Goal: Task Accomplishment & Management: Manage account settings

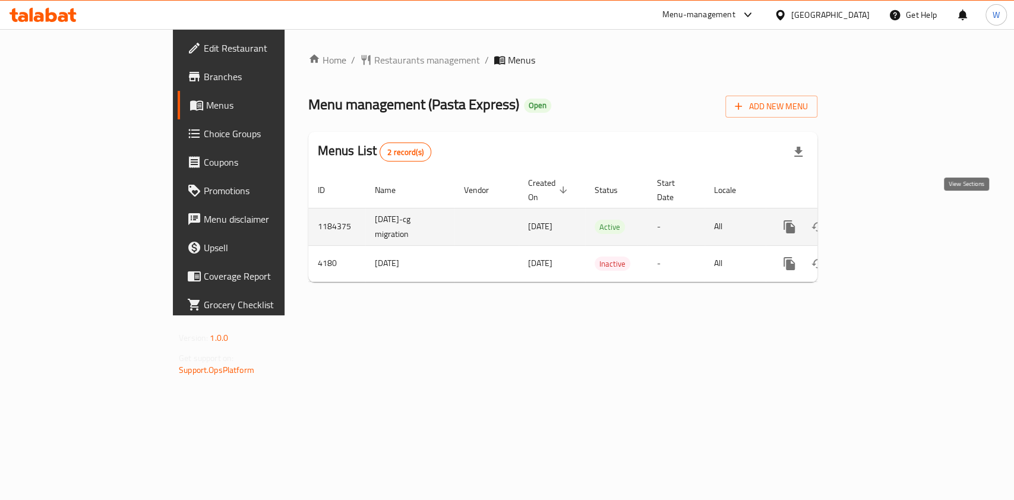
click at [883, 220] on icon "enhanced table" at bounding box center [875, 227] width 14 height 14
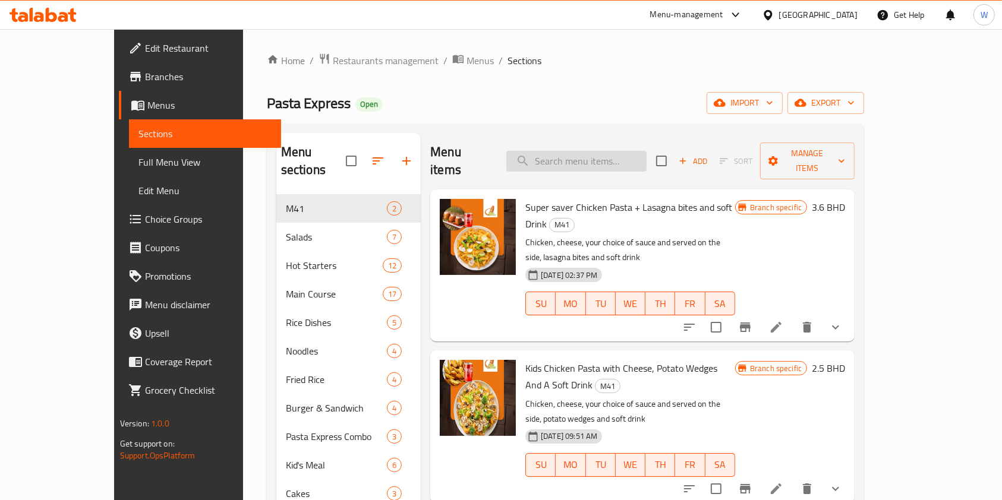
click at [593, 151] on input "search" at bounding box center [576, 161] width 140 height 21
paste input "Kids Pasta"
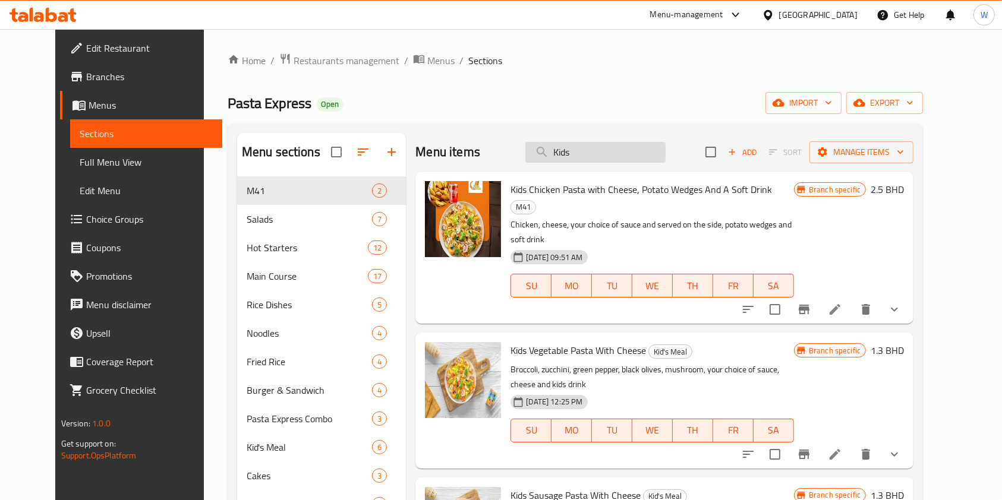
click at [600, 157] on input "Kids" at bounding box center [595, 152] width 140 height 21
paste input "Combo Mea"
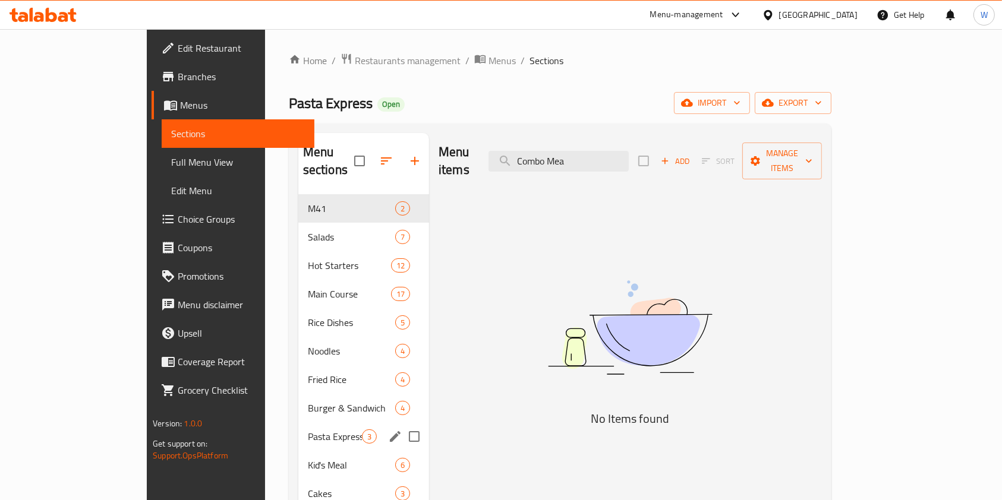
type input "Combo Mea"
click at [298, 428] on div "Pasta Express Combo 3" at bounding box center [363, 437] width 131 height 29
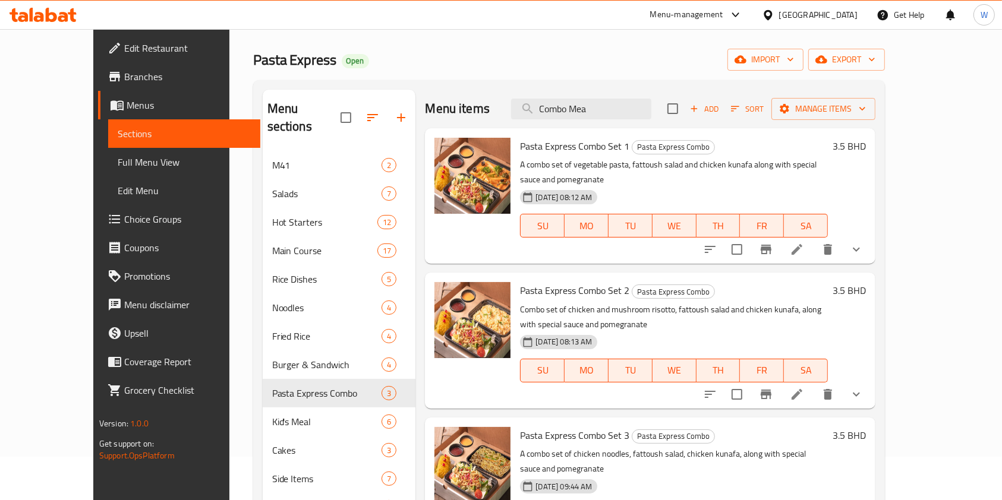
scroll to position [79, 0]
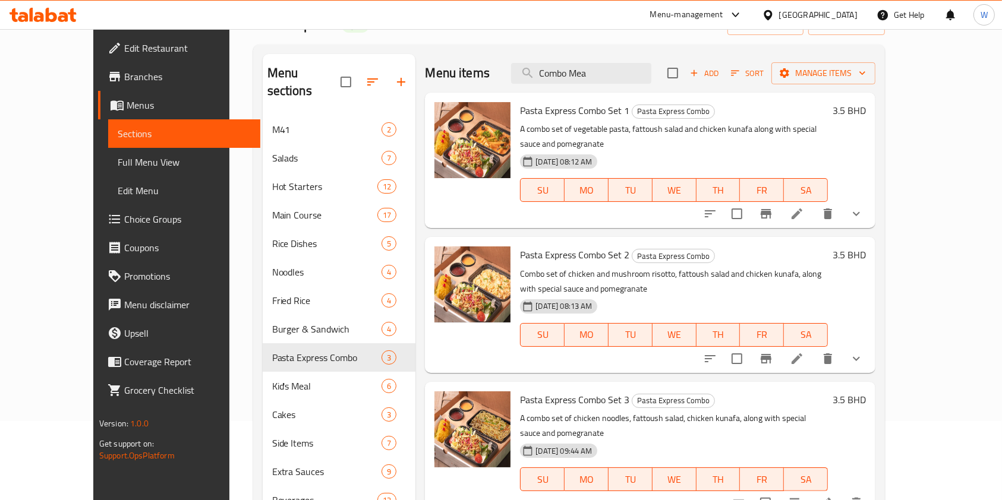
click at [124, 78] on span "Branches" at bounding box center [187, 77] width 127 height 14
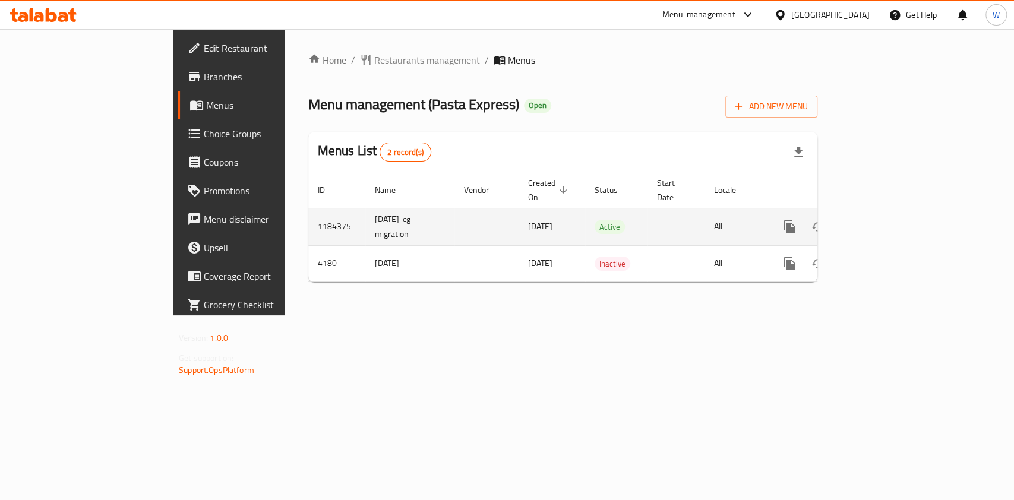
click at [883, 220] on icon "enhanced table" at bounding box center [875, 227] width 14 height 14
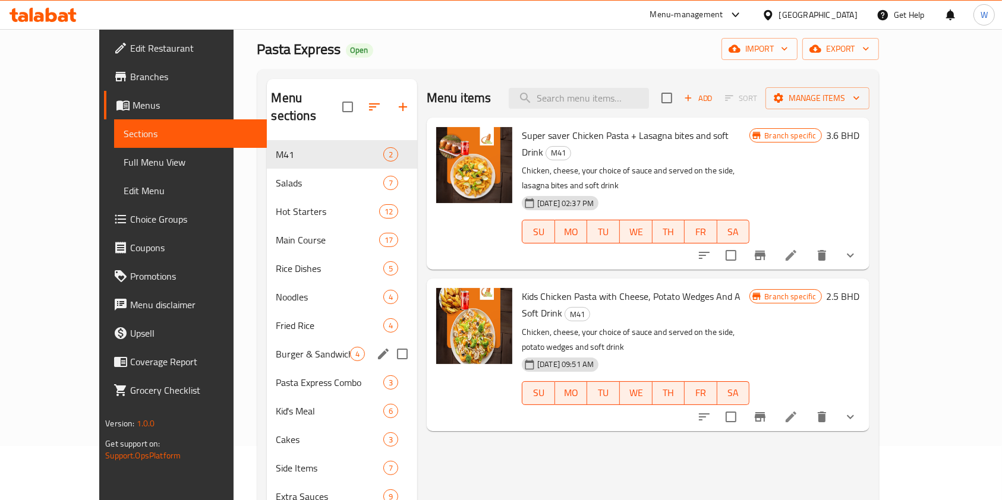
scroll to position [79, 0]
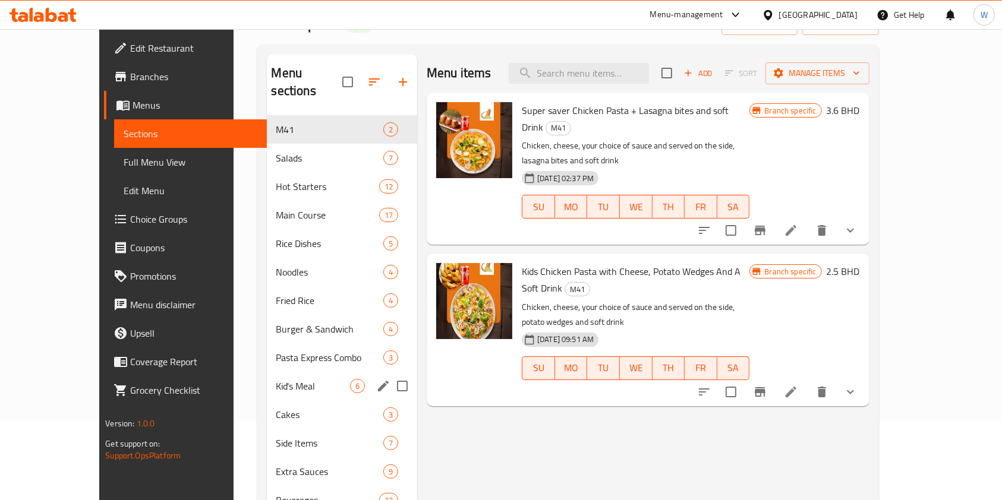
click at [276, 379] on span "Kid's Meal" at bounding box center [313, 386] width 74 height 14
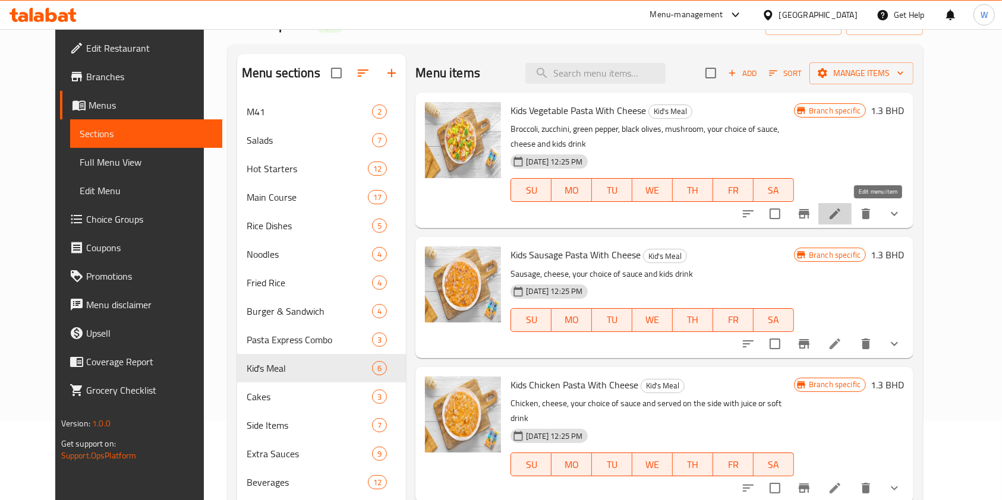
click at [842, 218] on icon at bounding box center [835, 214] width 14 height 14
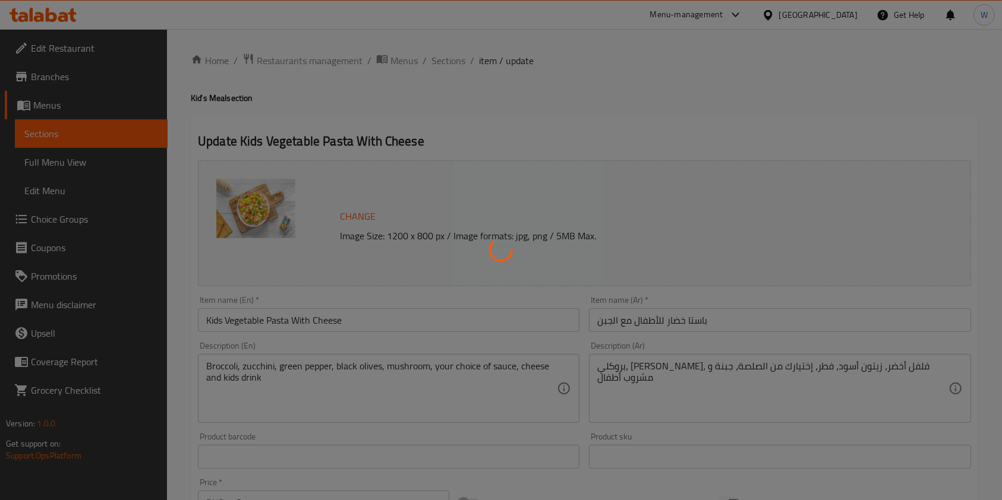
type input "المكونات"
type input "0"
type input "5"
type input "اختيارك للمشروبات"
type input "1"
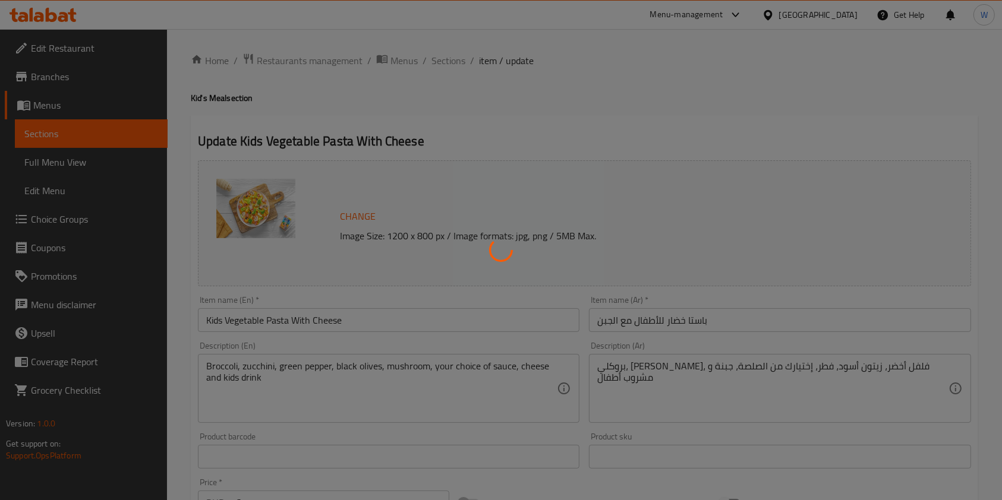
type input "1"
type input "اختيارك من الصلصة:"
type input "1"
type input "الجبن"
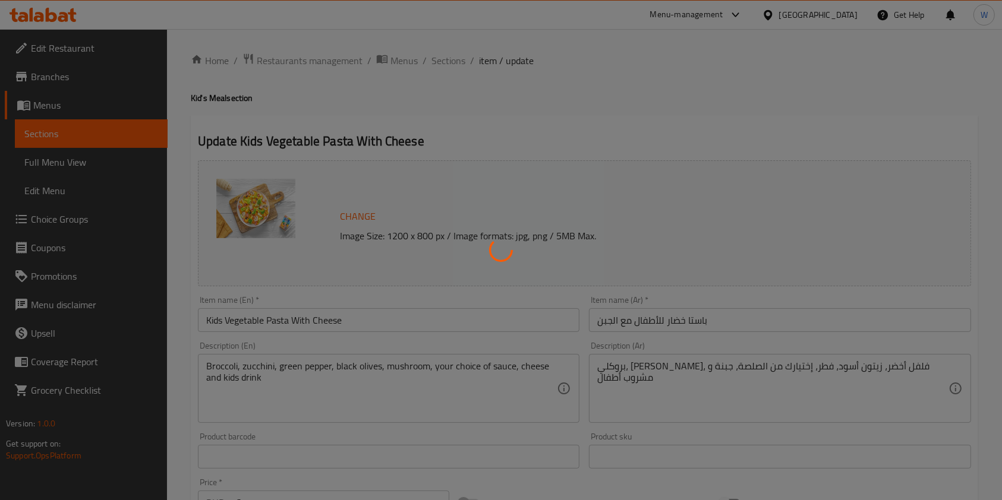
type input "1"
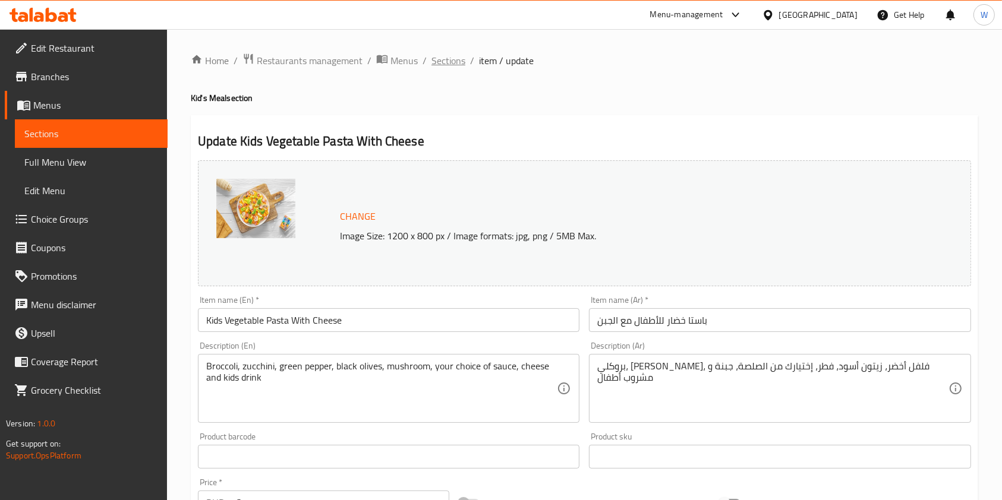
click at [462, 64] on span "Sections" at bounding box center [448, 60] width 34 height 14
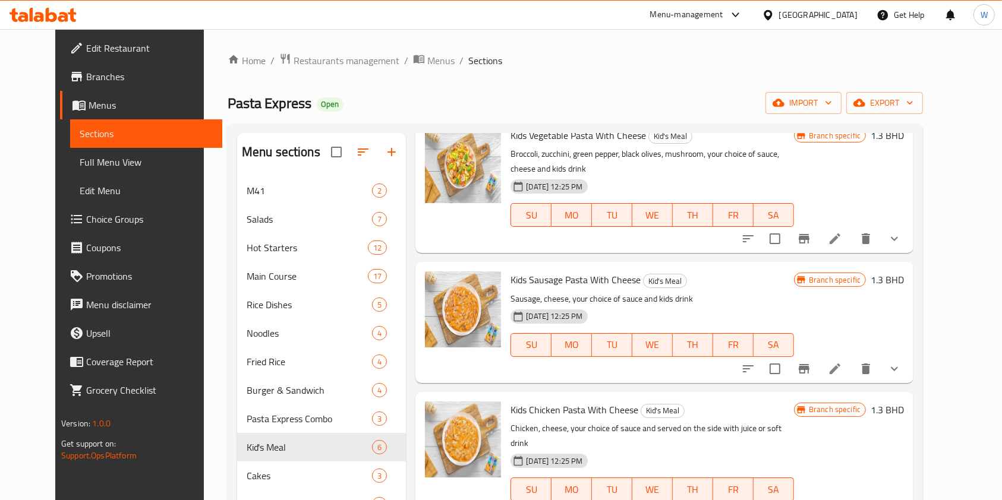
scroll to position [79, 0]
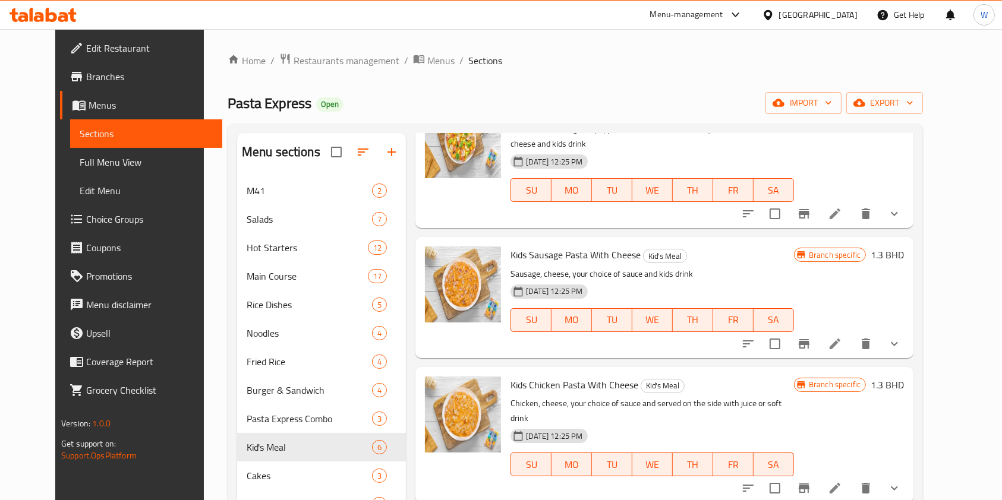
click at [842, 341] on icon at bounding box center [835, 344] width 14 height 14
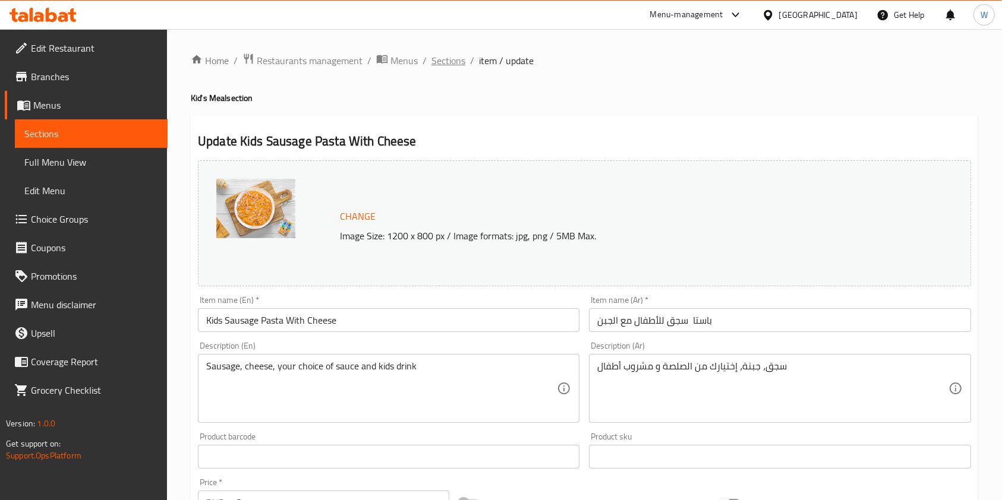
click at [457, 63] on span "Sections" at bounding box center [448, 60] width 34 height 14
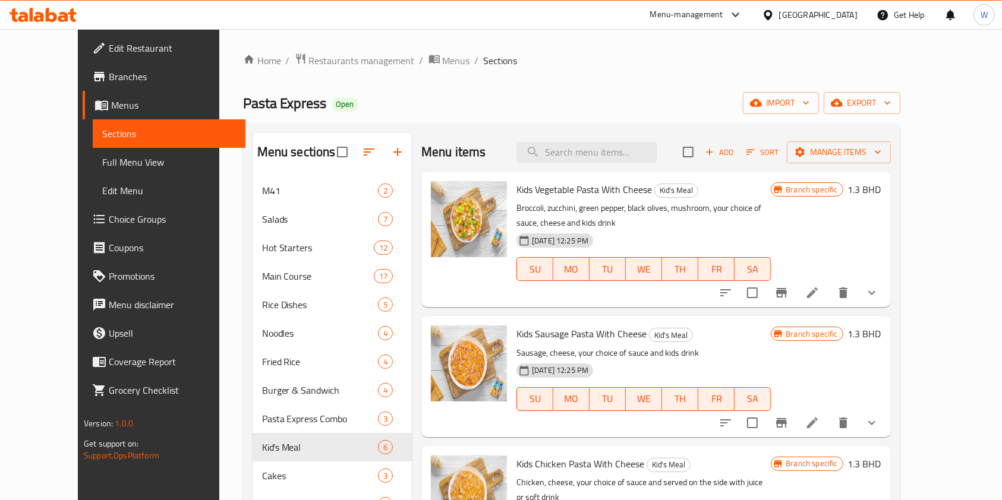
scroll to position [238, 0]
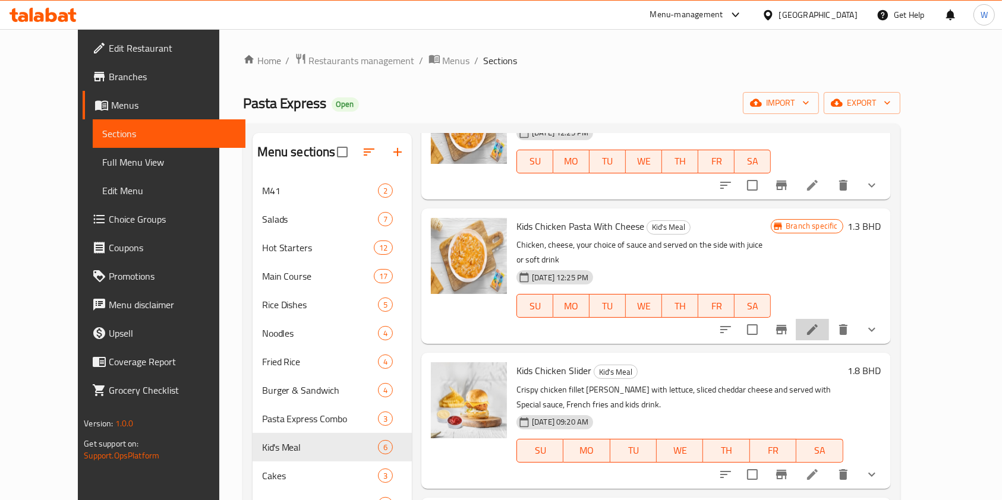
click at [829, 319] on li at bounding box center [812, 329] width 33 height 21
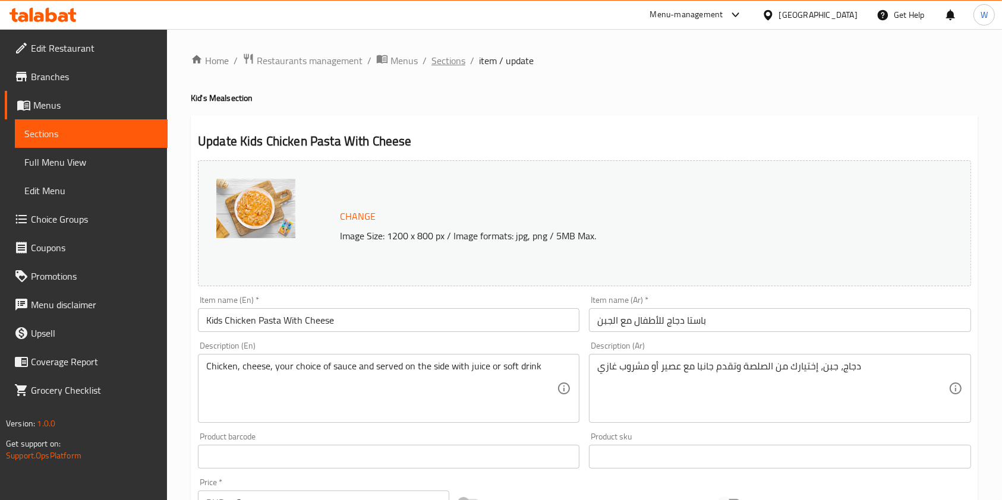
click at [456, 65] on span "Sections" at bounding box center [448, 60] width 34 height 14
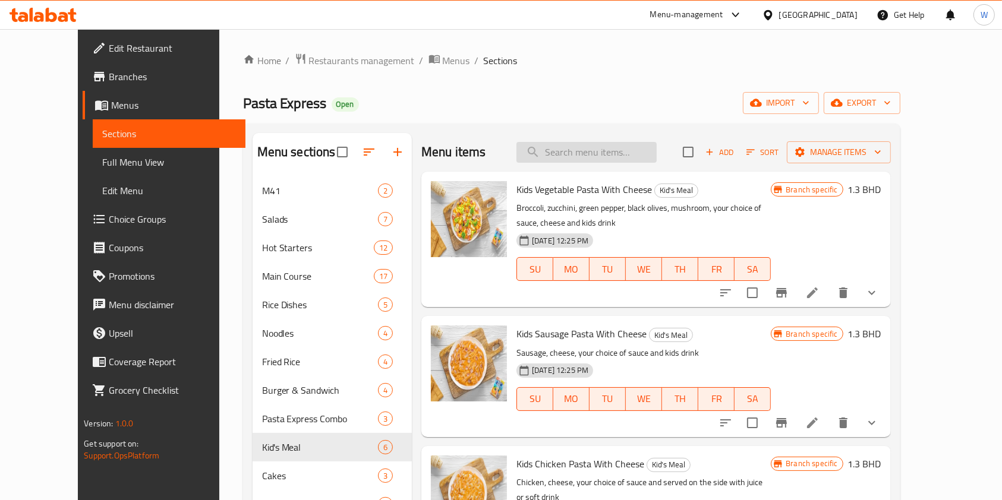
click at [609, 149] on input "search" at bounding box center [586, 152] width 140 height 21
paste input "Chicken Veggie Pasta"
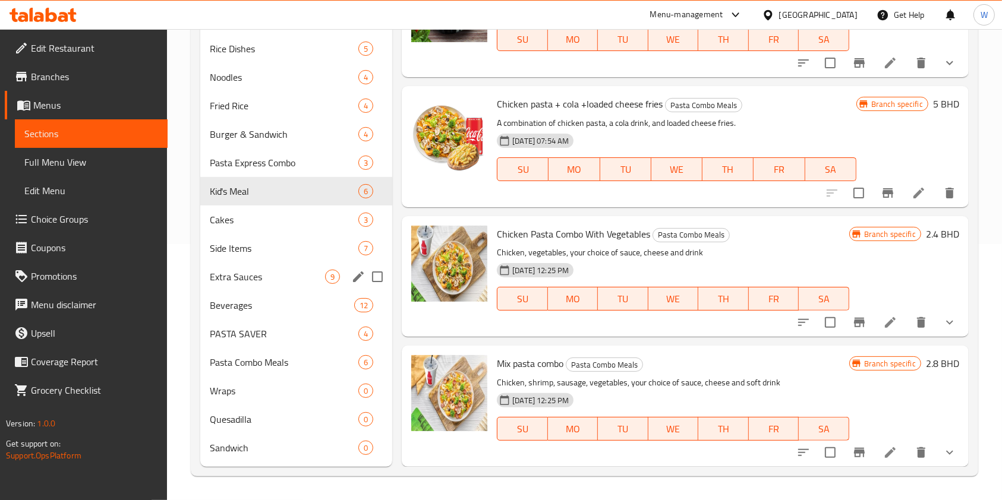
scroll to position [97, 0]
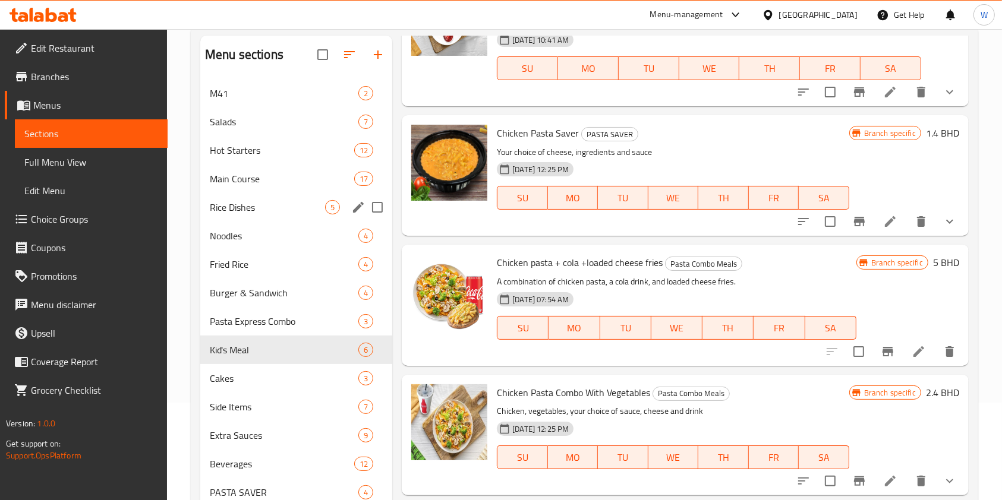
click at [246, 231] on span "Noodles" at bounding box center [284, 236] width 149 height 14
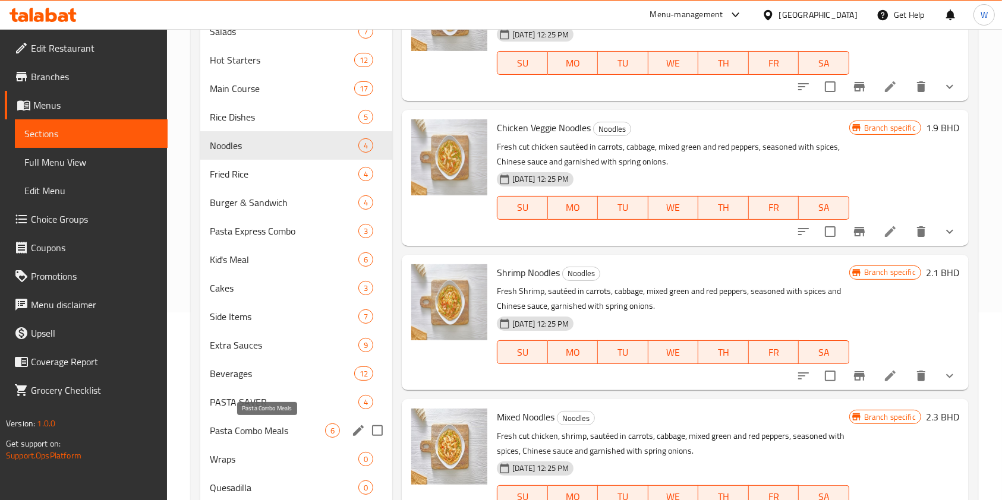
scroll to position [256, 0]
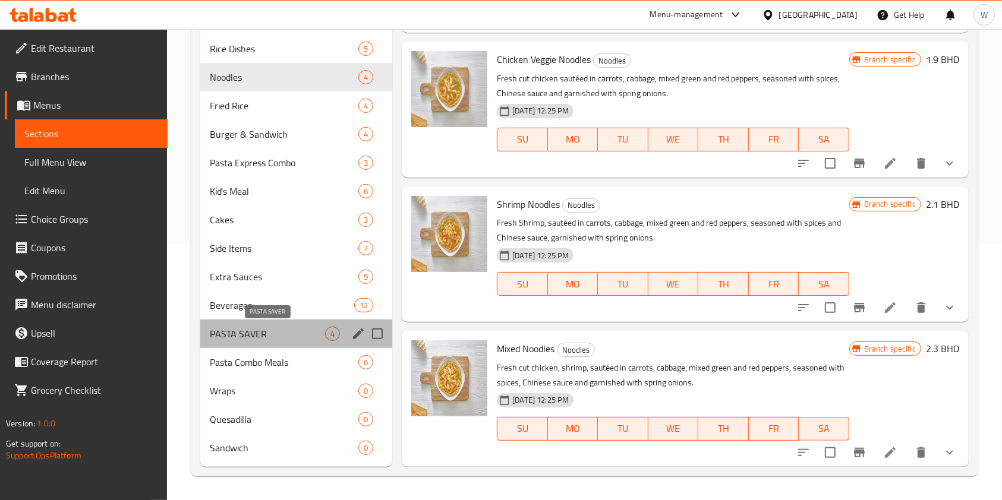
click at [246, 334] on span "PASTA SAVER" at bounding box center [267, 334] width 115 height 14
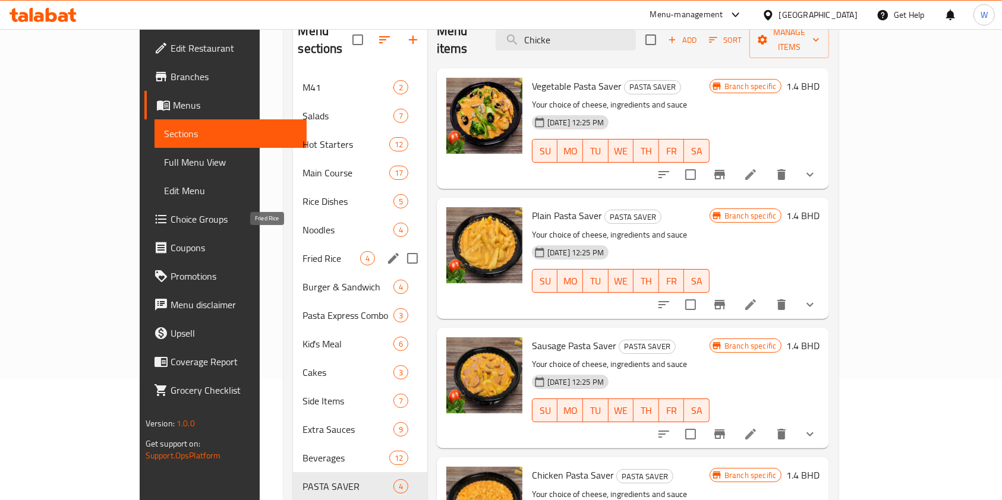
scroll to position [97, 0]
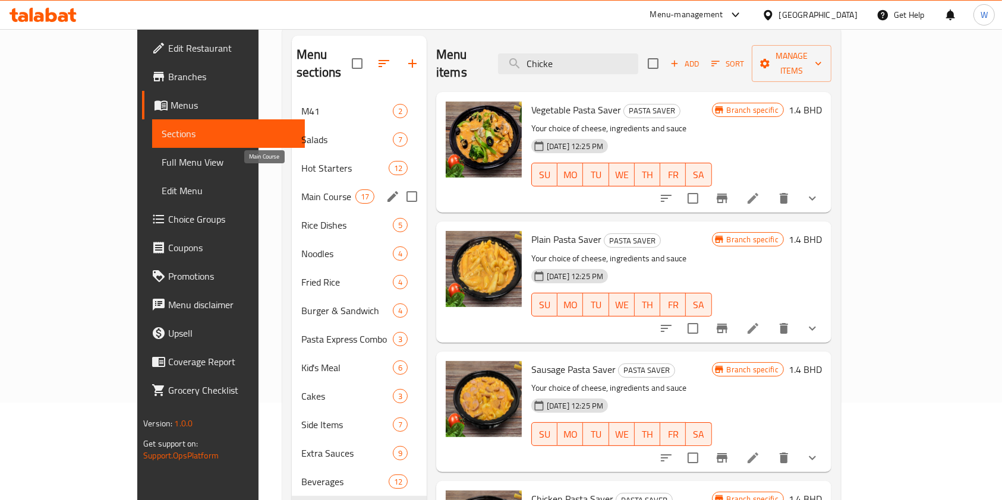
click at [301, 190] on span "Main Course" at bounding box center [328, 197] width 54 height 14
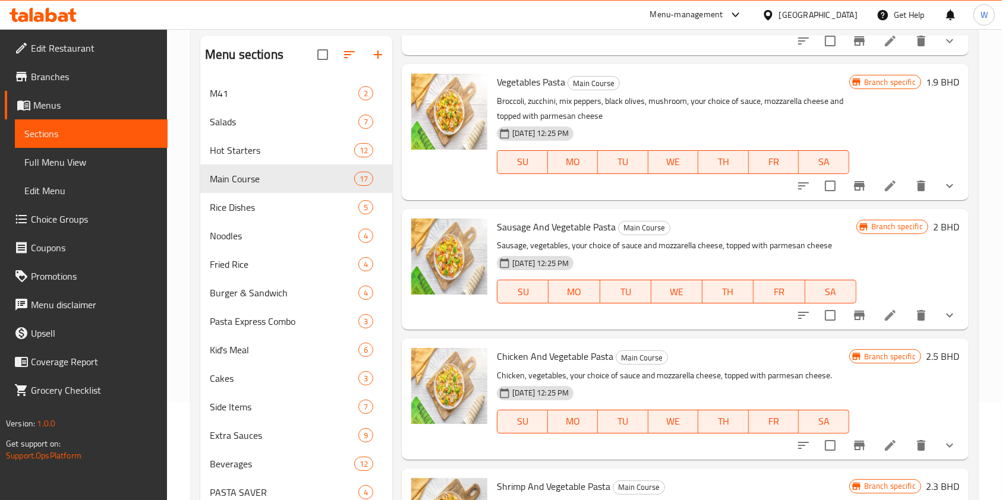
scroll to position [238, 0]
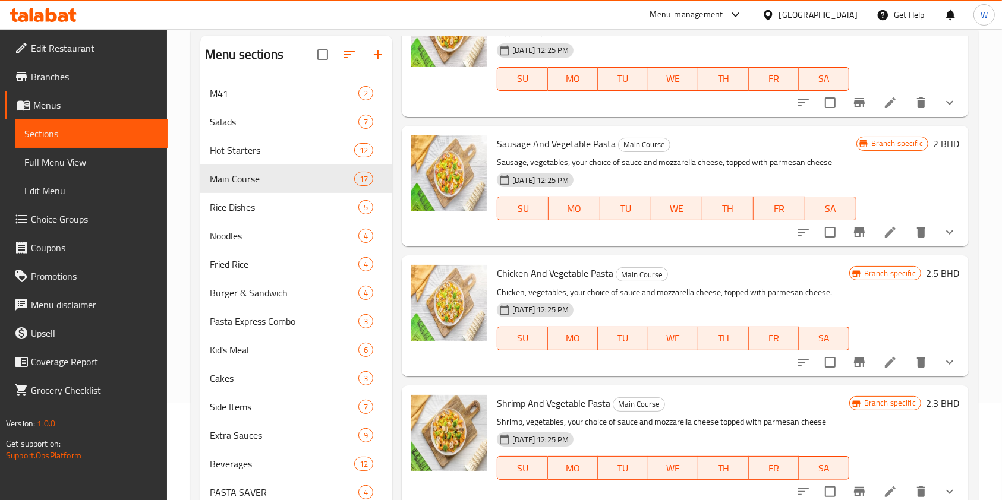
click at [585, 275] on span "Chicken And Vegetable Pasta" at bounding box center [555, 273] width 116 height 18
copy h6 "Chicken And Vegetable Pasta"
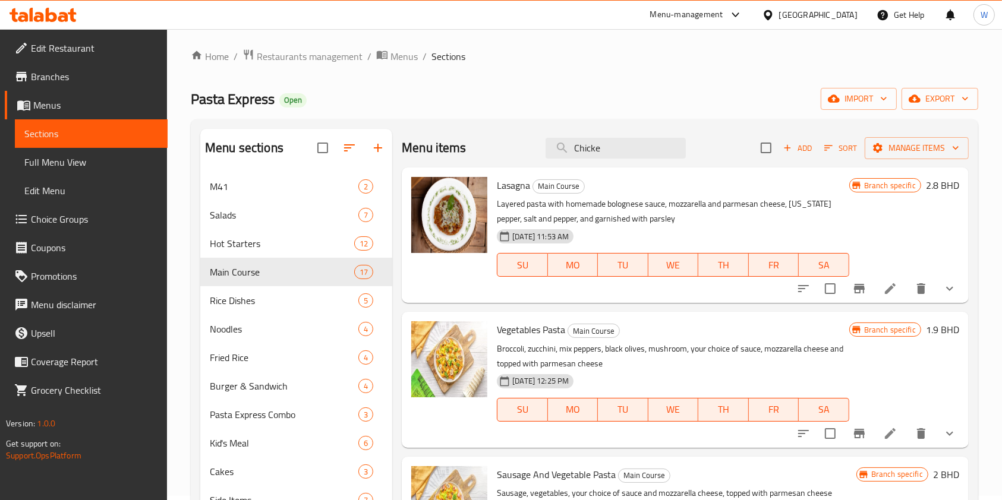
scroll to position [0, 0]
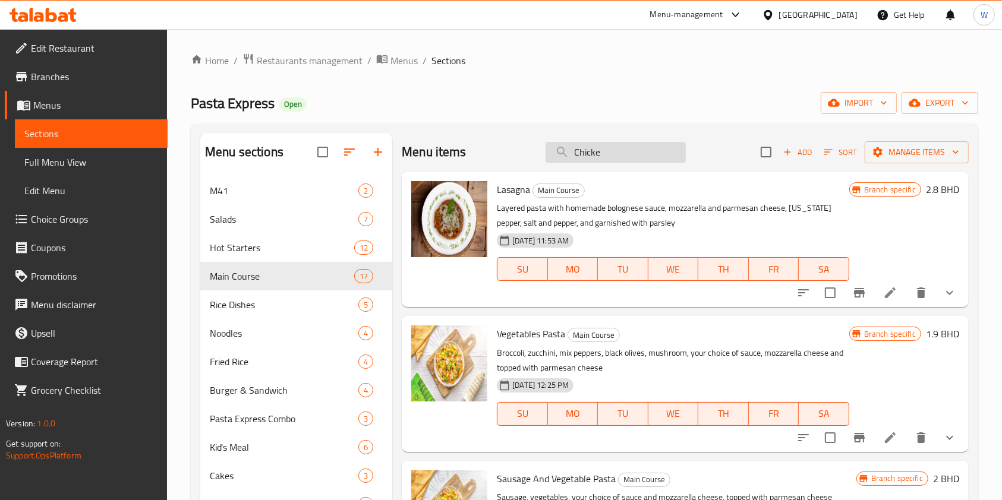
click at [616, 157] on input "Chicke" at bounding box center [616, 152] width 140 height 21
paste input "n And Vegetable Pasta"
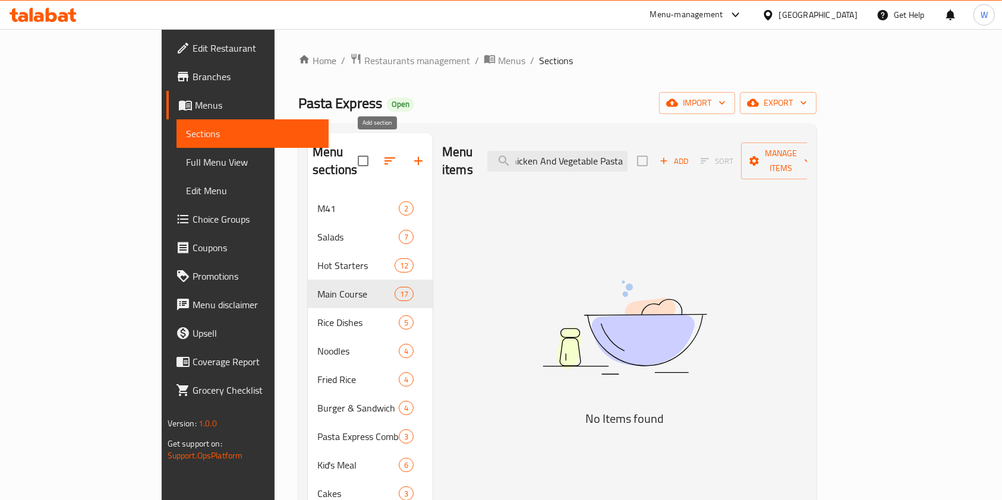
type input "Chicken And Vegetable Pasta"
click at [411, 157] on icon "button" at bounding box center [418, 161] width 14 height 14
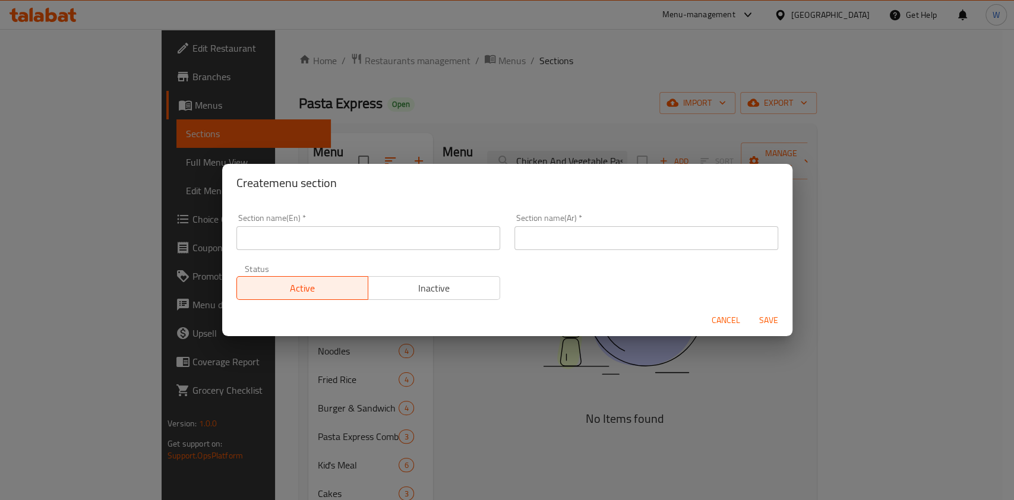
click at [333, 241] on input "text" at bounding box center [369, 238] width 264 height 24
click at [304, 234] on input "Offer" at bounding box center [369, 238] width 264 height 24
type input "Limited Offer"
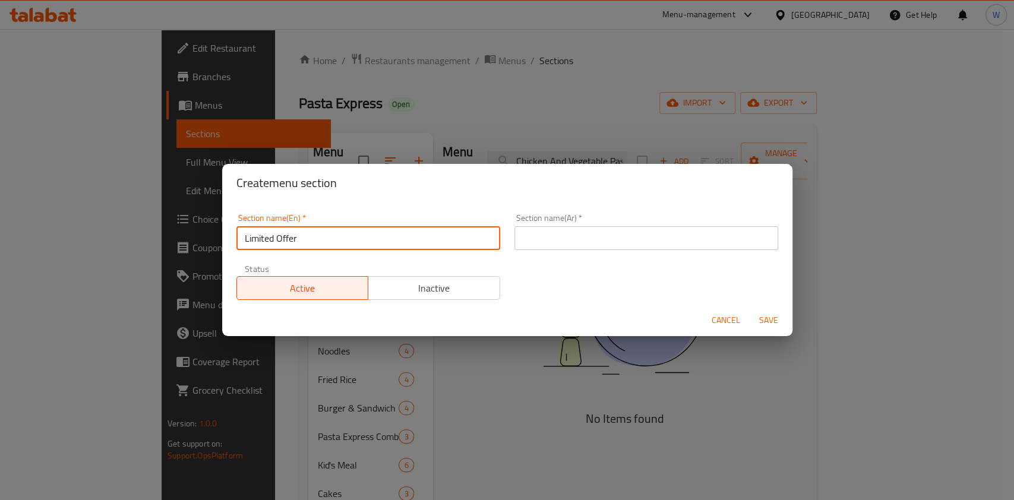
click at [596, 215] on div "Section name(Ar)   * Section name(Ar) *" at bounding box center [647, 232] width 264 height 36
click at [594, 239] on input "text" at bounding box center [647, 238] width 264 height 24
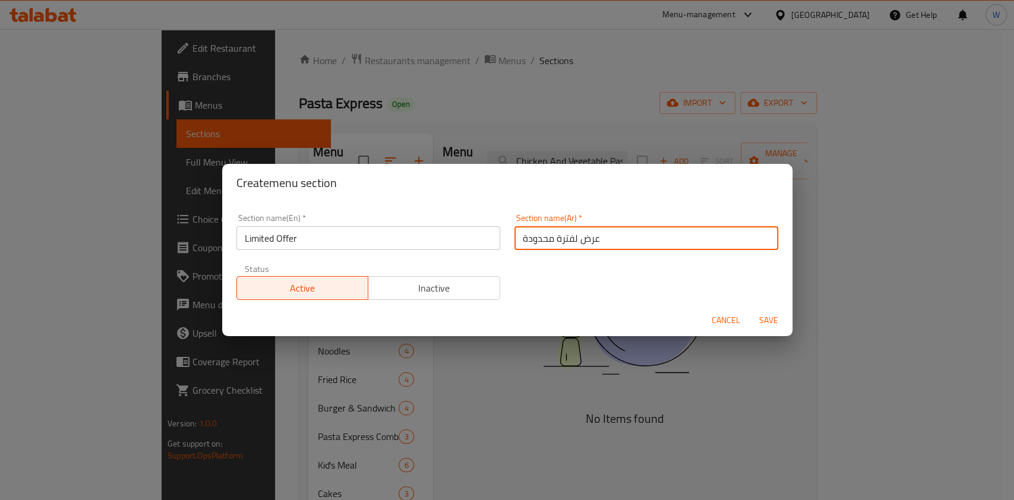
type input "عرض لفترة محدودة"
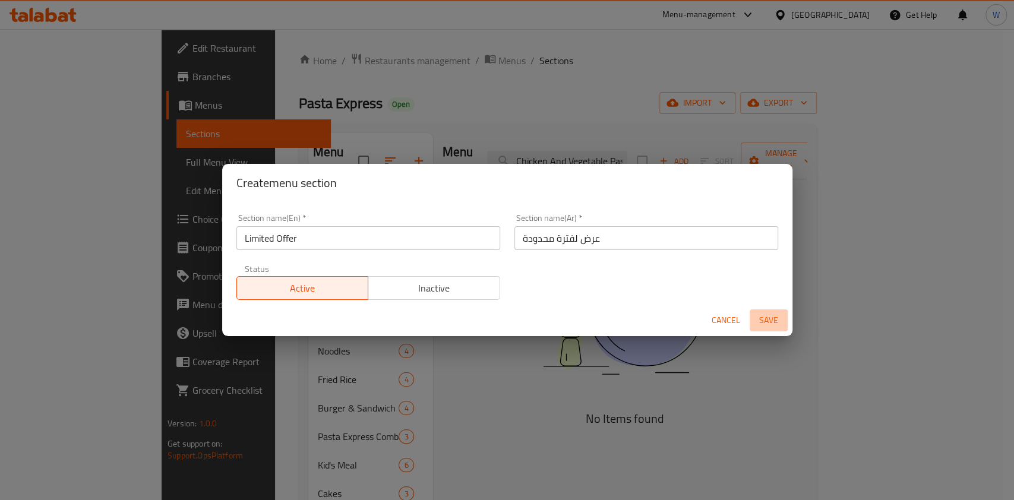
click at [770, 325] on span "Save" at bounding box center [769, 320] width 29 height 15
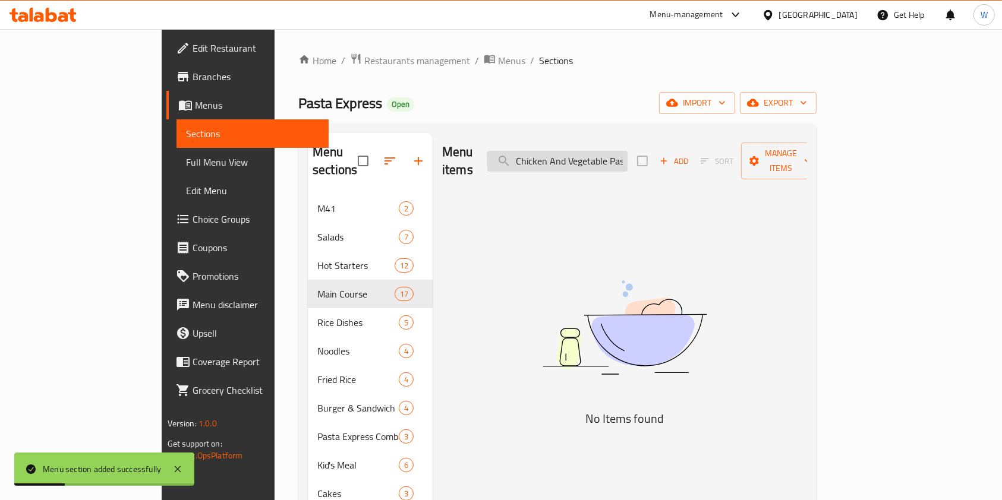
click at [617, 155] on input "Chicken And Vegetable Pasta" at bounding box center [557, 161] width 140 height 21
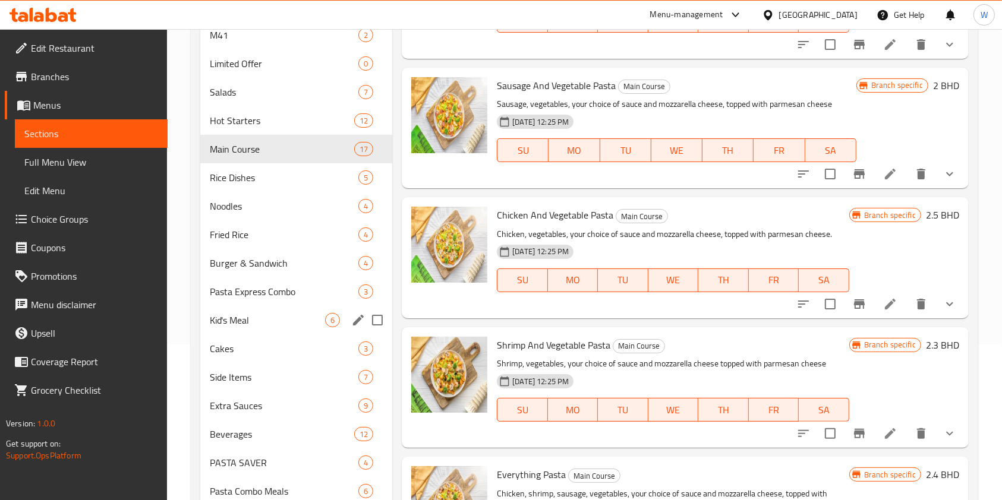
scroll to position [158, 0]
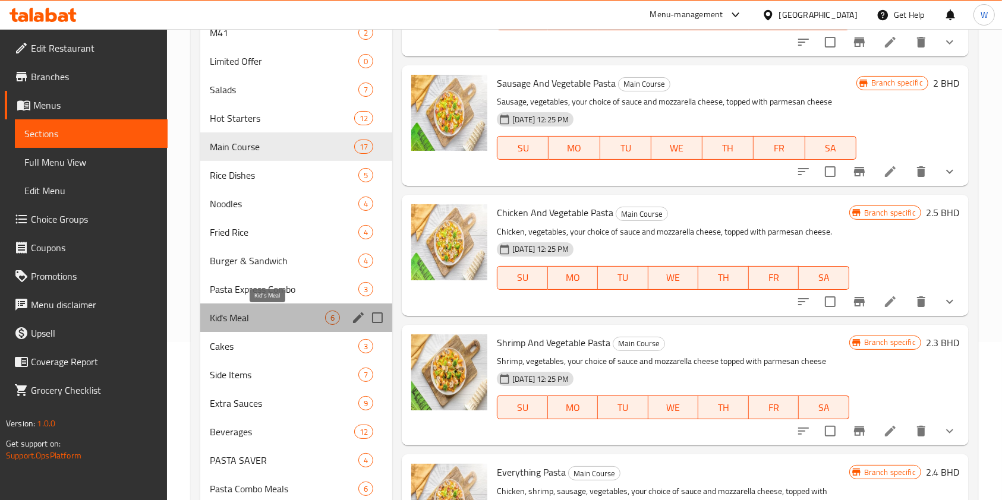
click at [275, 318] on span "Kid's Meal" at bounding box center [267, 318] width 115 height 14
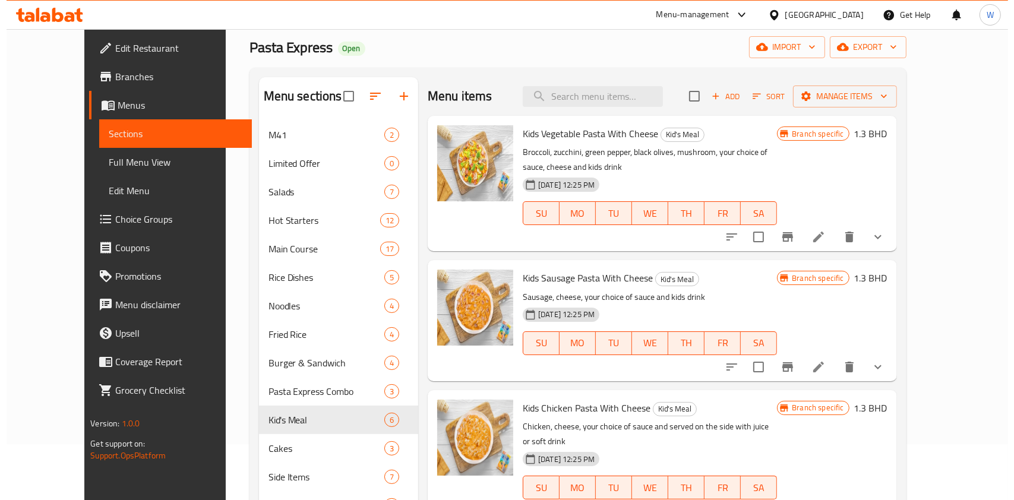
scroll to position [79, 0]
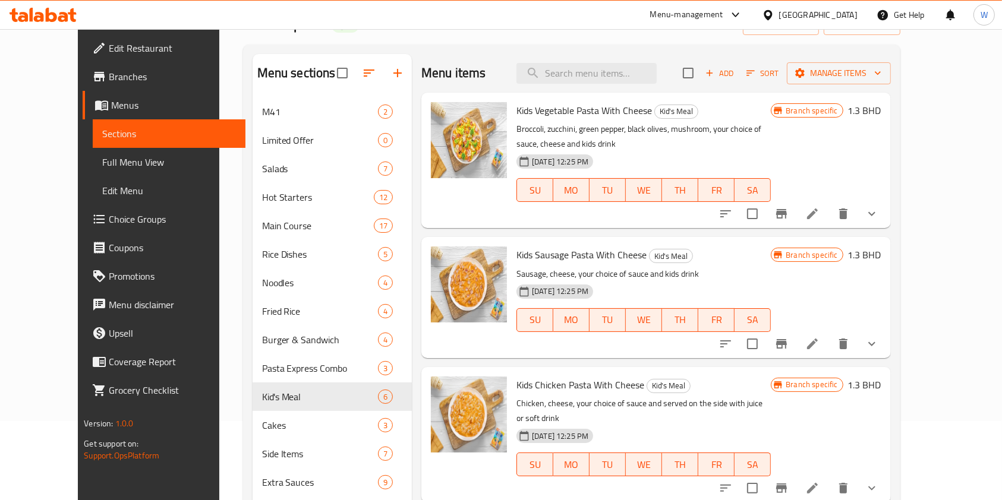
click at [586, 387] on span "Kids Chicken Pasta With Cheese" at bounding box center [580, 385] width 128 height 18
copy h6 "Kids Chicken Pasta With Cheese"
click at [881, 78] on span "Manage items" at bounding box center [838, 73] width 85 height 15
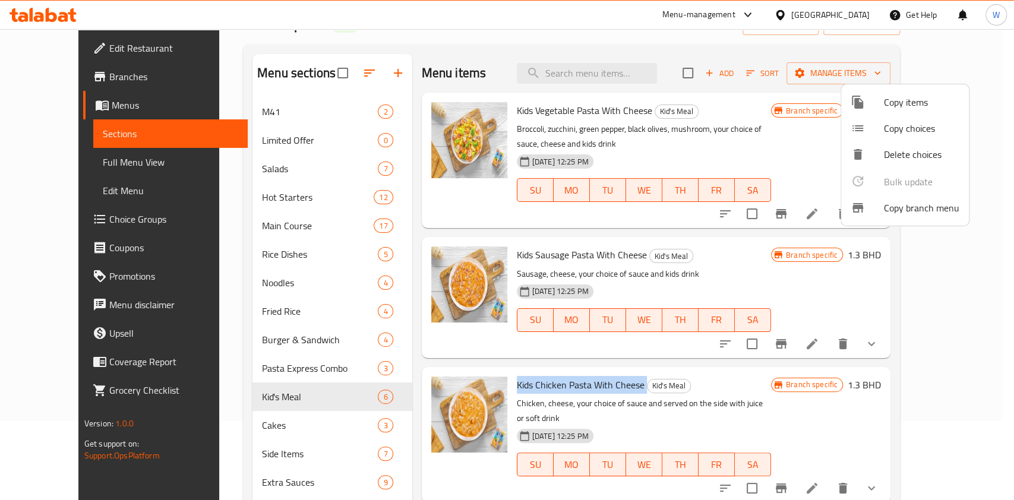
click at [915, 107] on span "Copy items" at bounding box center [921, 102] width 75 height 14
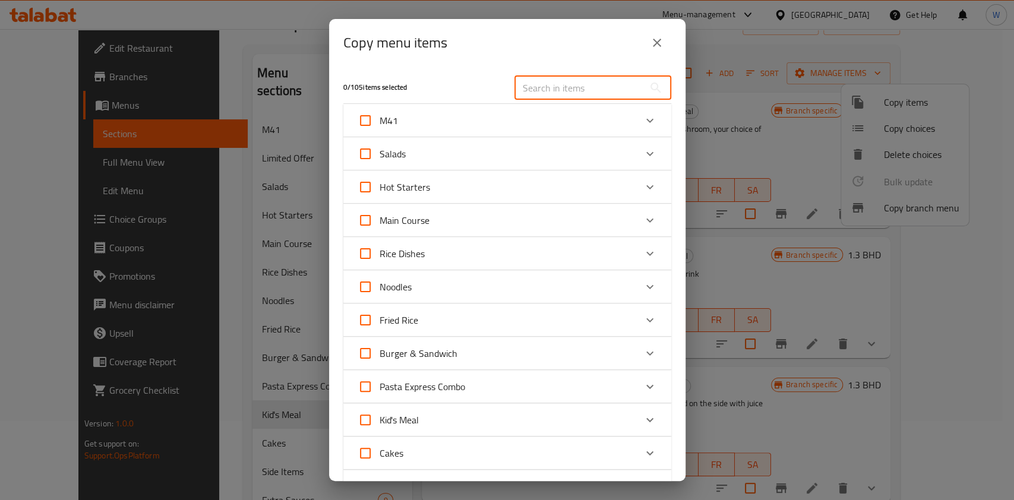
click at [566, 97] on input "text" at bounding box center [580, 88] width 130 height 24
paste input "Kids Chicken Pasta With Cheese"
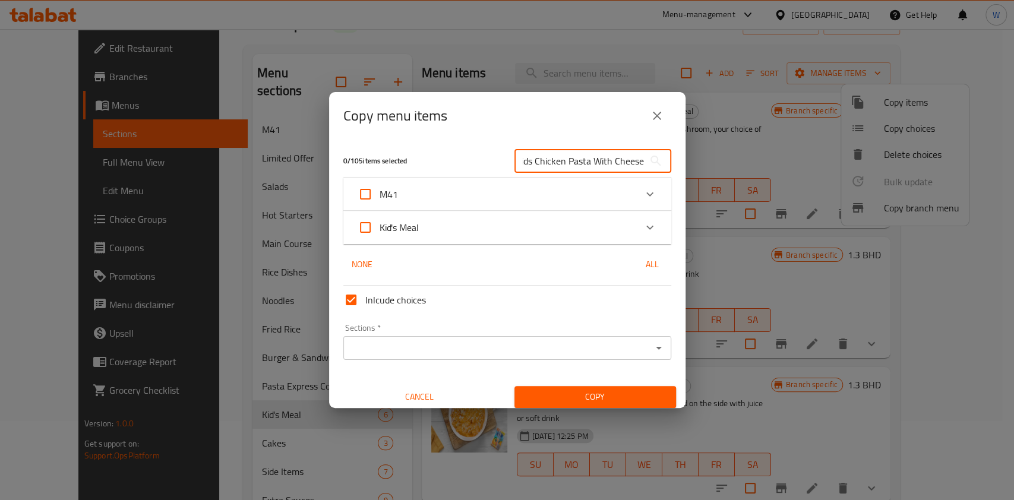
type input "Kids Chicken Pasta With Cheese"
click at [643, 232] on icon "Expand" at bounding box center [650, 227] width 14 height 14
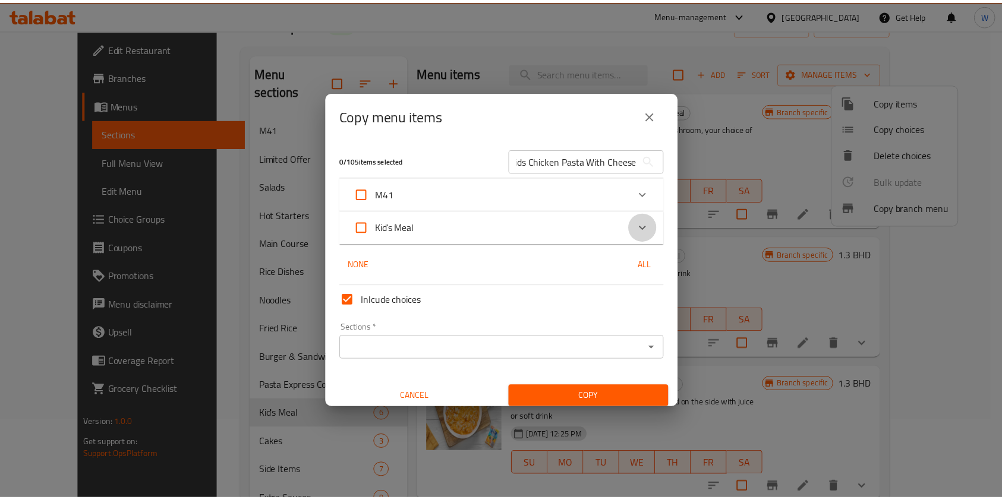
scroll to position [0, 0]
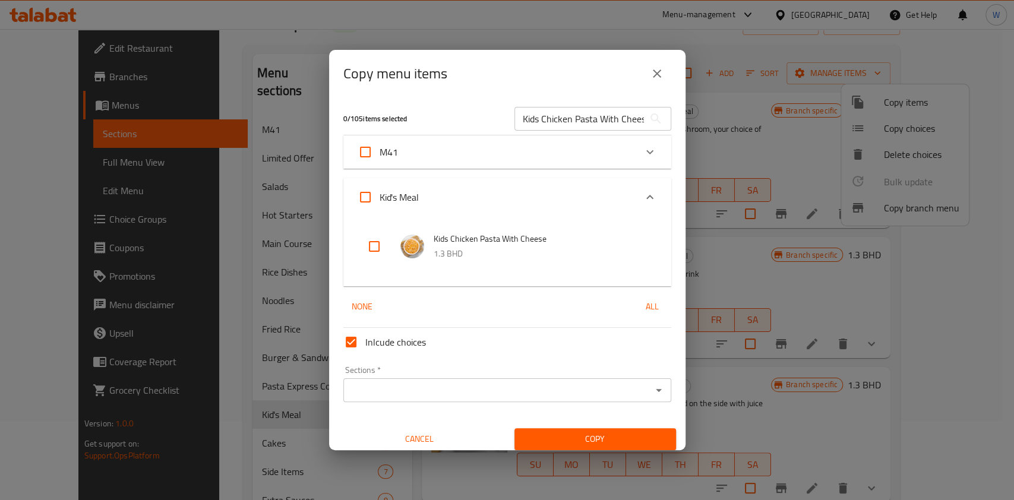
click at [379, 247] on input "checkbox" at bounding box center [374, 246] width 29 height 29
checkbox input "true"
click at [604, 383] on div "Sections *" at bounding box center [507, 391] width 328 height 24
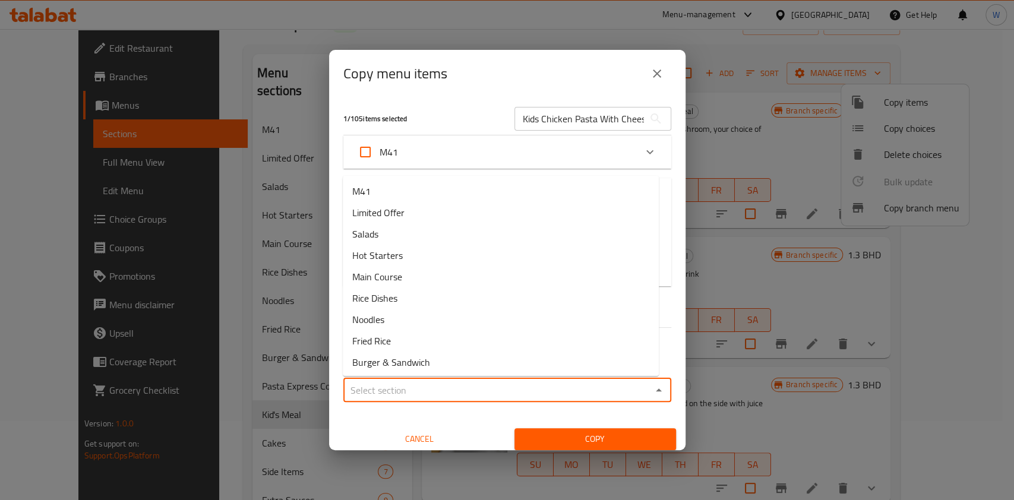
click at [605, 389] on input "Sections   *" at bounding box center [497, 390] width 301 height 17
click at [498, 215] on li "Limited Offer" at bounding box center [501, 212] width 316 height 21
type input "Limited Offer"
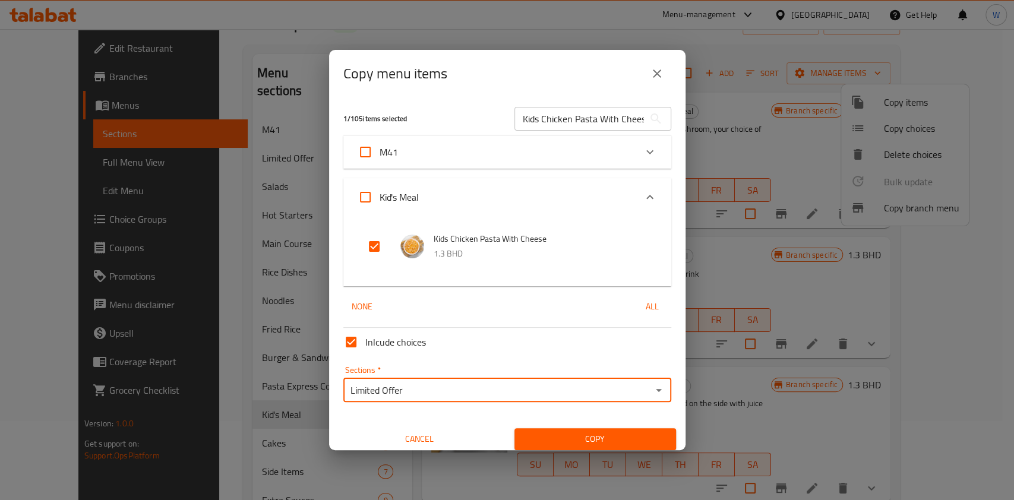
click at [582, 442] on span "Copy" at bounding box center [595, 439] width 143 height 15
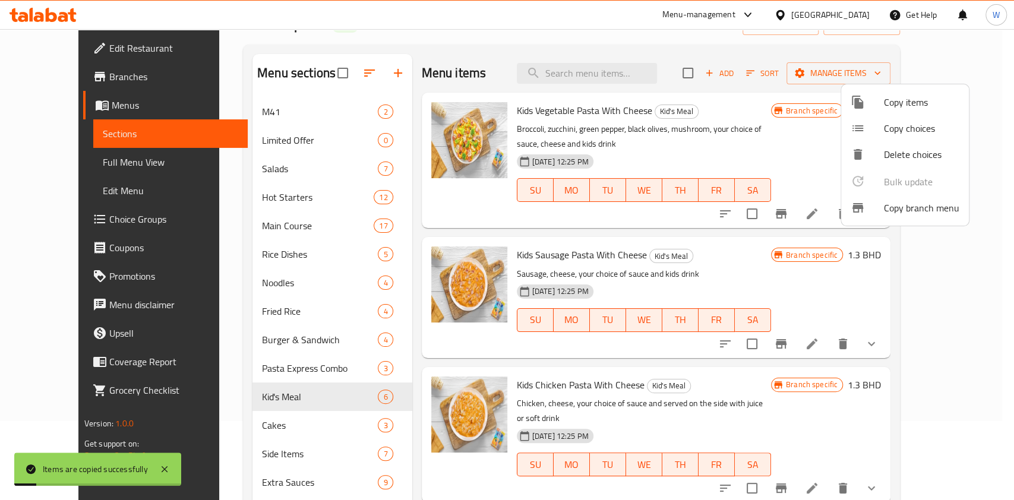
click at [267, 135] on div at bounding box center [507, 250] width 1014 height 500
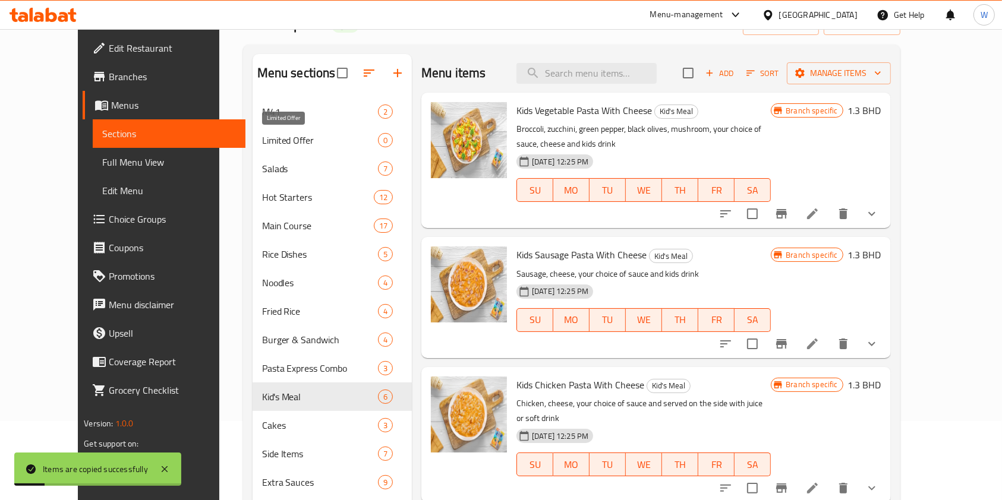
click at [267, 136] on span "Limited Offer" at bounding box center [320, 140] width 116 height 14
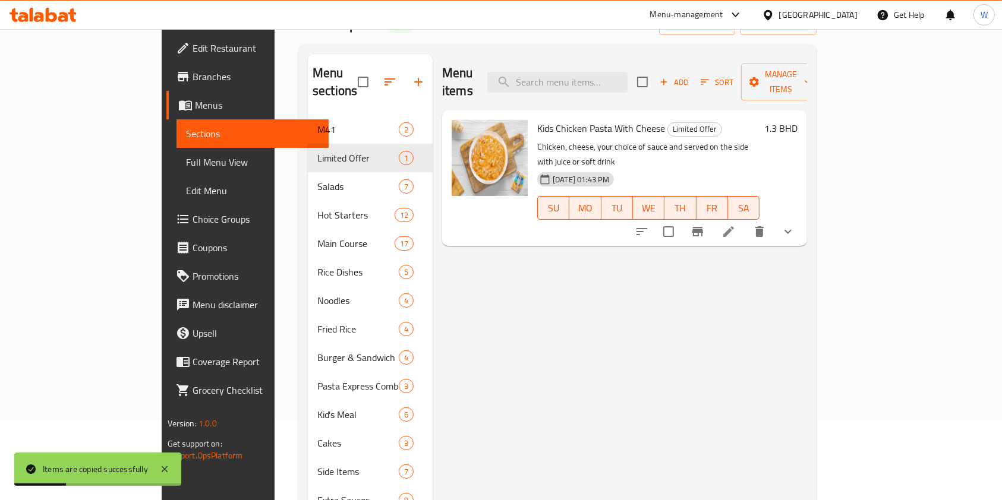
click at [752, 286] on div "Menu items Add Sort Manage items Kids Chicken Pasta With Cheese Limited Offer C…" at bounding box center [620, 372] width 374 height 636
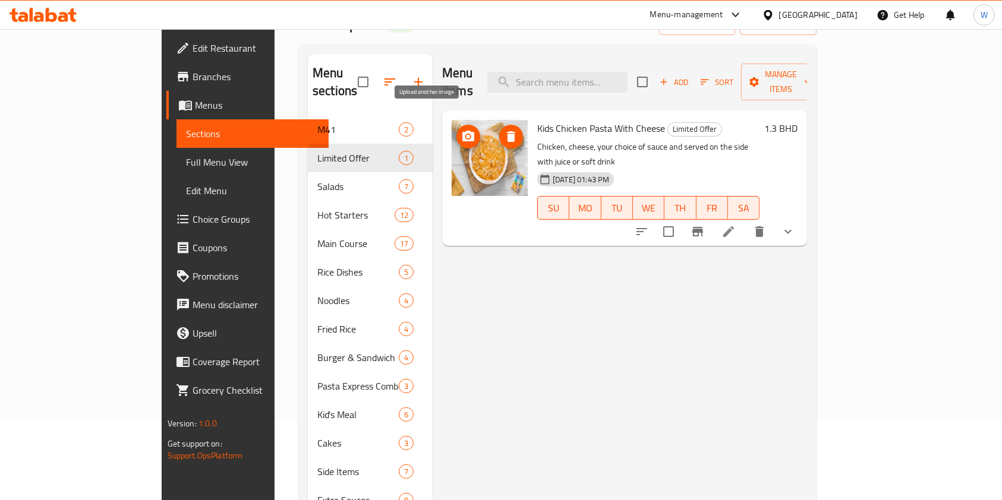
click at [462, 131] on icon "upload picture" at bounding box center [468, 136] width 12 height 11
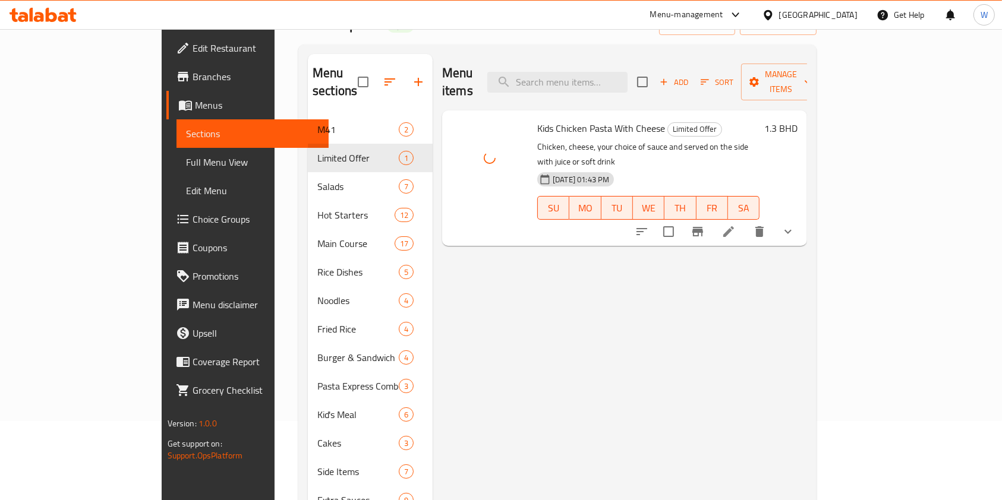
click at [528, 267] on div "Menu items Add Sort Manage items Kids Chicken Pasta With Cheese Limited Offer C…" at bounding box center [620, 372] width 374 height 636
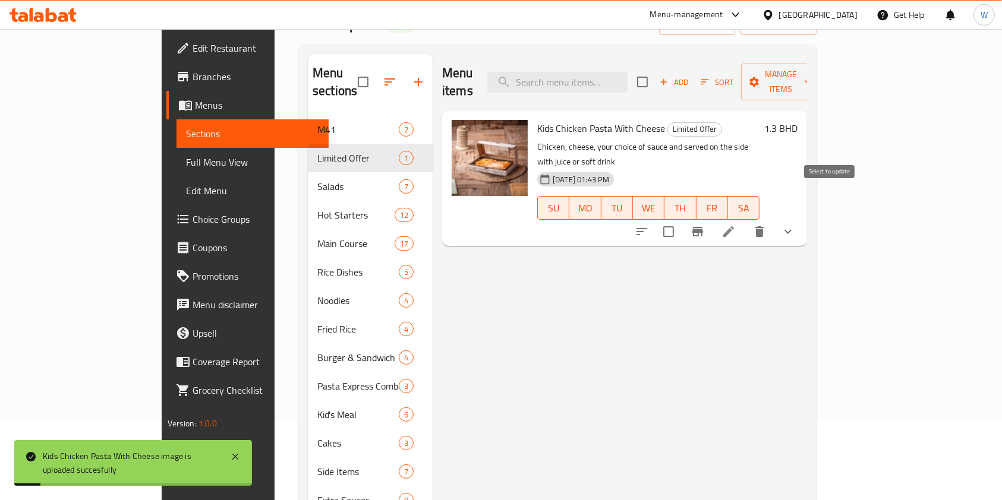
click at [681, 219] on input "checkbox" at bounding box center [668, 231] width 25 height 25
checkbox input "true"
click at [811, 74] on span "Manage items" at bounding box center [781, 82] width 61 height 30
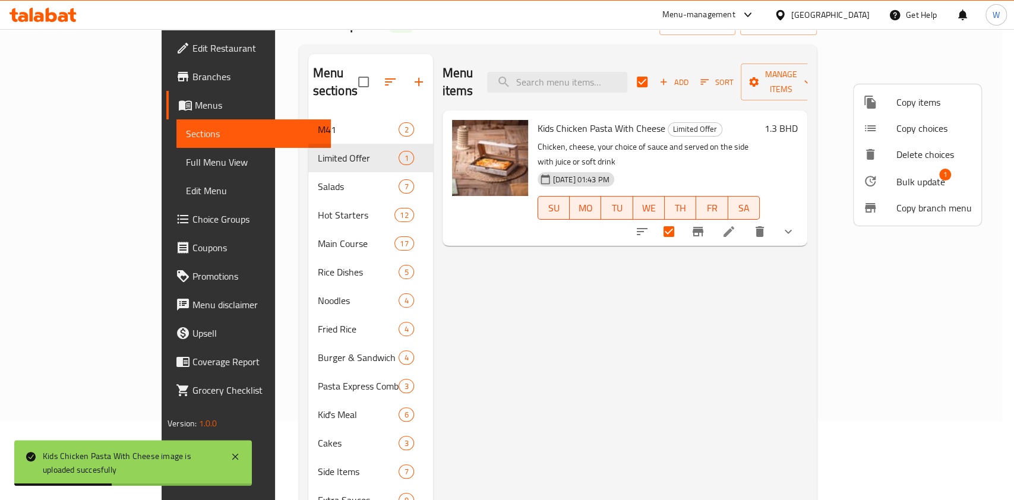
click at [899, 175] on span "Bulk update" at bounding box center [921, 182] width 49 height 14
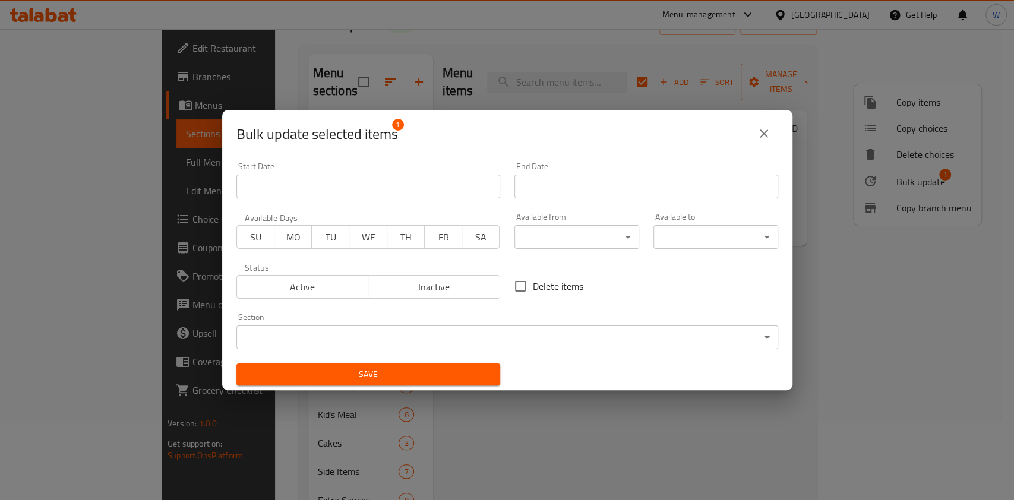
click at [328, 197] on input "Start Date" at bounding box center [369, 187] width 264 height 24
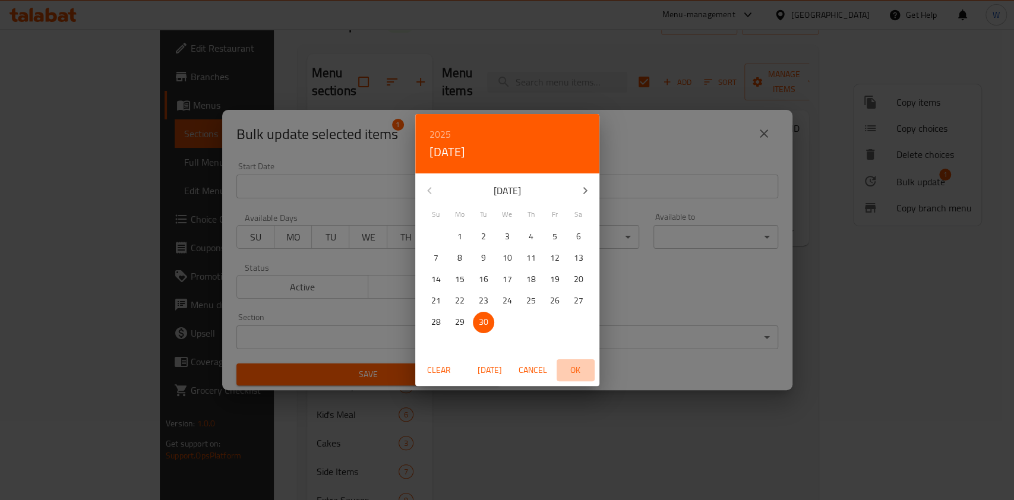
click at [577, 371] on span "OK" at bounding box center [576, 370] width 29 height 15
type input "30-09-2025"
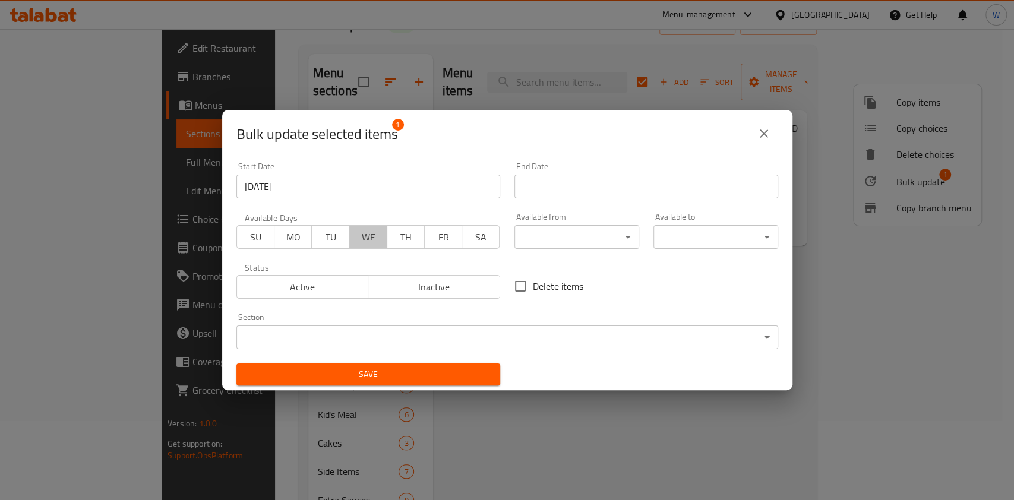
click at [380, 242] on button "WE" at bounding box center [368, 237] width 38 height 24
click at [411, 240] on span "TH" at bounding box center [406, 237] width 28 height 17
click at [434, 241] on span "FR" at bounding box center [444, 237] width 28 height 17
click at [475, 240] on span "SA" at bounding box center [481, 237] width 28 height 17
click at [256, 244] on span "SU" at bounding box center [256, 237] width 28 height 17
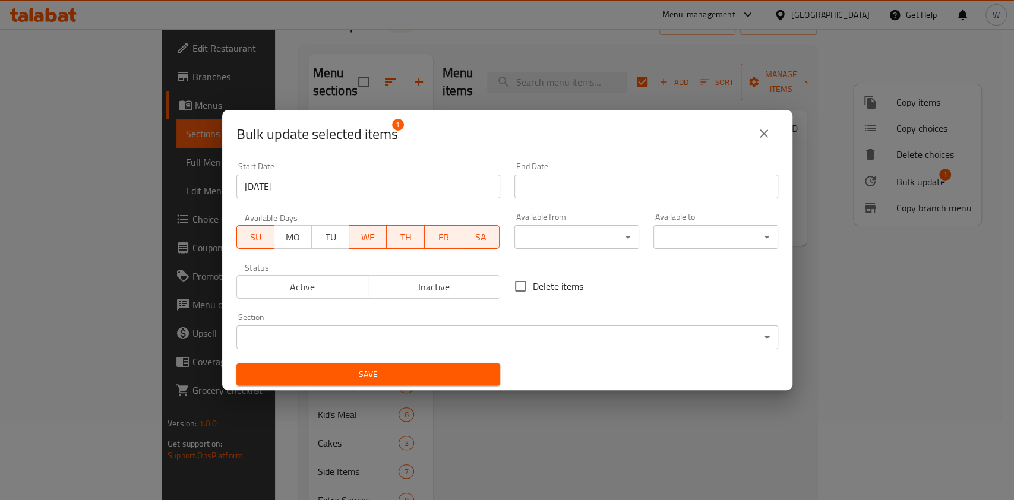
click at [538, 206] on div "Available from ​ ​" at bounding box center [577, 231] width 139 height 51
click at [542, 196] on input "Start Date" at bounding box center [647, 187] width 264 height 24
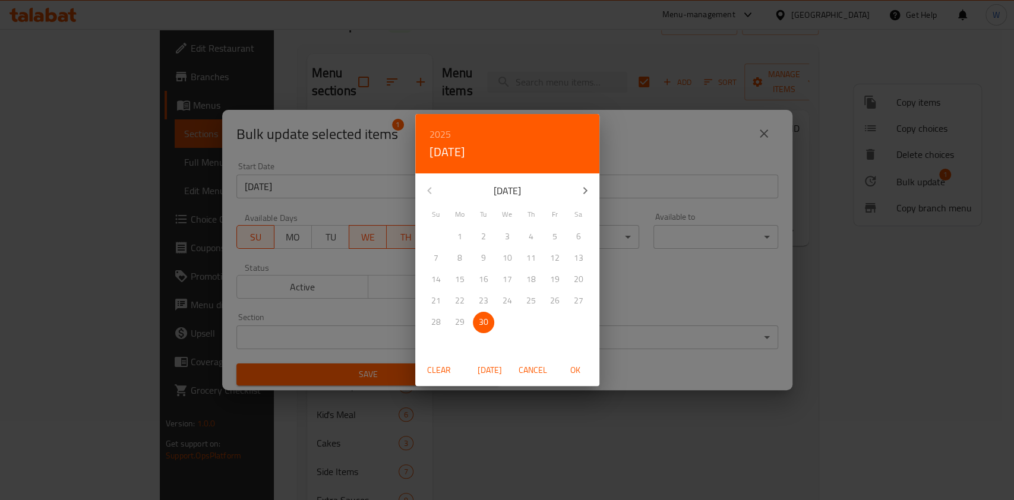
click at [585, 197] on icon "button" at bounding box center [585, 191] width 14 height 14
click at [441, 258] on span "5" at bounding box center [436, 258] width 21 height 15
click at [577, 370] on span "OK" at bounding box center [576, 370] width 29 height 15
type input "05-10-2025"
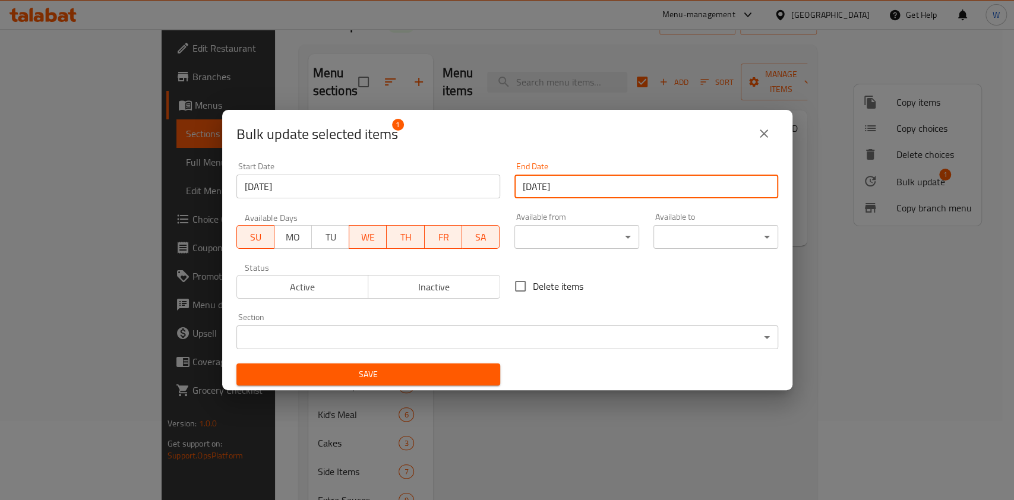
click at [478, 370] on span "Save" at bounding box center [368, 374] width 245 height 15
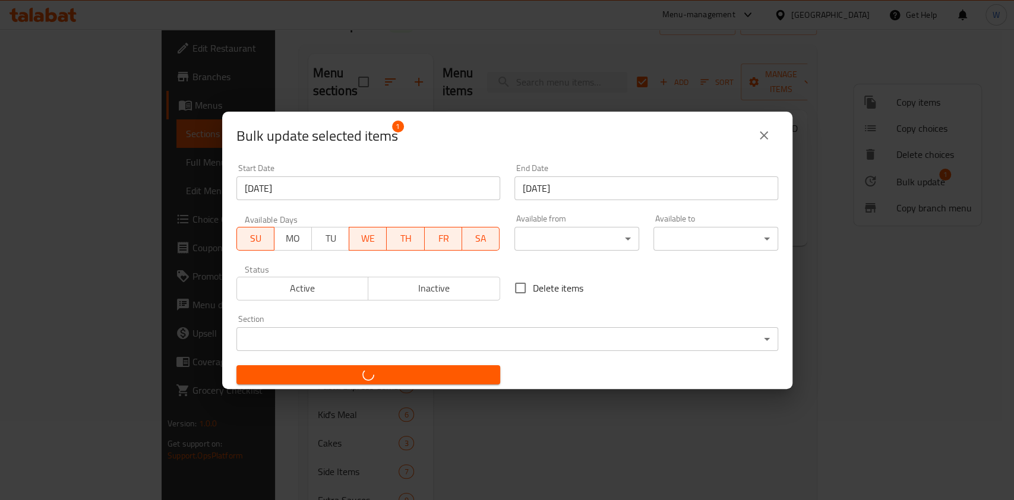
checkbox input "false"
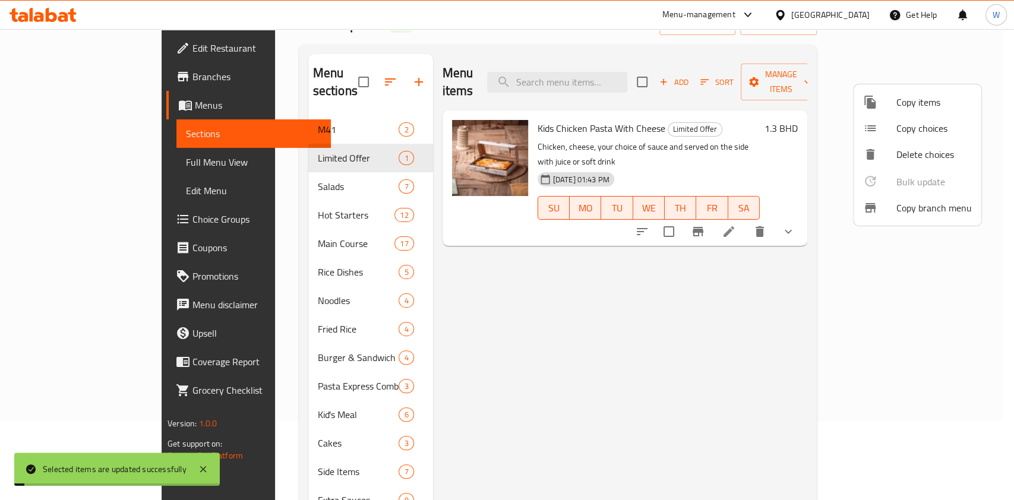
click at [712, 348] on div at bounding box center [507, 250] width 1014 height 500
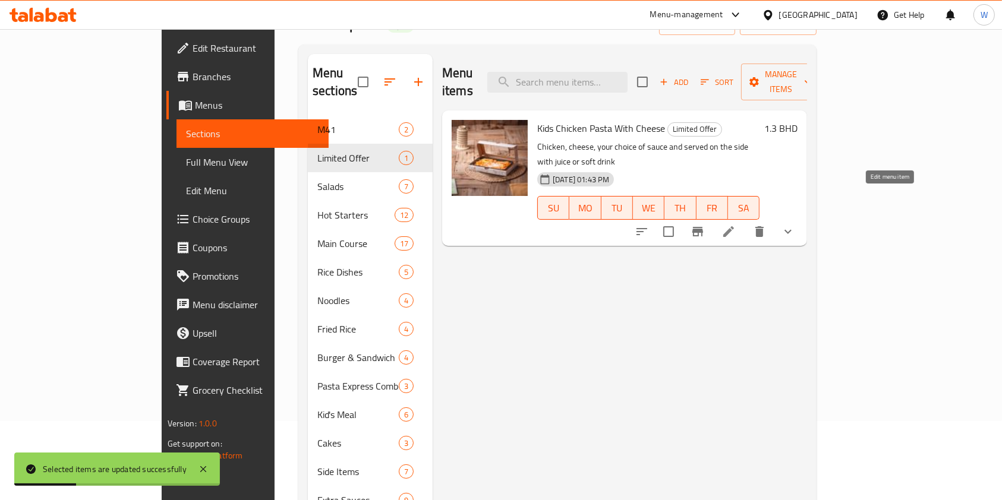
click at [734, 226] on icon at bounding box center [728, 231] width 11 height 11
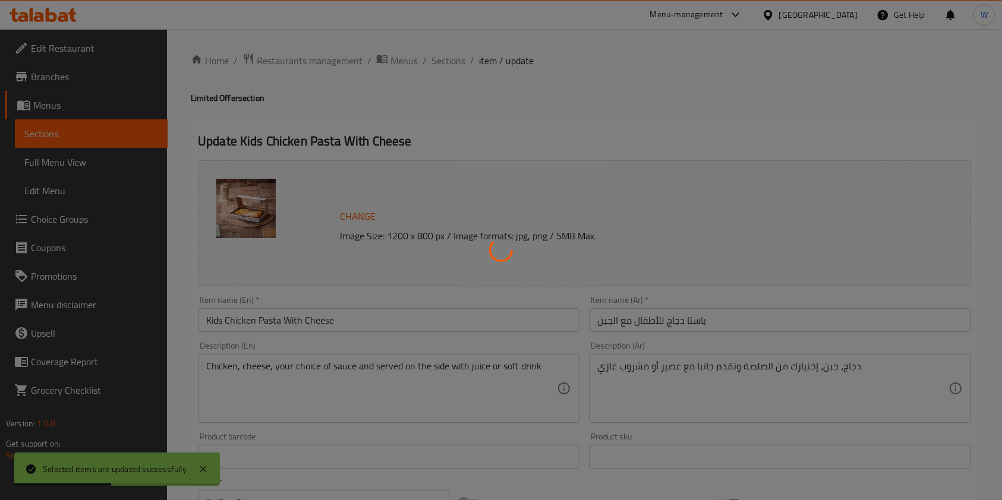
type input "اختيارك من الصلصة:"
type input "1"
type input "اختيارك للمشروبات"
type input "1"
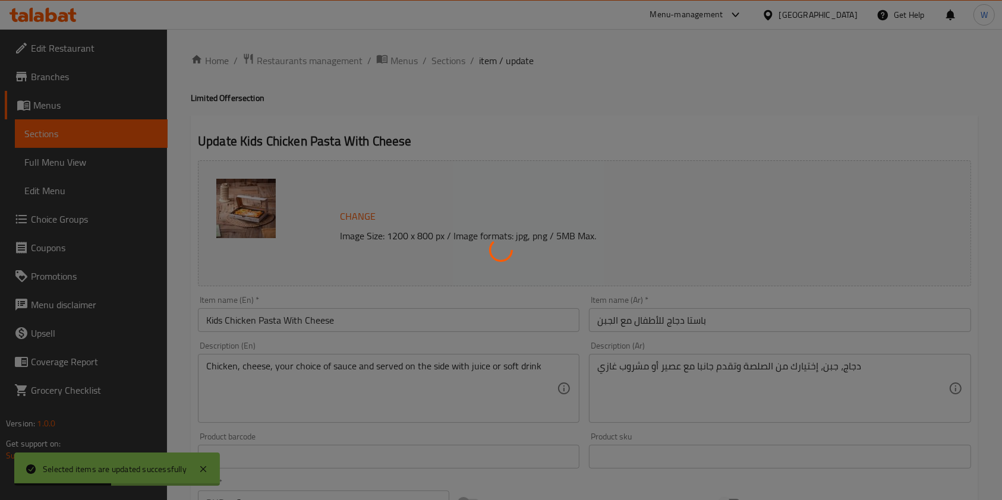
type input "1"
type input "الجبن"
type input "1"
type input "اضافيه"
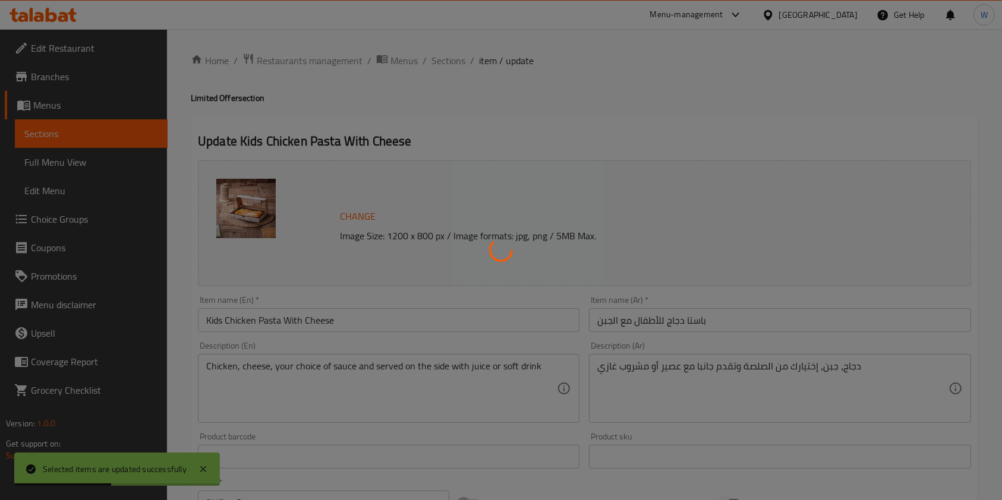
type input "0"
type input "2"
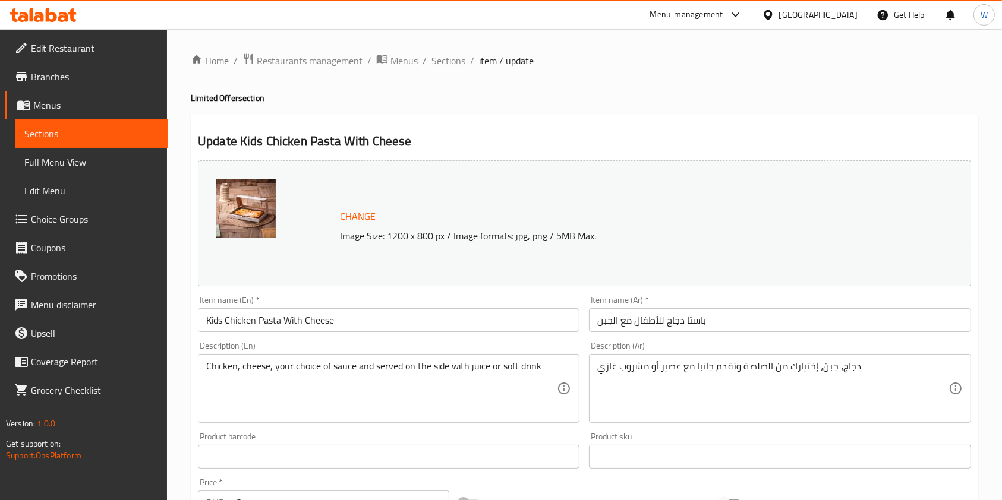
click at [442, 59] on span "Sections" at bounding box center [448, 60] width 34 height 14
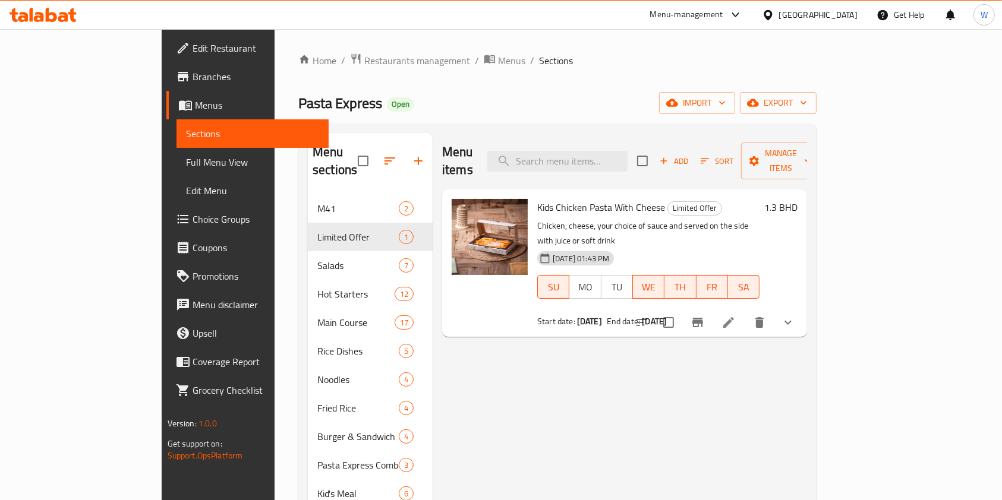
click at [609, 360] on div "Menu items Add Sort Manage items Kids Chicken Pasta With Cheese Limited Offer C…" at bounding box center [620, 451] width 374 height 636
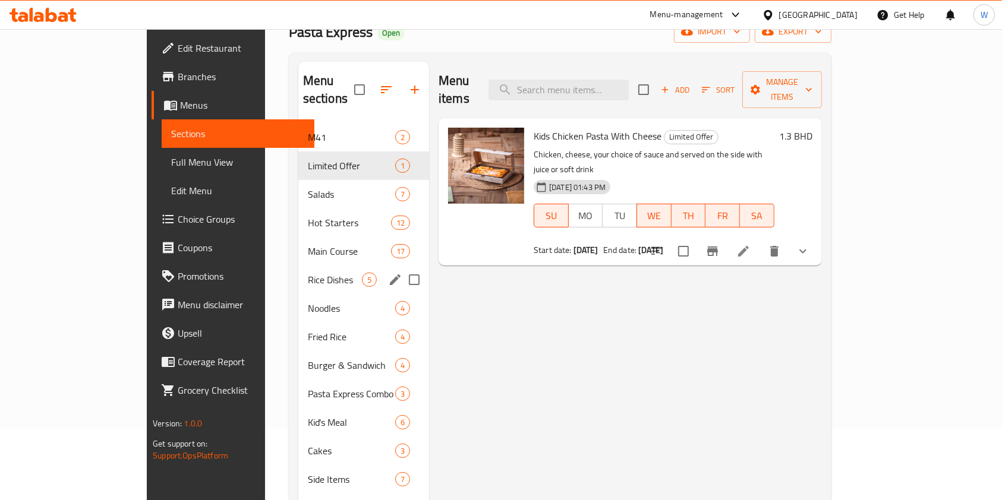
scroll to position [158, 0]
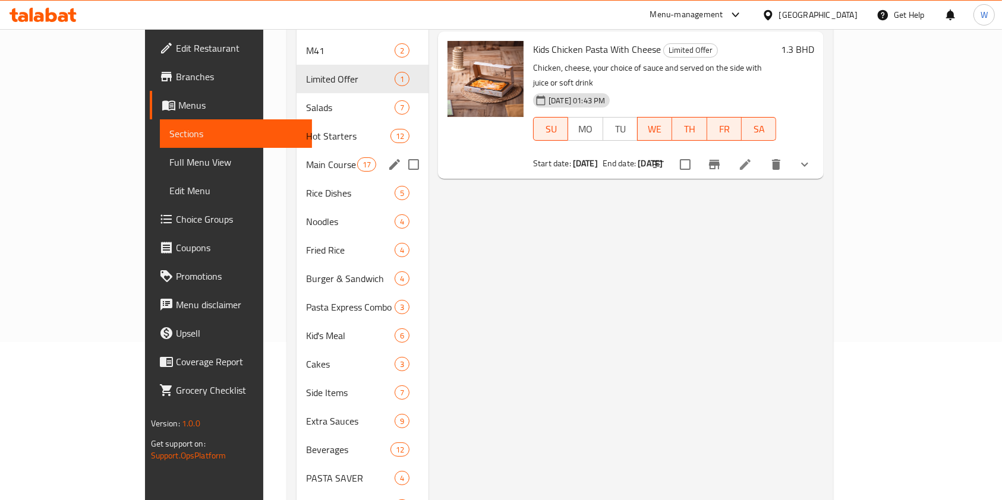
click at [306, 157] on span "Main Course" at bounding box center [331, 164] width 51 height 14
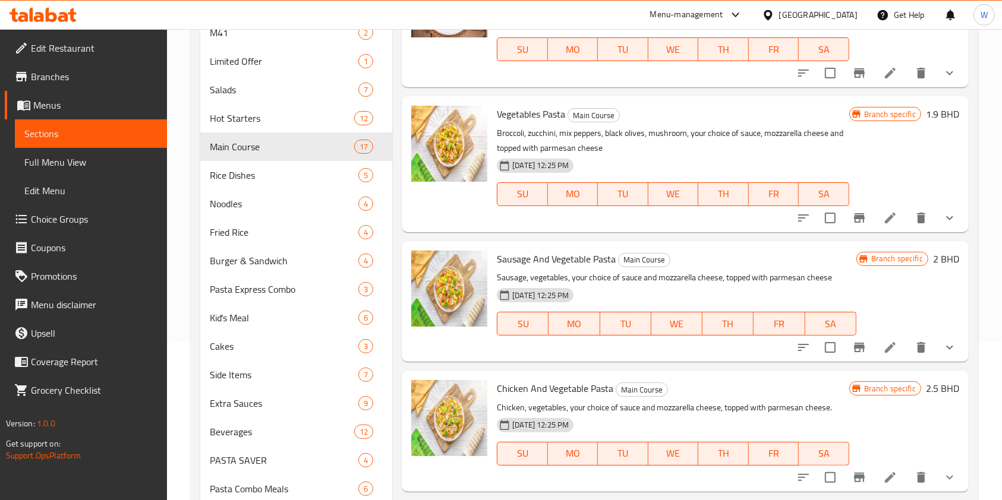
scroll to position [158, 0]
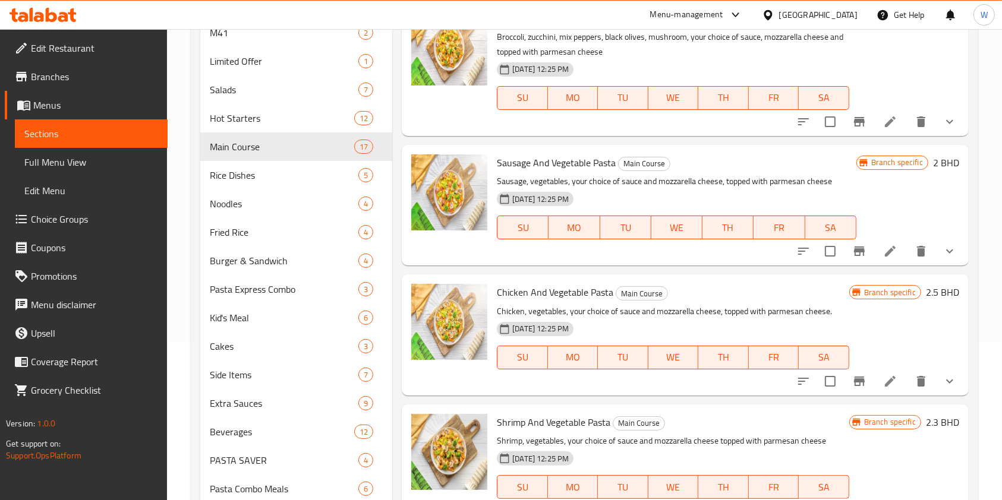
click at [574, 290] on span "Chicken And Vegetable Pasta" at bounding box center [555, 292] width 116 height 18
copy h6 "Chicken And Vegetable Pasta"
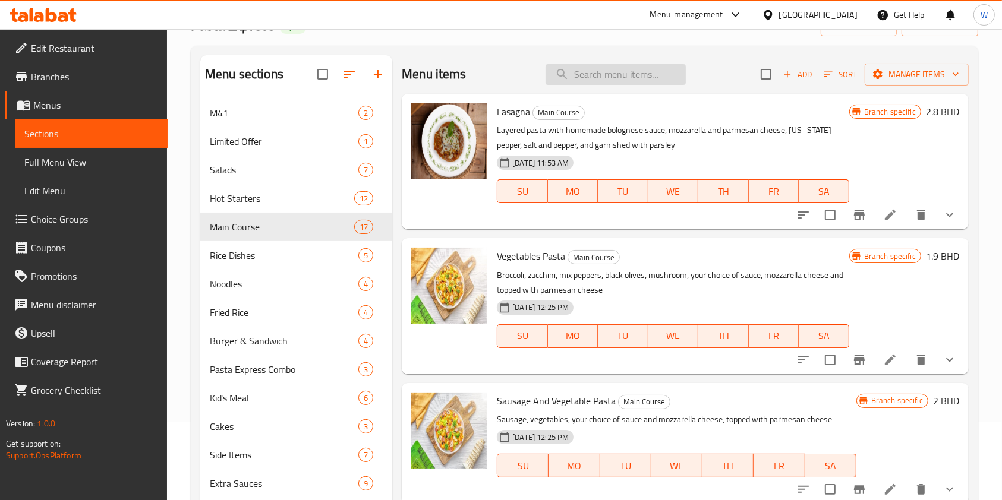
scroll to position [0, 0]
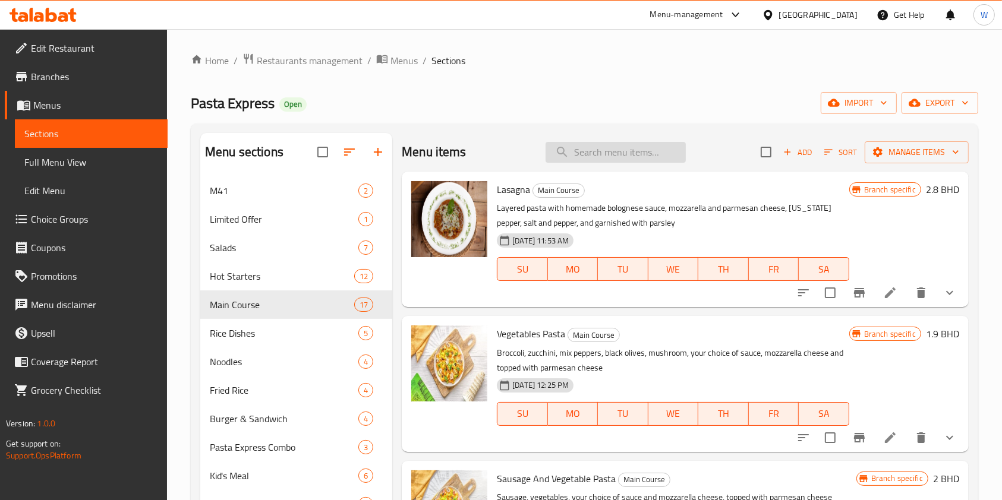
click at [571, 155] on input "search" at bounding box center [616, 152] width 140 height 21
paste input "Chicken And Vegetable Pasta"
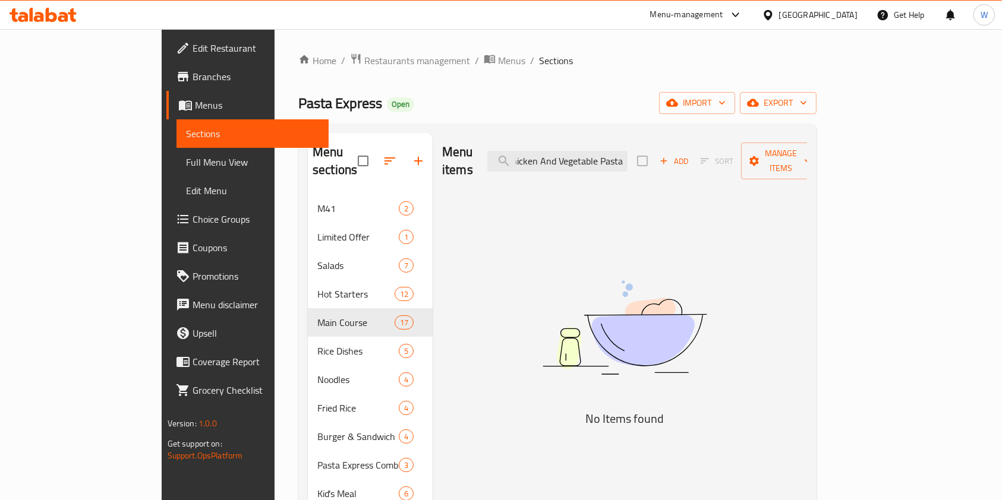
scroll to position [0, 9]
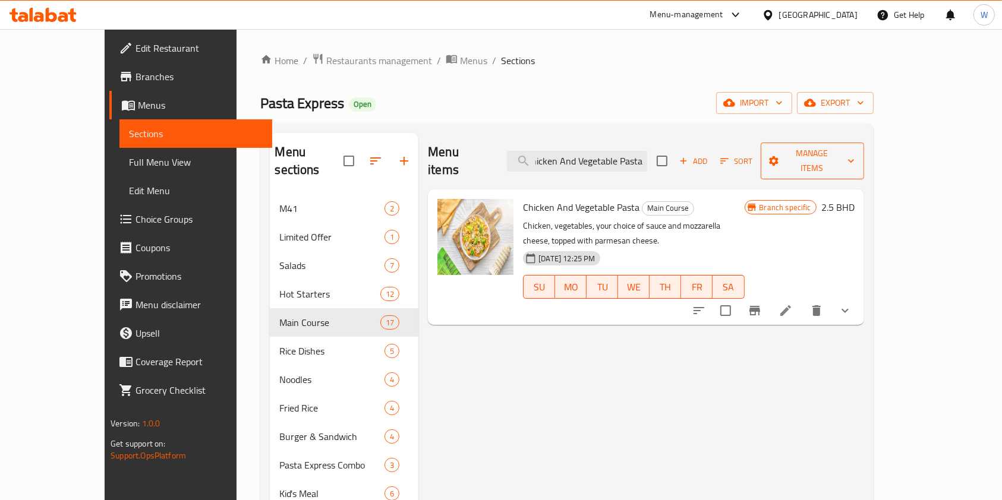
type input "Chicken And Vegetable Pasta"
click at [855, 152] on span "Manage items" at bounding box center [812, 161] width 84 height 30
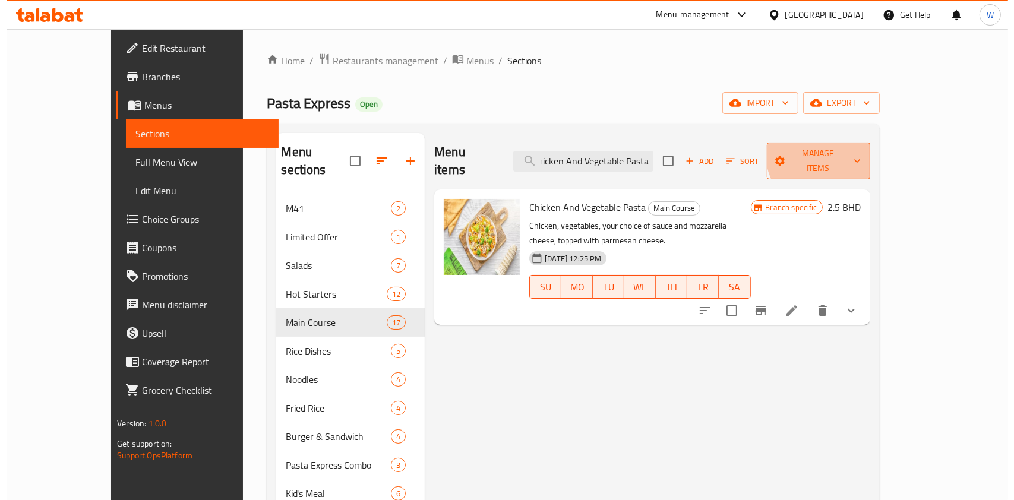
scroll to position [0, 0]
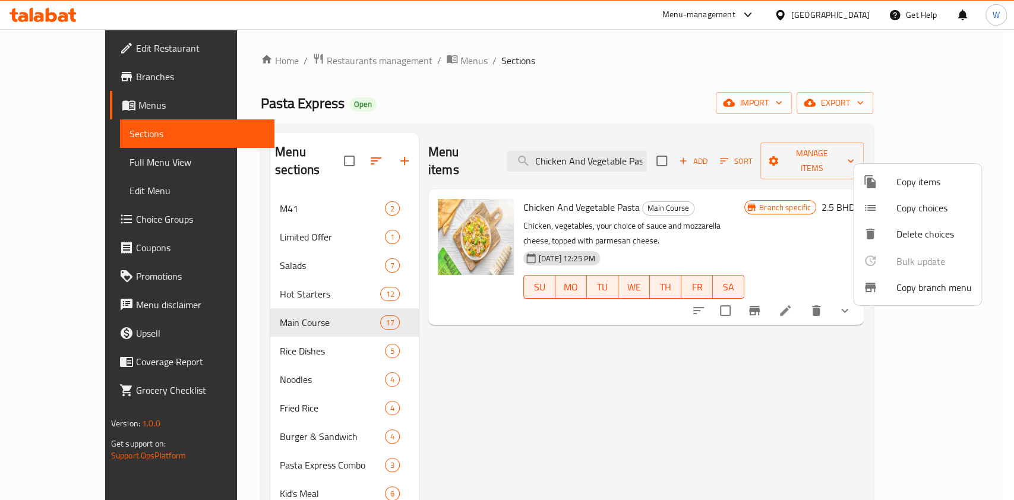
click at [929, 183] on span "Copy items" at bounding box center [934, 182] width 75 height 14
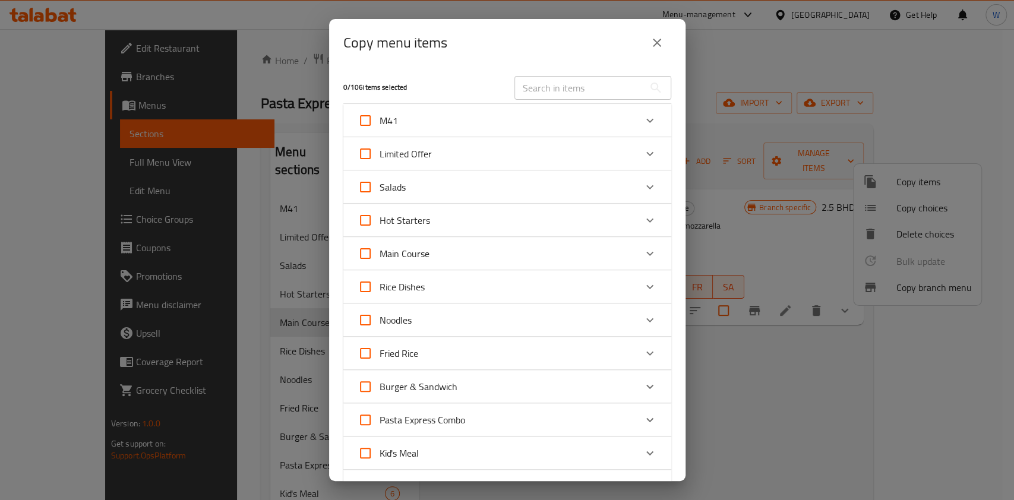
click at [620, 73] on div "​" at bounding box center [593, 88] width 171 height 38
click at [601, 86] on input "text" at bounding box center [580, 88] width 130 height 24
paste input "Chicken And Vegetable Pasta"
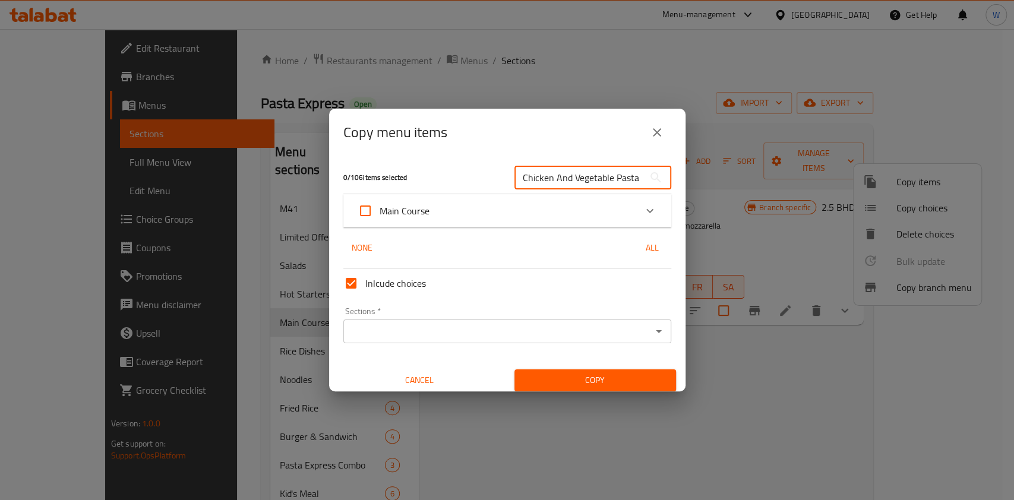
scroll to position [0, 2]
type input "Chicken And Vegetable Pasta"
click at [570, 200] on div "Main Course" at bounding box center [497, 211] width 278 height 29
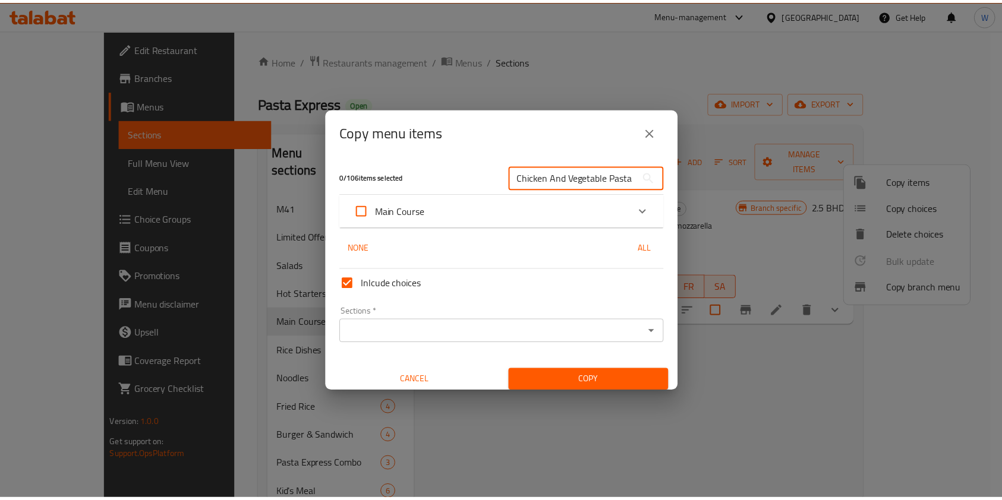
scroll to position [0, 0]
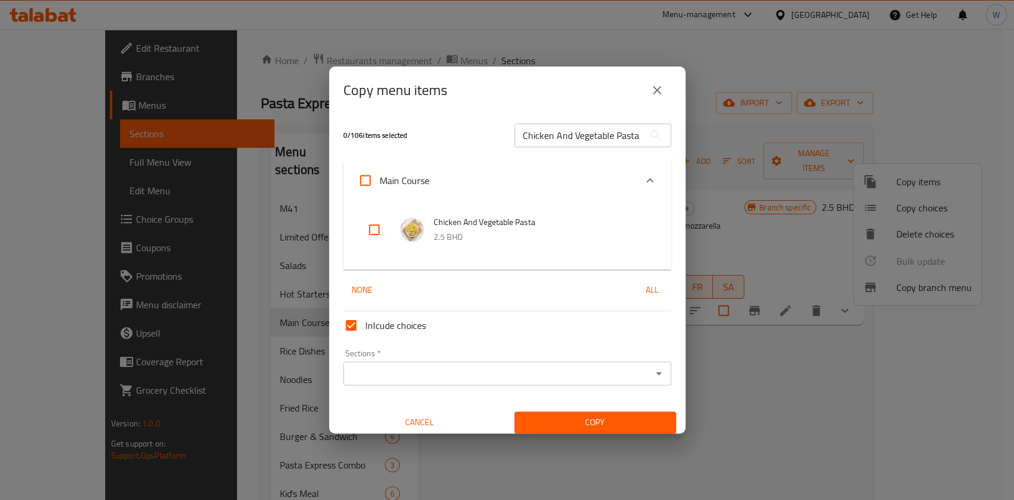
click at [370, 239] on input "checkbox" at bounding box center [374, 230] width 29 height 29
checkbox input "true"
click at [670, 384] on div "1 / 106 items selected Chicken And Vegetable Pasta ​ Main Course Chicken And Ve…" at bounding box center [507, 273] width 357 height 319
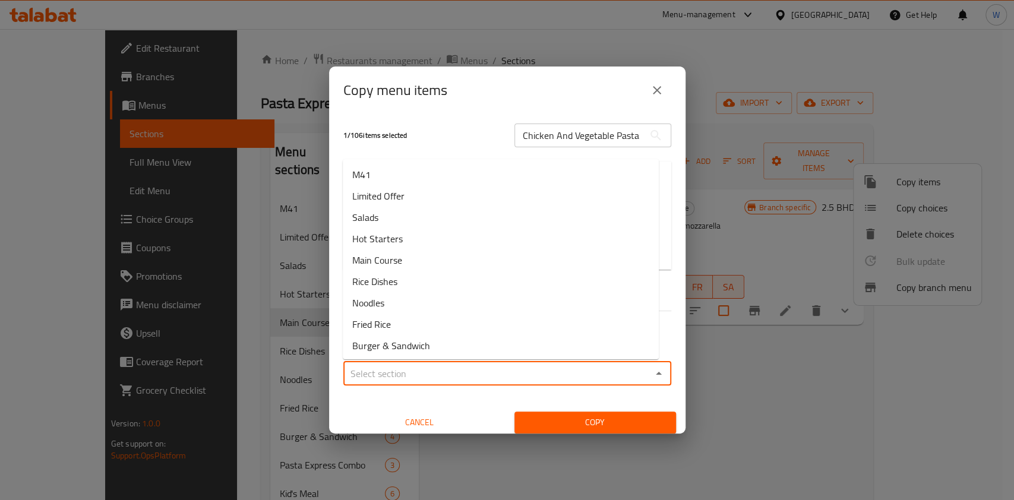
click at [634, 377] on input "Sections   *" at bounding box center [497, 373] width 301 height 17
click at [476, 193] on li "Limited Offer" at bounding box center [501, 195] width 316 height 21
type input "Limited Offer"
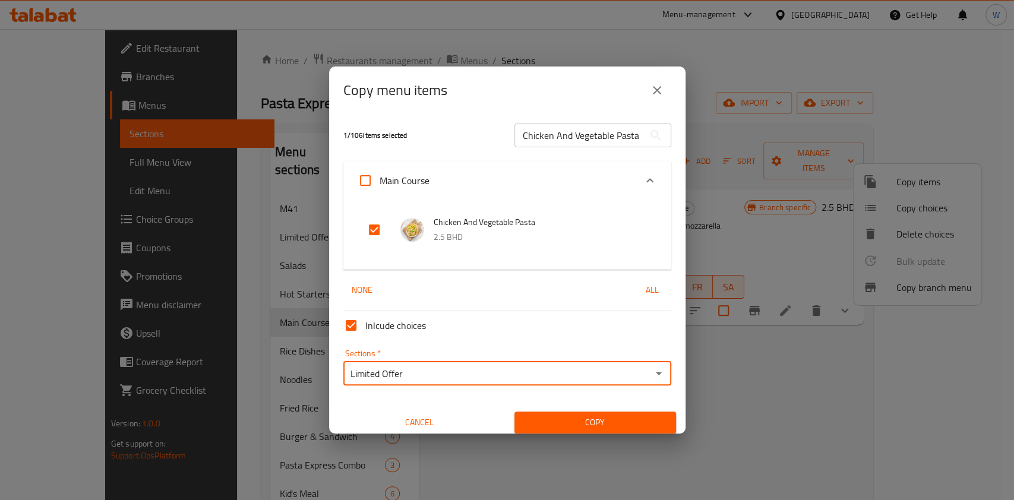
click at [559, 424] on span "Copy" at bounding box center [595, 422] width 143 height 15
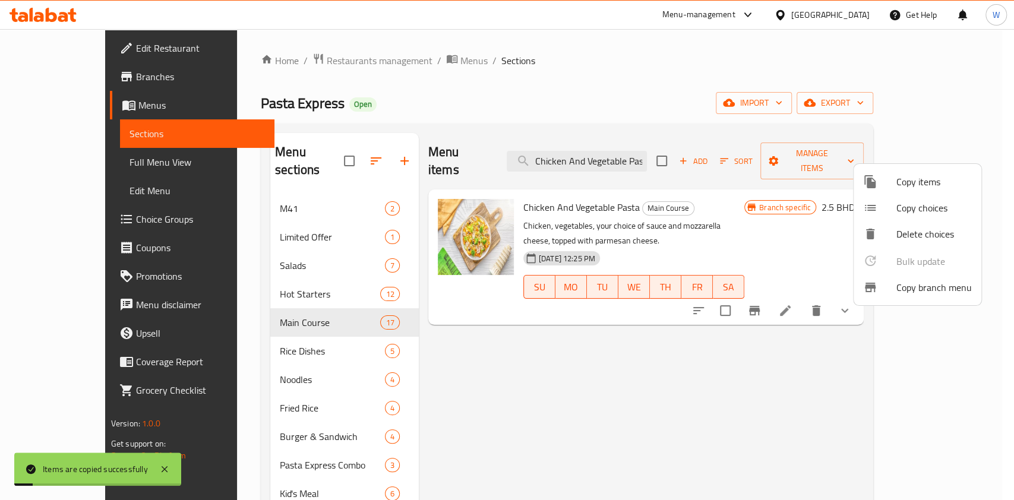
click at [814, 349] on div at bounding box center [507, 250] width 1014 height 500
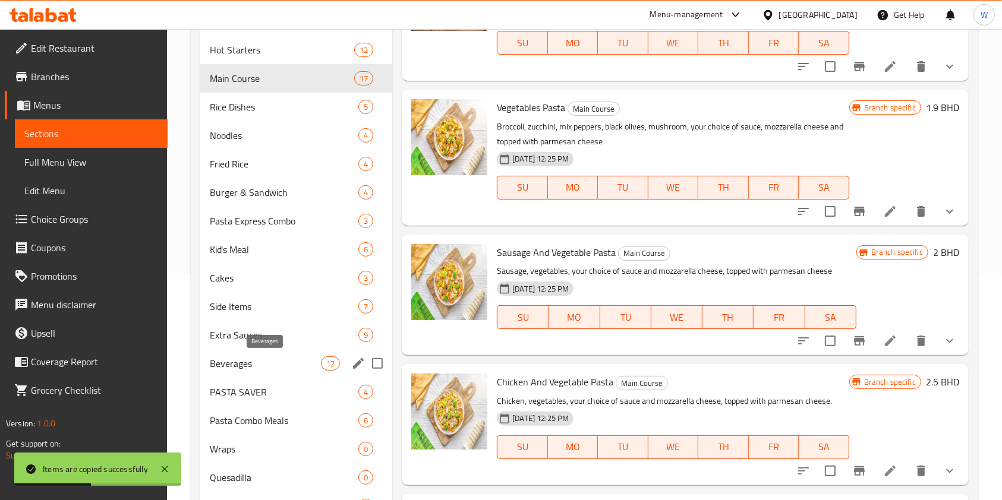
scroll to position [285, 0]
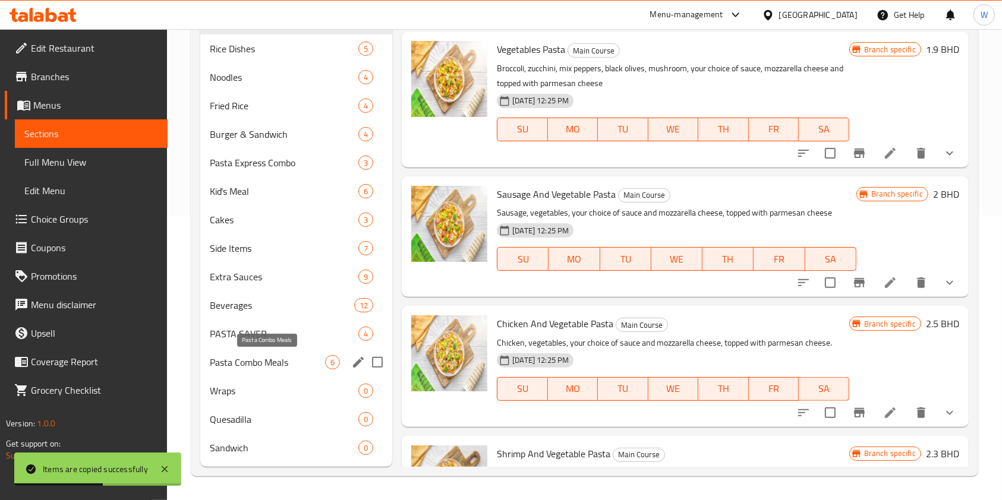
click at [275, 367] on span "Pasta Combo Meals" at bounding box center [267, 362] width 115 height 14
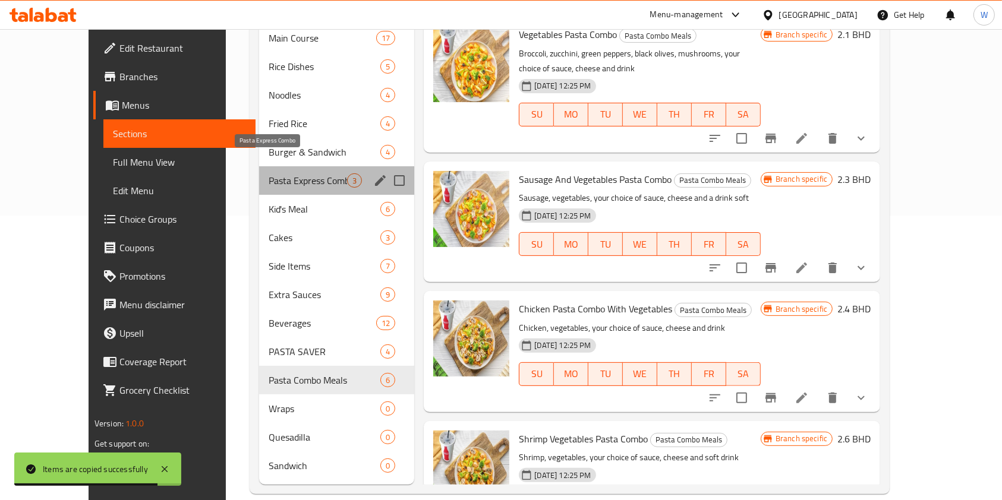
click at [290, 174] on span "Pasta Express Combo" at bounding box center [308, 181] width 78 height 14
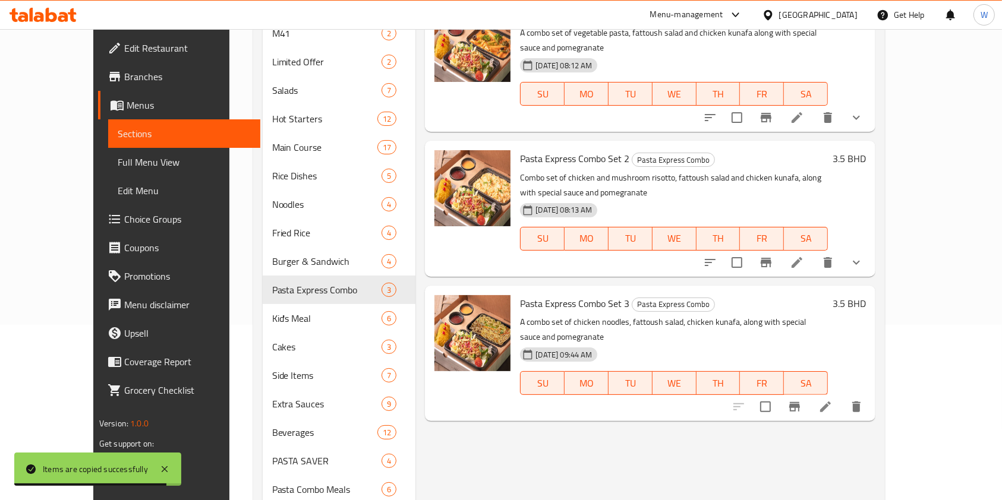
scroll to position [47, 0]
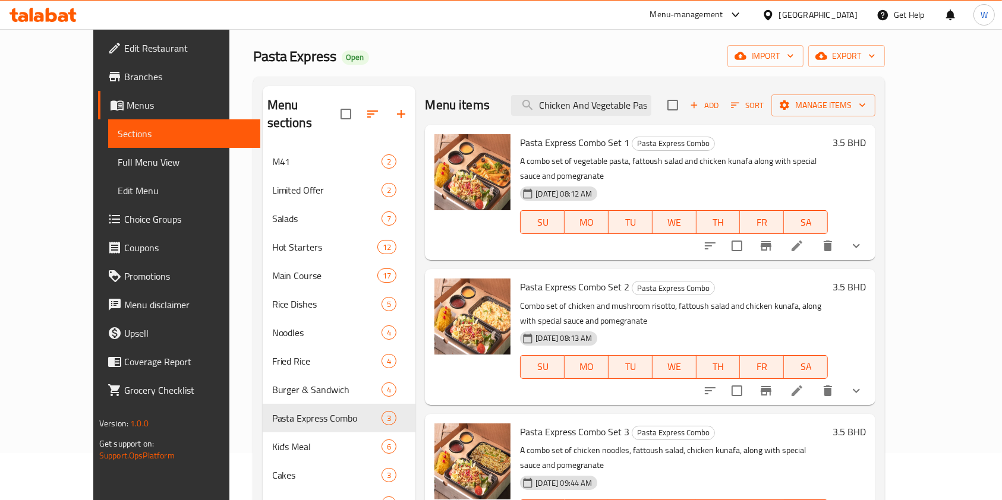
click at [556, 138] on span "Pasta Express Combo Set 1" at bounding box center [574, 143] width 109 height 18
copy h6 "Pasta Express Combo Set 1"
click at [866, 106] on span "Manage items" at bounding box center [823, 105] width 85 height 15
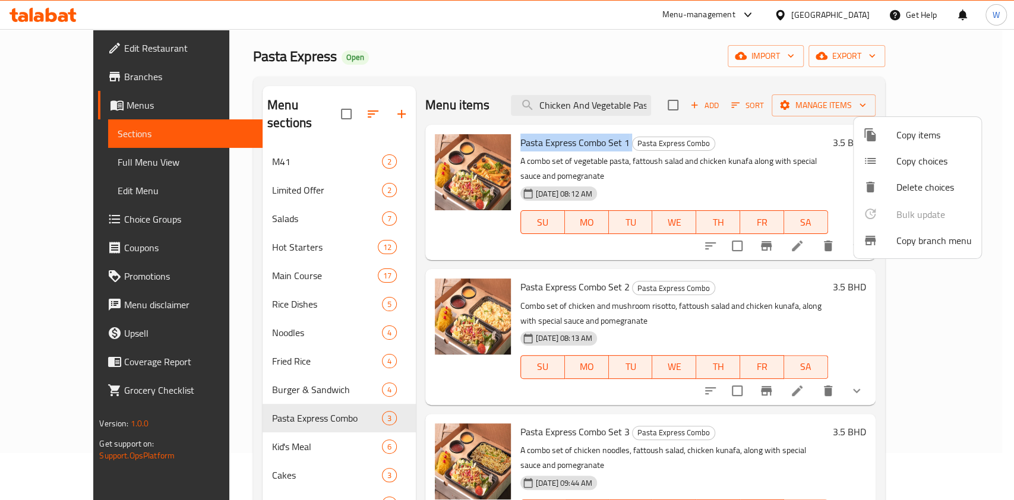
click at [940, 142] on span "Copy items" at bounding box center [934, 135] width 75 height 14
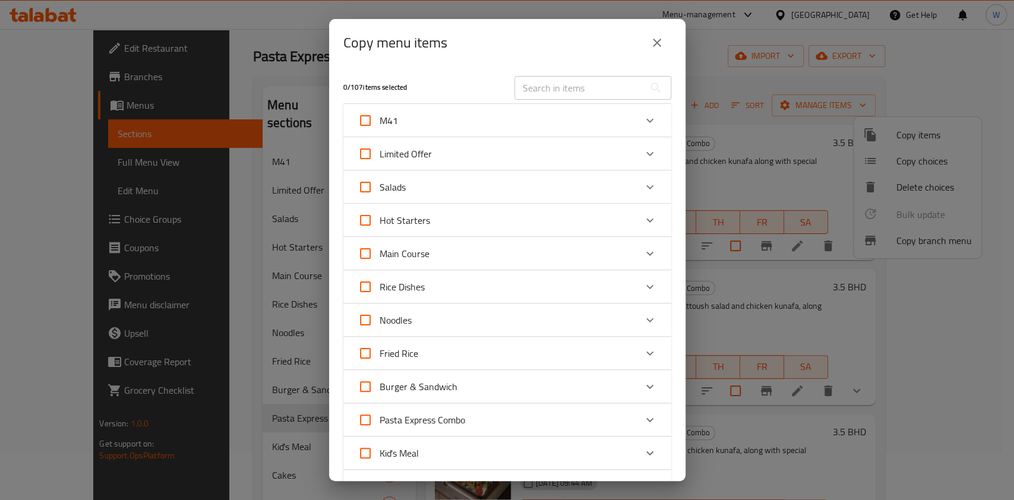
click at [561, 94] on input "text" at bounding box center [580, 88] width 130 height 24
paste input "Pasta Express Combo Set 1"
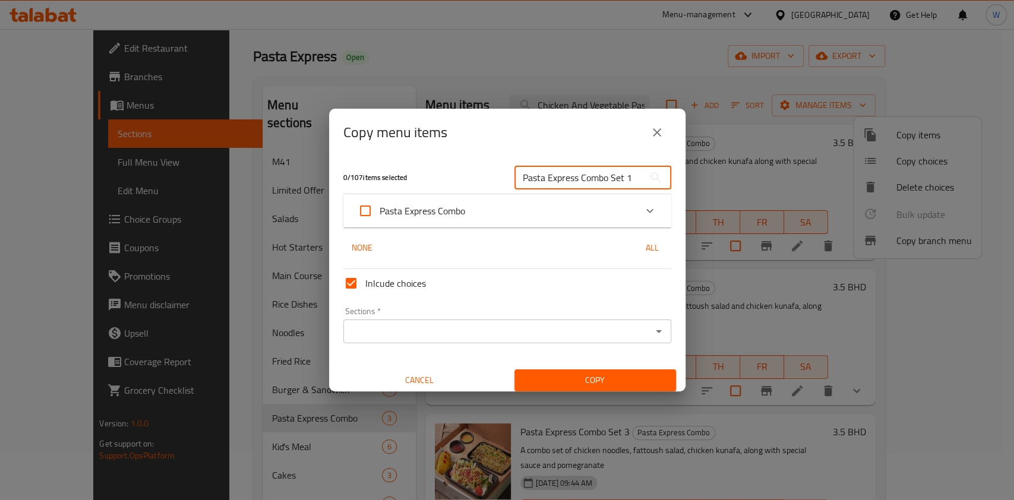
type input "Pasta Express Combo Set 1"
click at [434, 225] on label "Pasta Express Combo" at bounding box center [408, 211] width 114 height 29
click at [380, 225] on input "Pasta Express Combo" at bounding box center [365, 211] width 29 height 29
checkbox input "true"
click at [559, 207] on div "Pasta Express Combo" at bounding box center [497, 211] width 278 height 29
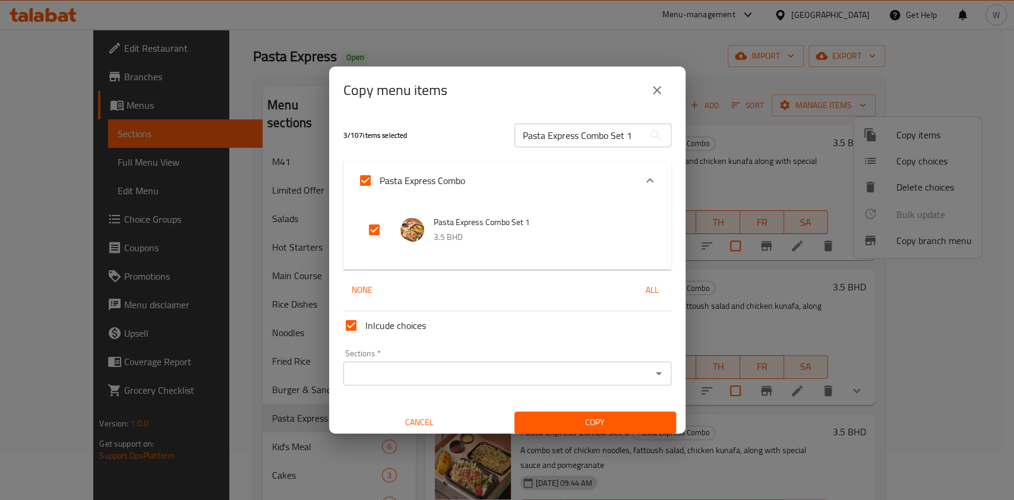
click at [382, 231] on input "checkbox" at bounding box center [374, 230] width 29 height 29
checkbox input "false"
click at [377, 228] on input "checkbox" at bounding box center [374, 230] width 29 height 29
checkbox input "true"
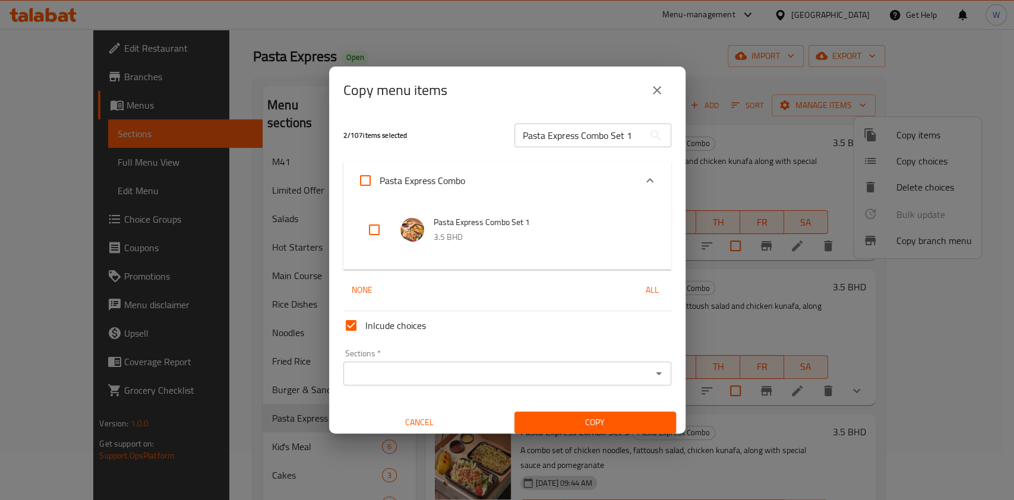
checkbox input "true"
click at [595, 386] on div "Sections   * Sections *" at bounding box center [508, 368] width 338 height 46
click at [595, 378] on input "Sections   *" at bounding box center [497, 373] width 301 height 17
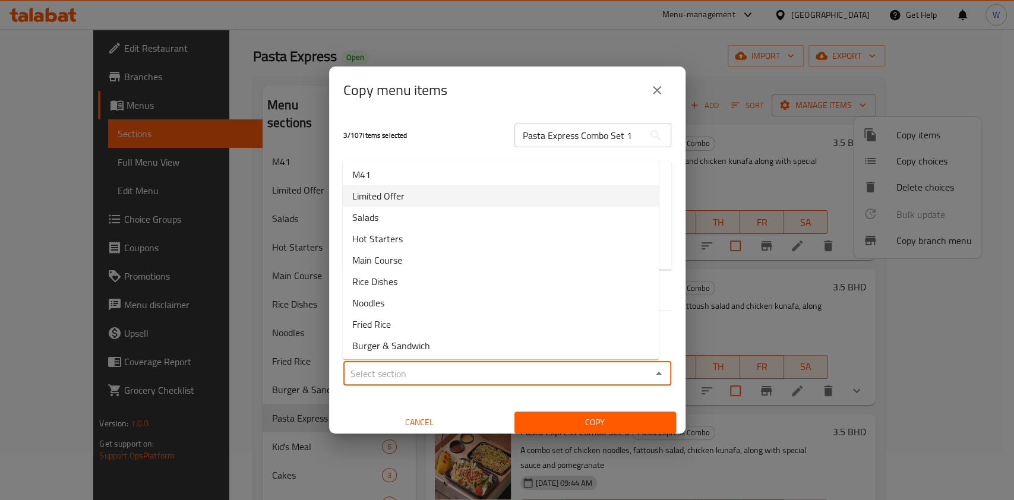
click at [437, 198] on li "Limited Offer" at bounding box center [501, 195] width 316 height 21
type input "Limited Offer"
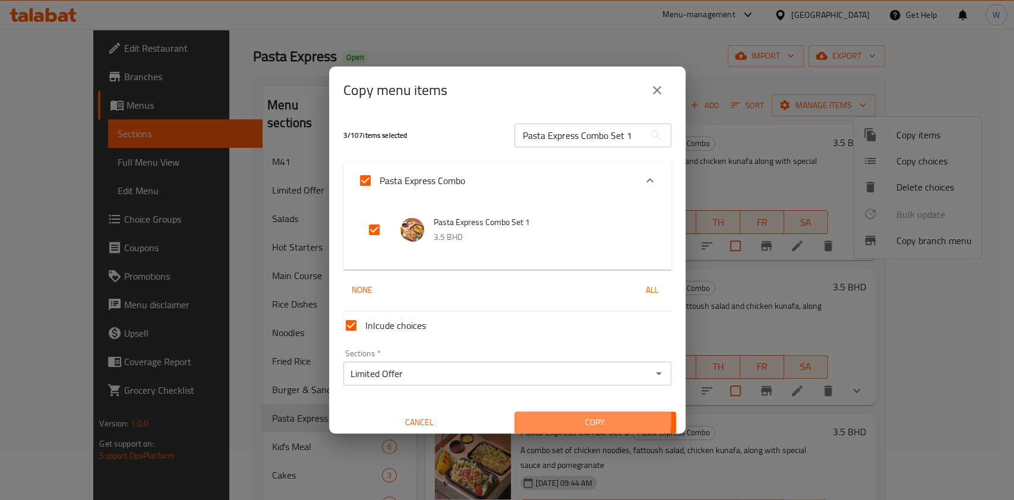
click at [550, 418] on span "Copy" at bounding box center [595, 422] width 143 height 15
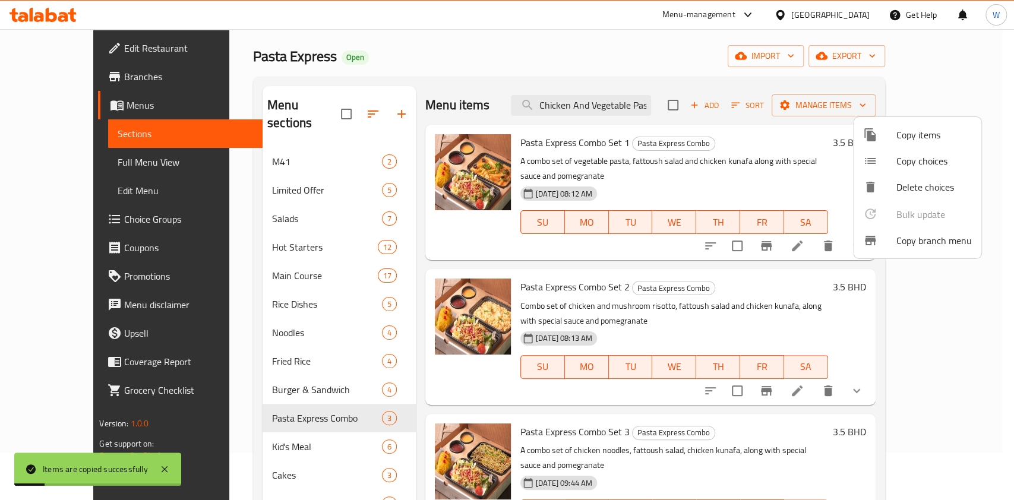
click at [751, 416] on div at bounding box center [507, 250] width 1014 height 500
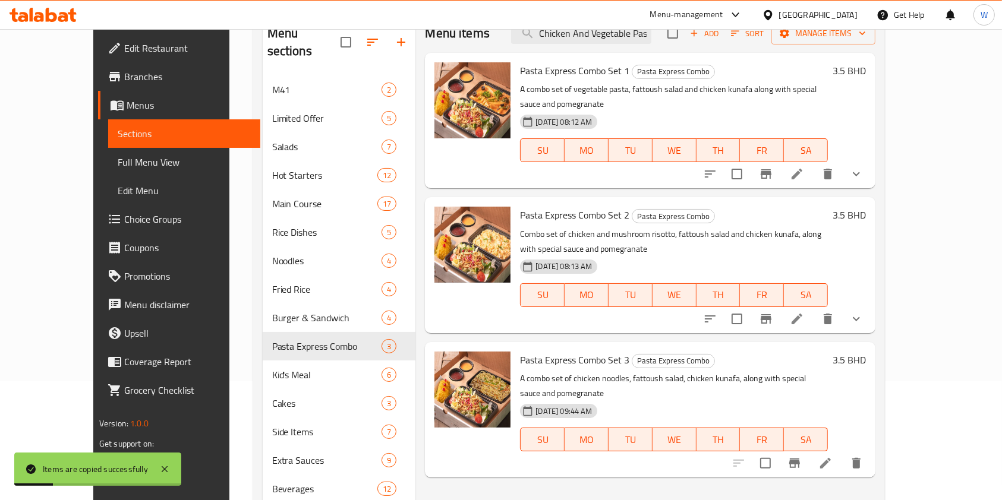
scroll to position [205, 0]
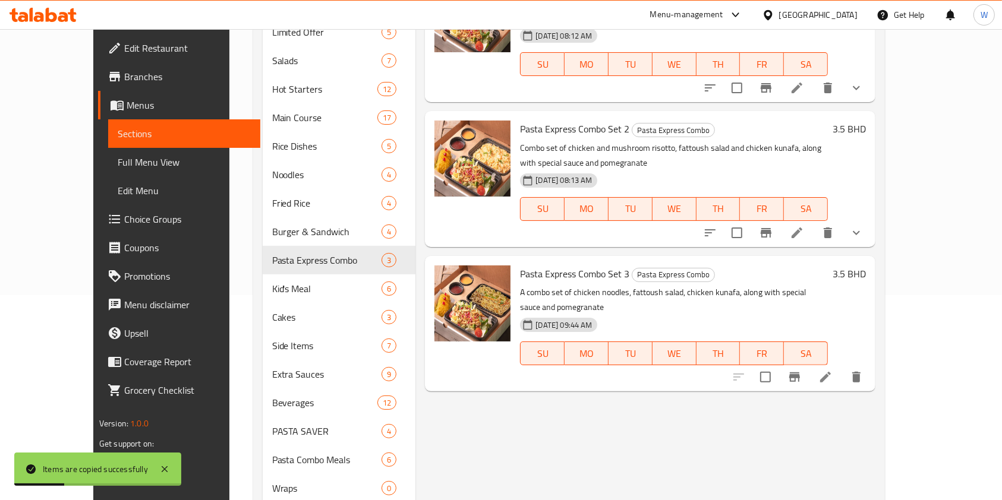
click at [561, 266] on span "Pasta Express Combo Set 3" at bounding box center [574, 274] width 109 height 18
copy h6 "Pasta Express Combo Set 3"
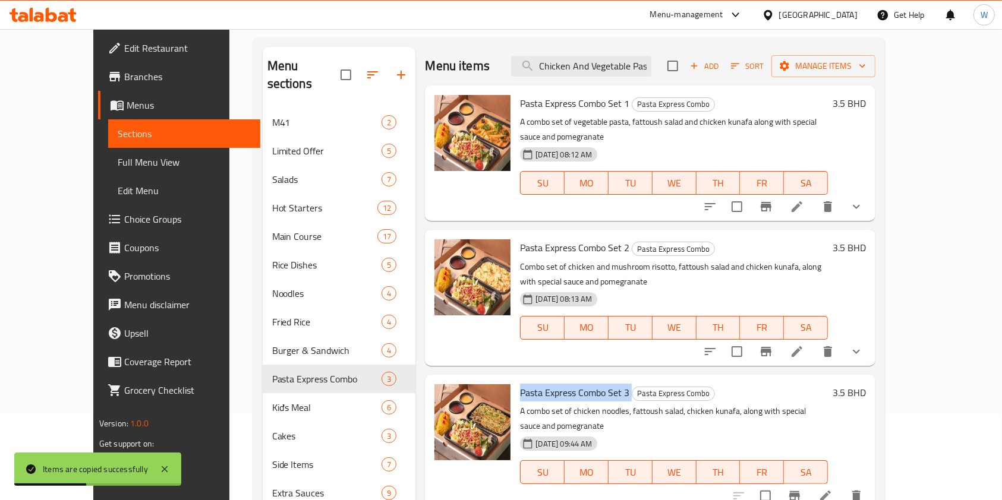
scroll to position [0, 0]
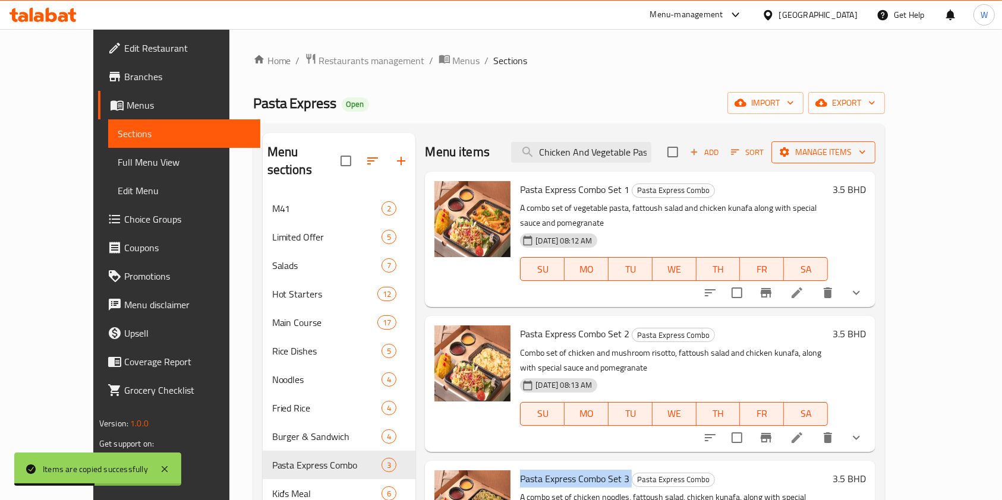
click at [866, 146] on span "Manage items" at bounding box center [823, 152] width 85 height 15
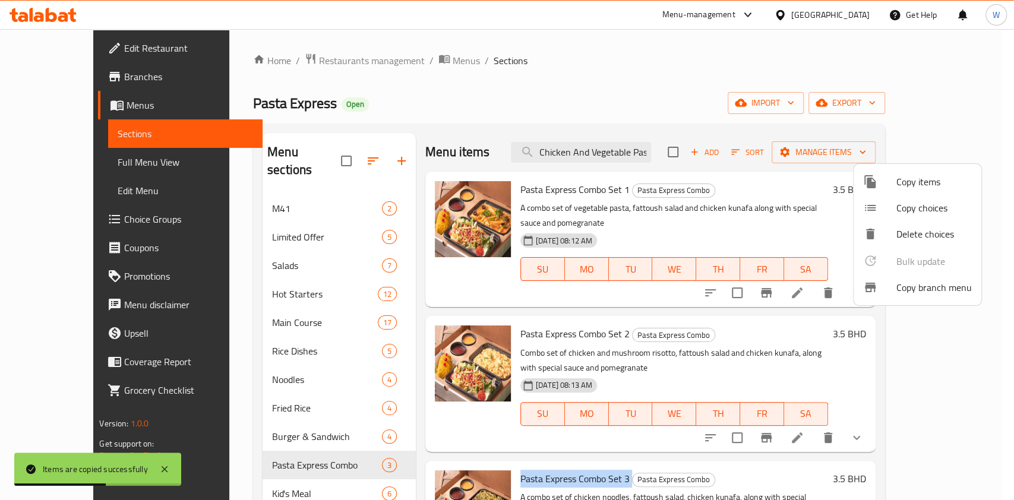
click at [918, 185] on span "Copy items" at bounding box center [934, 182] width 75 height 14
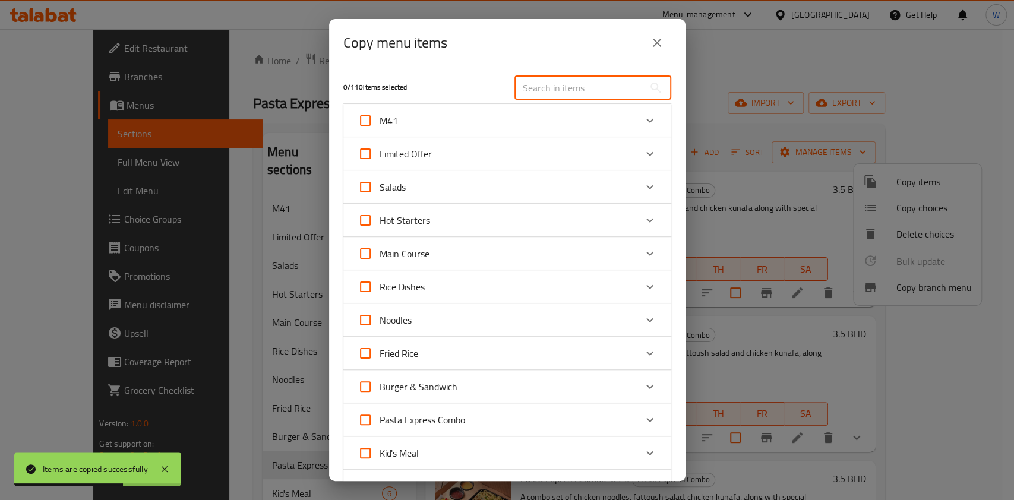
click at [572, 84] on input "text" at bounding box center [580, 88] width 130 height 24
paste input "Pasta Express Combo Set 3"
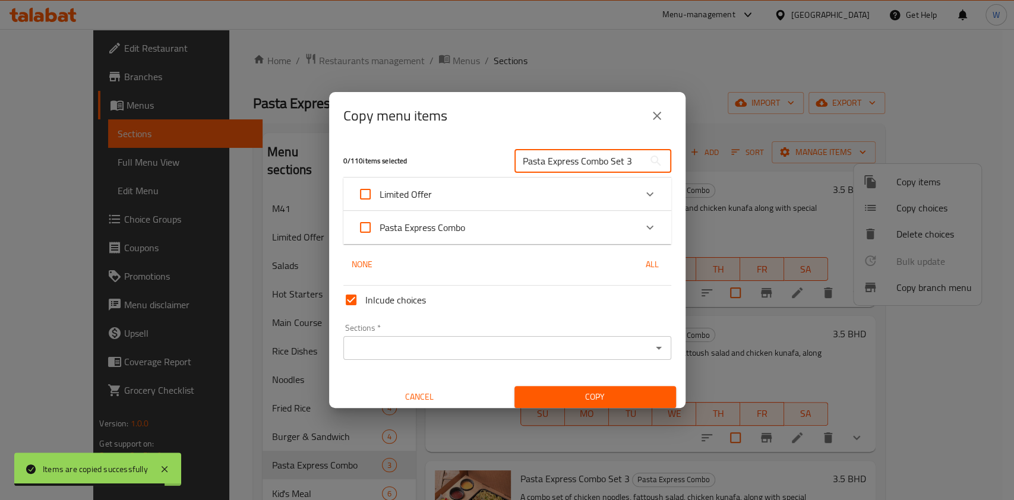
type input "Pasta Express Combo Set 3"
click at [636, 224] on div "Expand" at bounding box center [650, 227] width 29 height 29
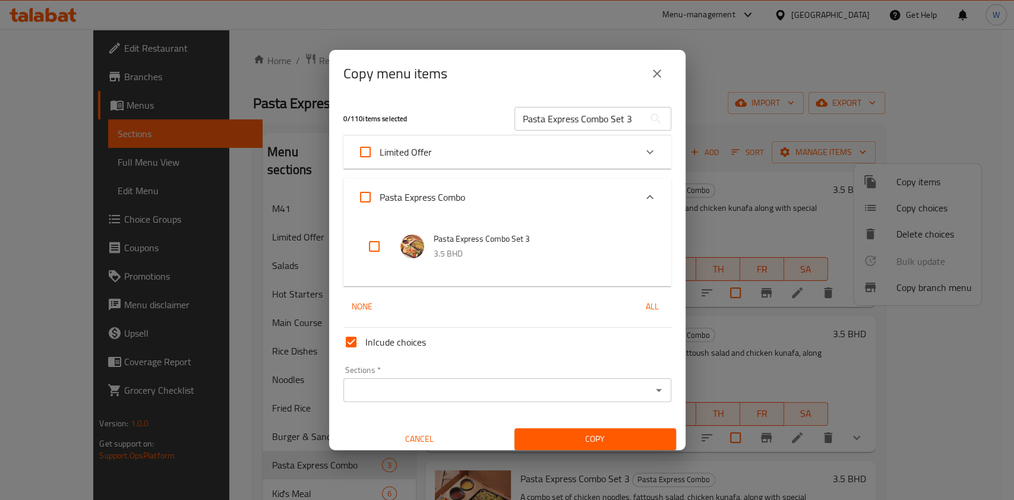
click at [373, 250] on input "checkbox" at bounding box center [374, 246] width 29 height 29
checkbox input "true"
click at [610, 145] on div "Limited Offer" at bounding box center [497, 152] width 278 height 29
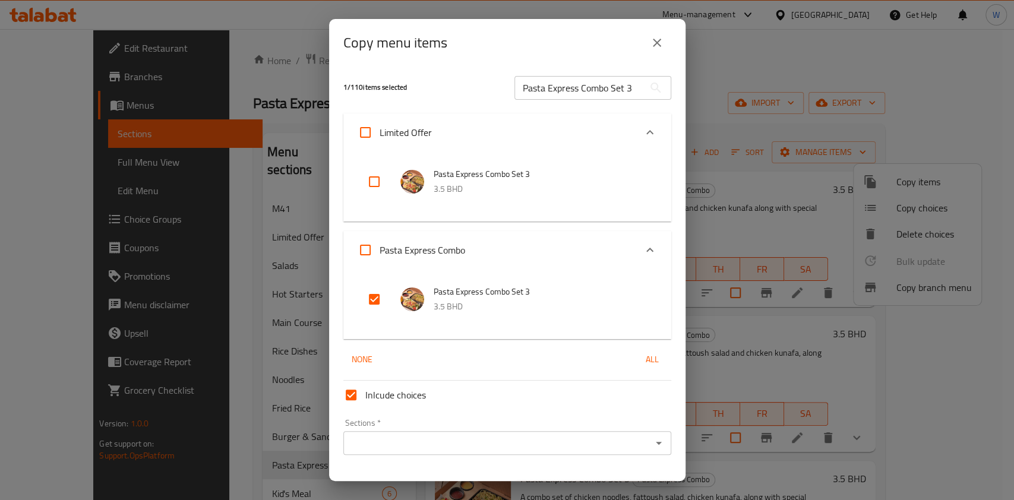
click at [656, 49] on icon "close" at bounding box center [657, 43] width 14 height 14
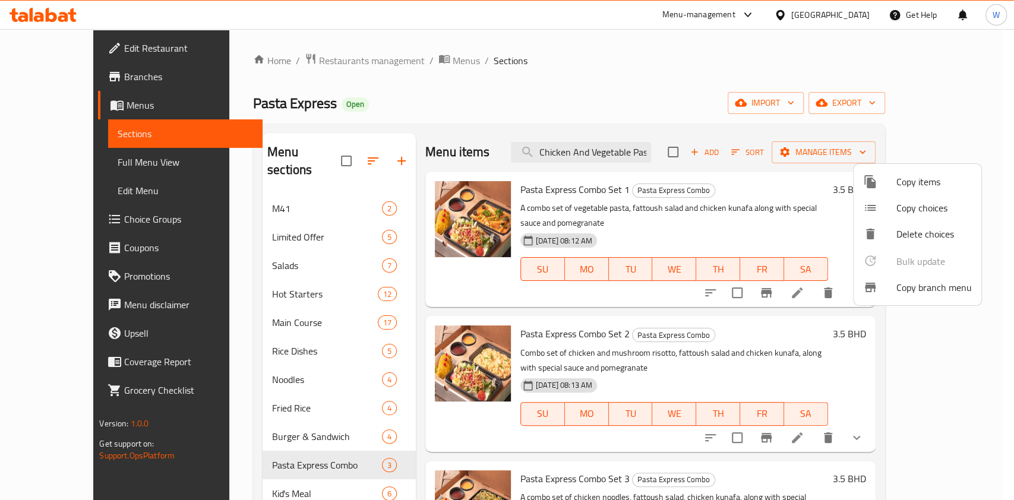
click at [672, 352] on div at bounding box center [507, 250] width 1014 height 500
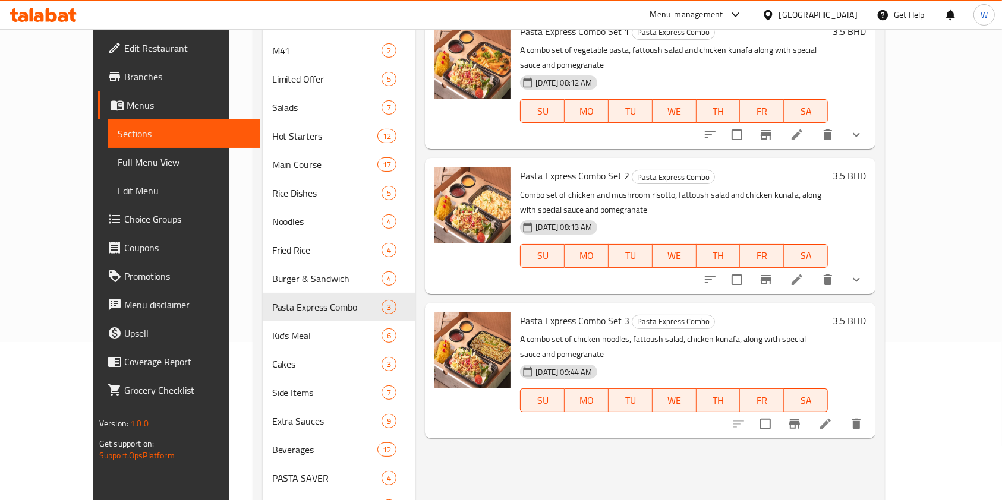
scroll to position [79, 0]
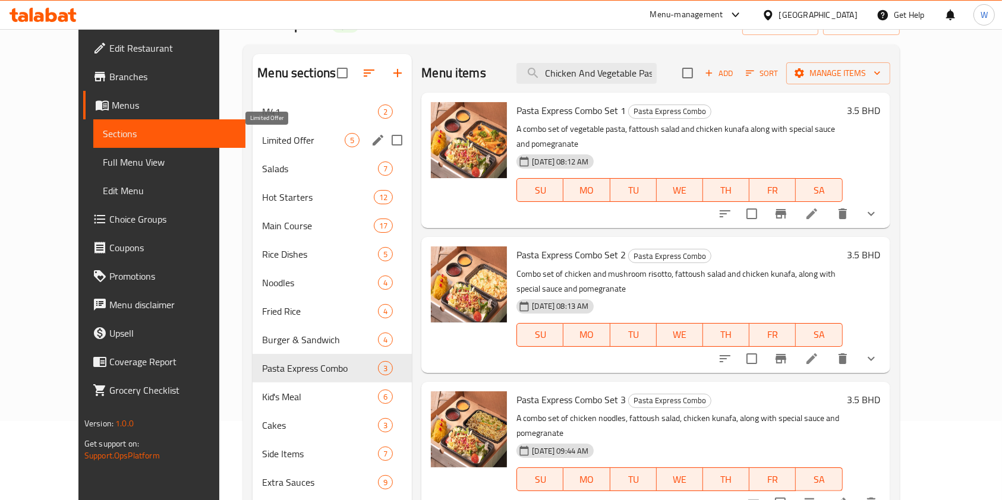
click at [271, 141] on span "Limited Offer" at bounding box center [303, 140] width 83 height 14
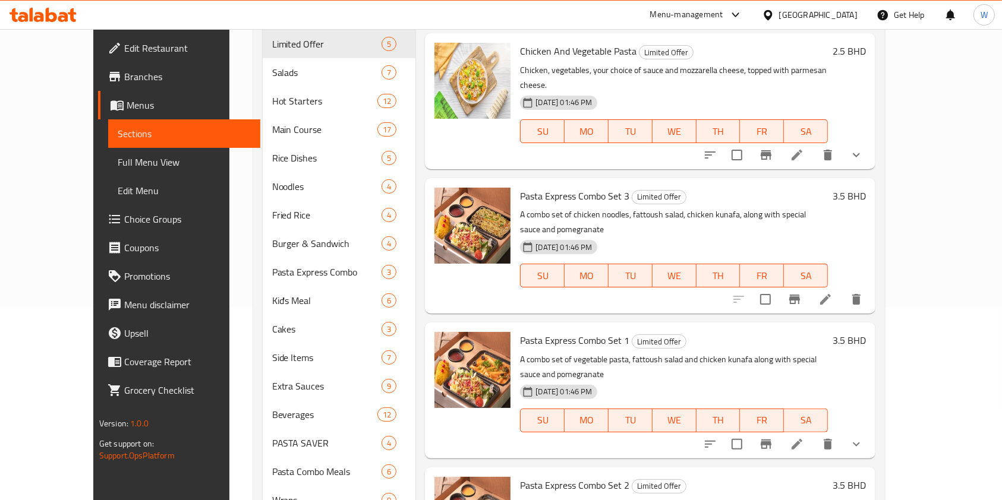
scroll to position [285, 0]
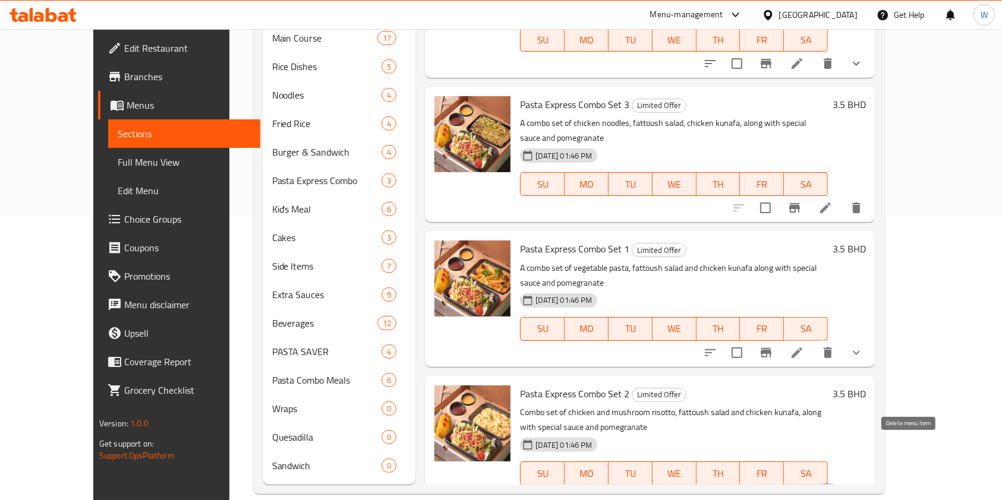
click at [835, 490] on icon "delete" at bounding box center [828, 497] width 14 height 14
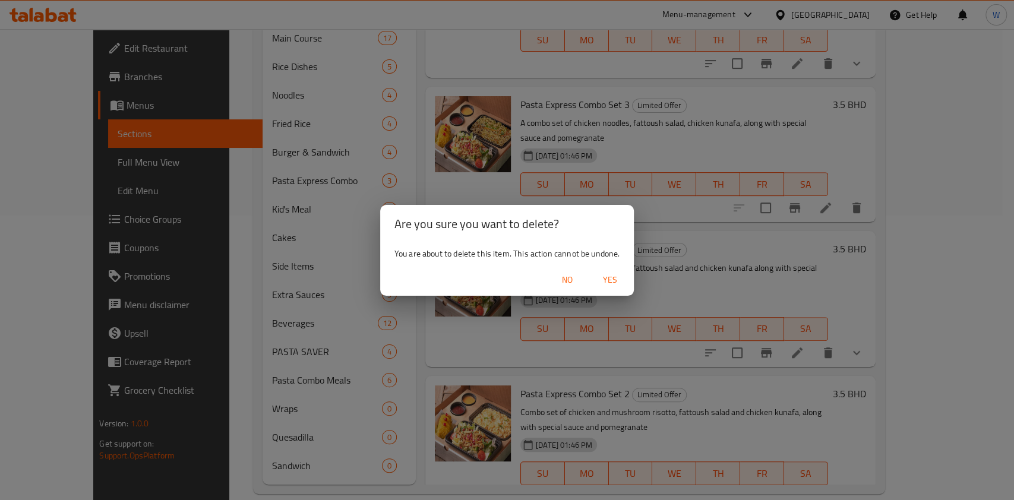
click at [611, 275] on span "Yes" at bounding box center [610, 280] width 29 height 15
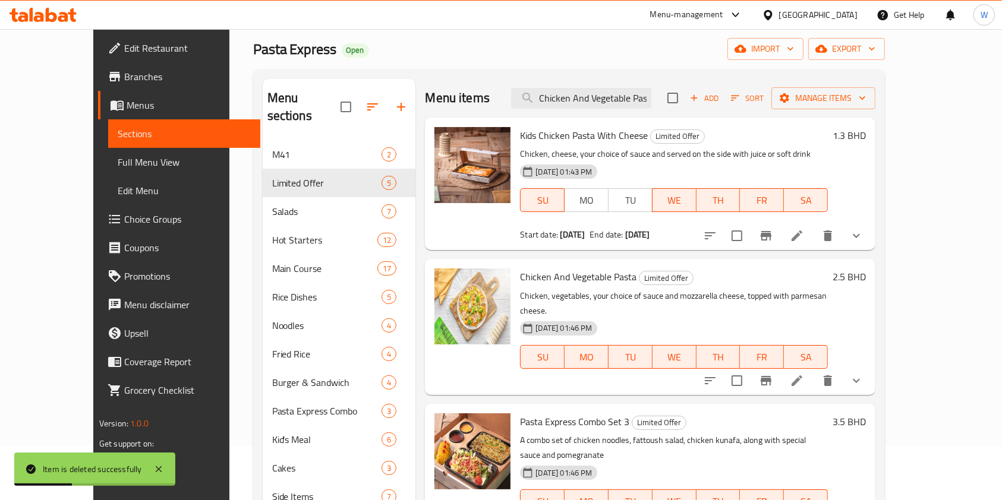
scroll to position [79, 0]
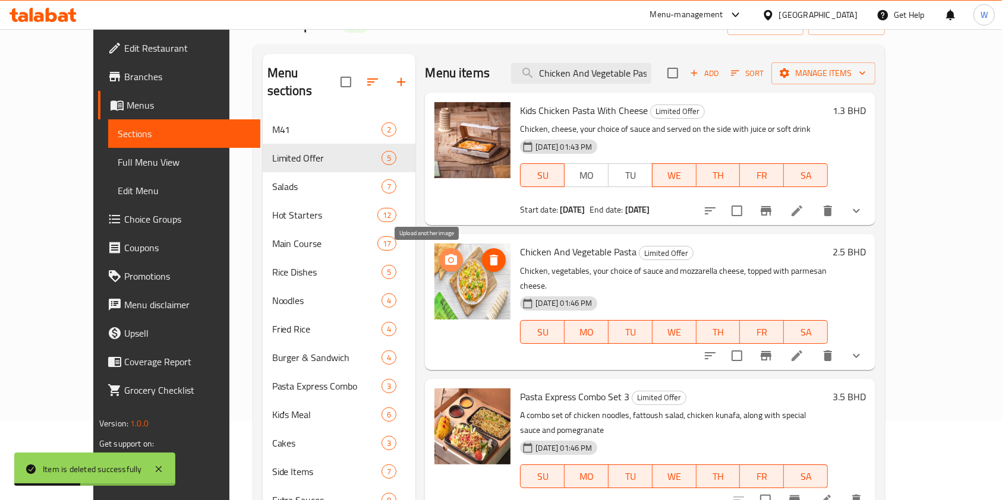
click at [444, 261] on icon "upload picture" at bounding box center [451, 260] width 14 height 14
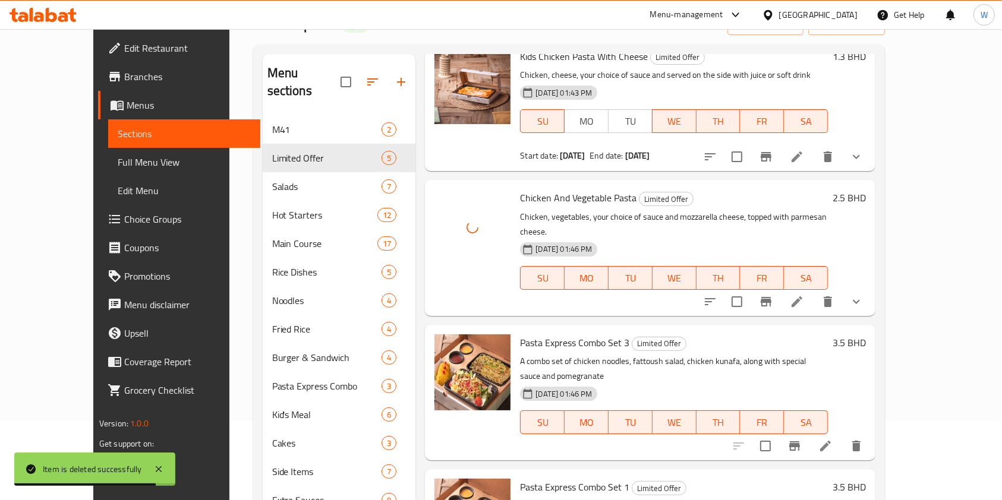
scroll to position [87, 0]
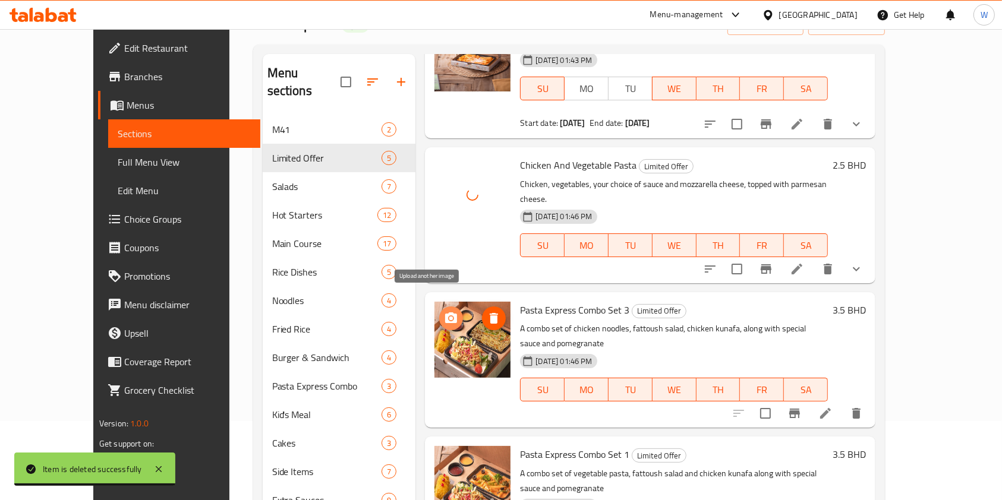
click at [445, 313] on icon "upload picture" at bounding box center [451, 318] width 12 height 11
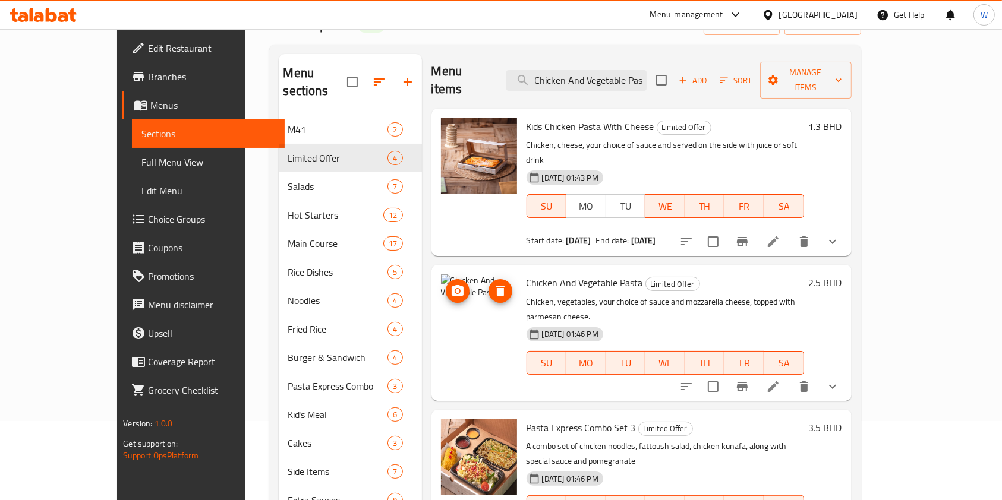
scroll to position [0, 0]
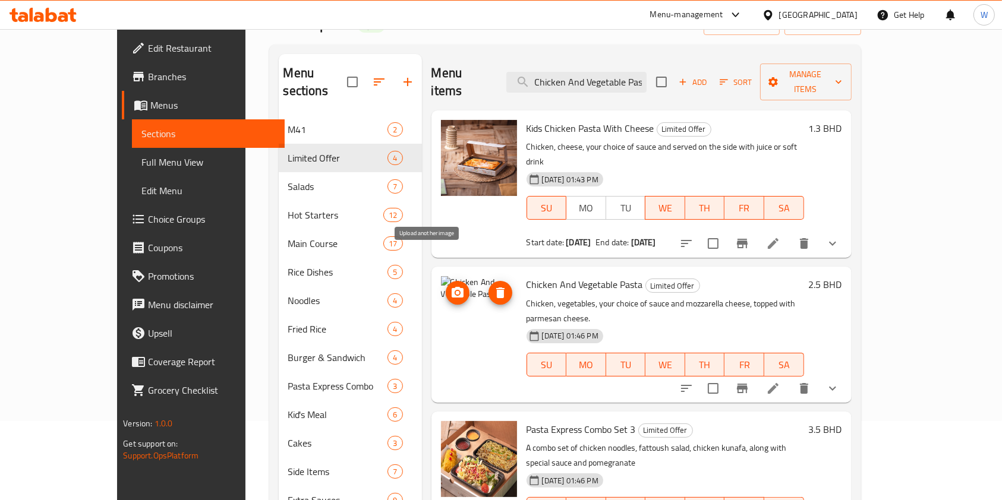
click at [446, 286] on span "upload picture" at bounding box center [458, 293] width 24 height 14
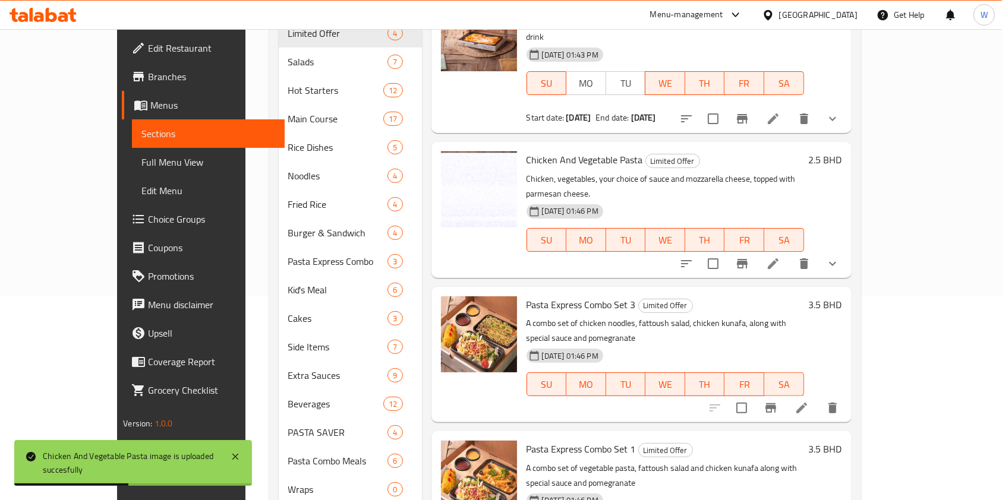
scroll to position [205, 0]
click at [726, 250] on input "checkbox" at bounding box center [713, 262] width 25 height 25
checkbox input "true"
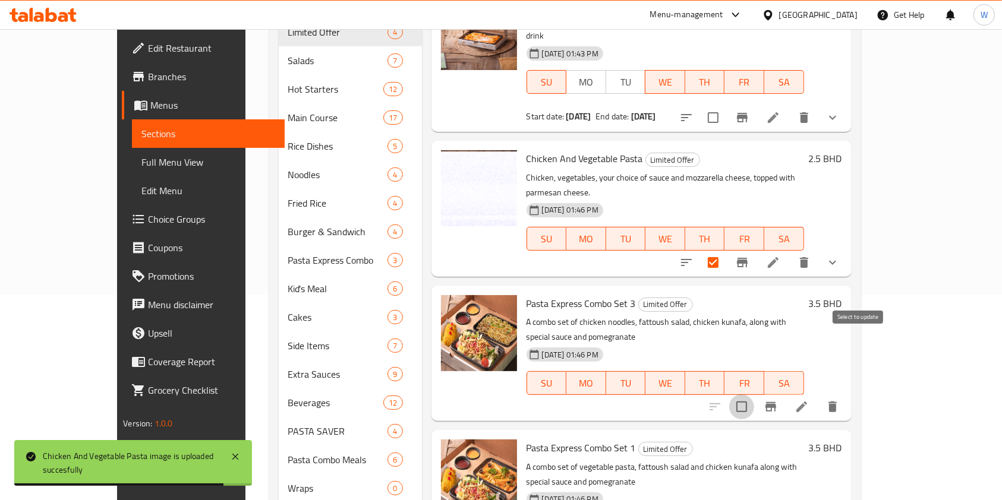
click at [754, 395] on input "checkbox" at bounding box center [741, 407] width 25 height 25
checkbox input "true"
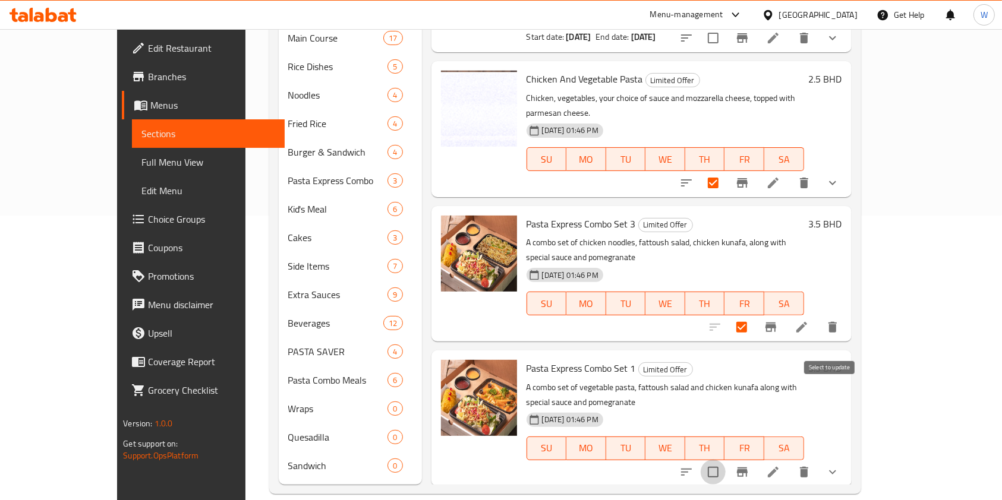
click at [726, 460] on input "checkbox" at bounding box center [713, 472] width 25 height 25
checkbox input "true"
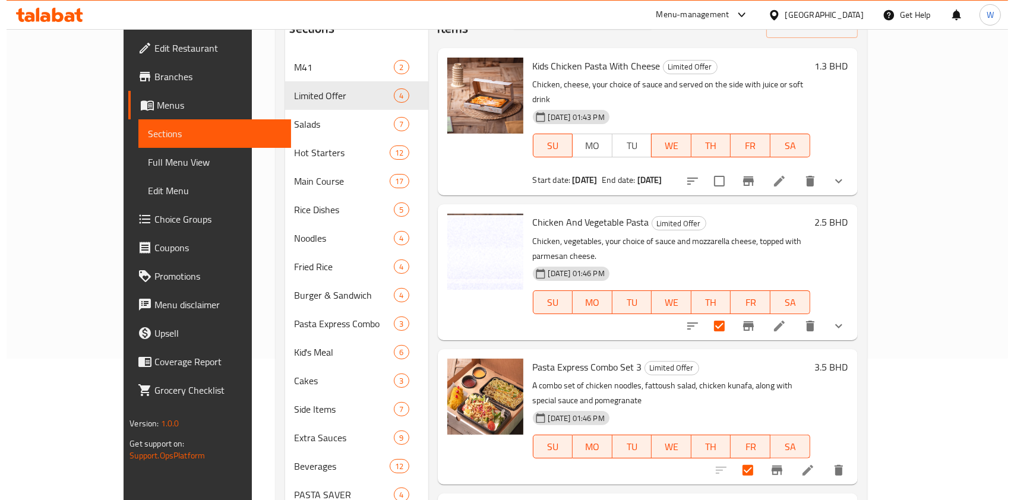
scroll to position [0, 0]
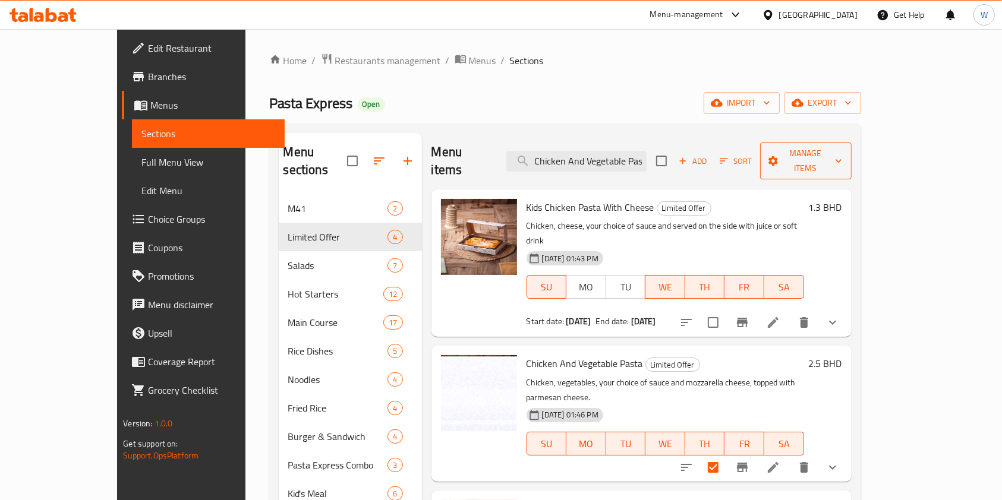
click at [852, 143] on button "Manage items" at bounding box center [806, 161] width 92 height 37
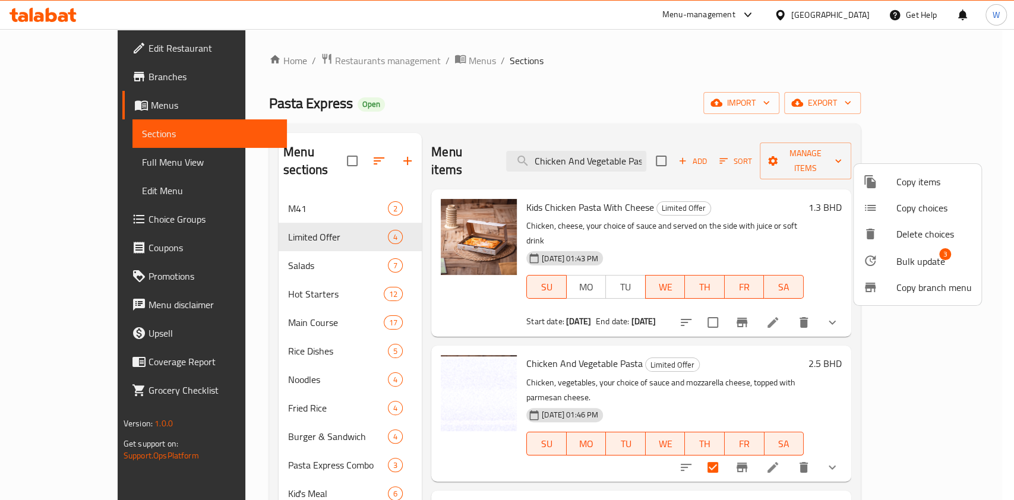
click at [910, 256] on span "Bulk update" at bounding box center [921, 261] width 49 height 14
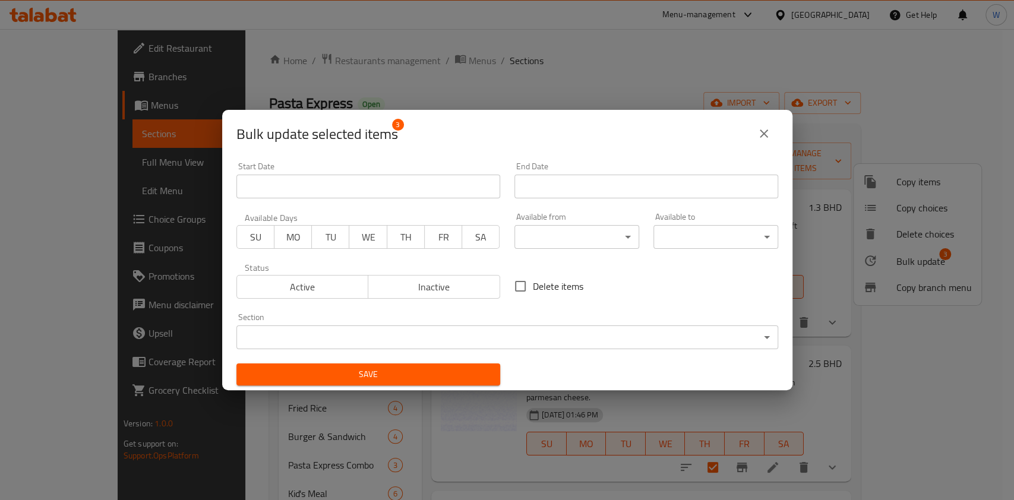
click at [361, 245] on span "WE" at bounding box center [368, 237] width 28 height 17
drag, startPoint x: 396, startPoint y: 242, endPoint x: 403, endPoint y: 241, distance: 7.2
click at [396, 242] on span "TH" at bounding box center [406, 237] width 28 height 17
click at [440, 241] on span "FR" at bounding box center [444, 237] width 28 height 17
click at [468, 241] on span "SA" at bounding box center [481, 237] width 28 height 17
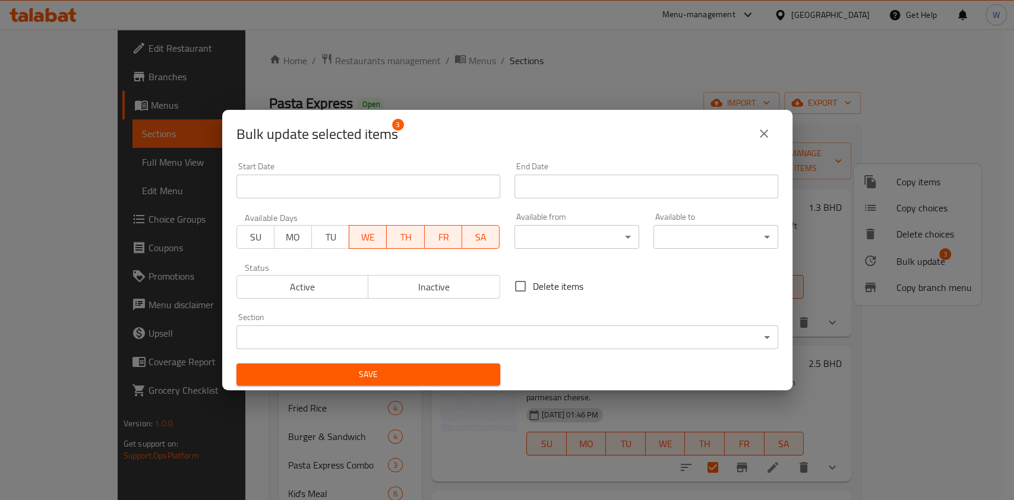
click at [261, 239] on span "SU" at bounding box center [256, 237] width 28 height 17
click at [324, 192] on input "Start Date" at bounding box center [369, 187] width 264 height 24
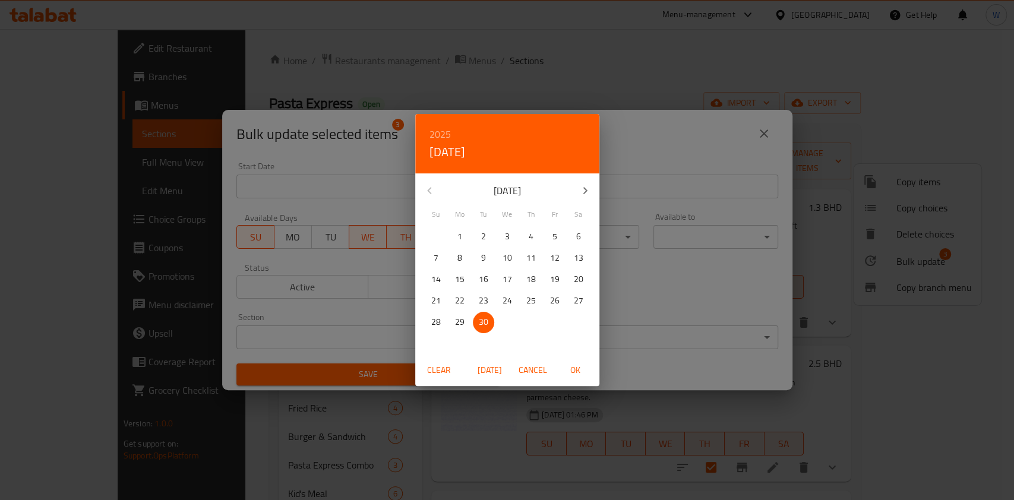
click at [579, 367] on span "OK" at bounding box center [576, 370] width 29 height 15
type input "30-09-2025"
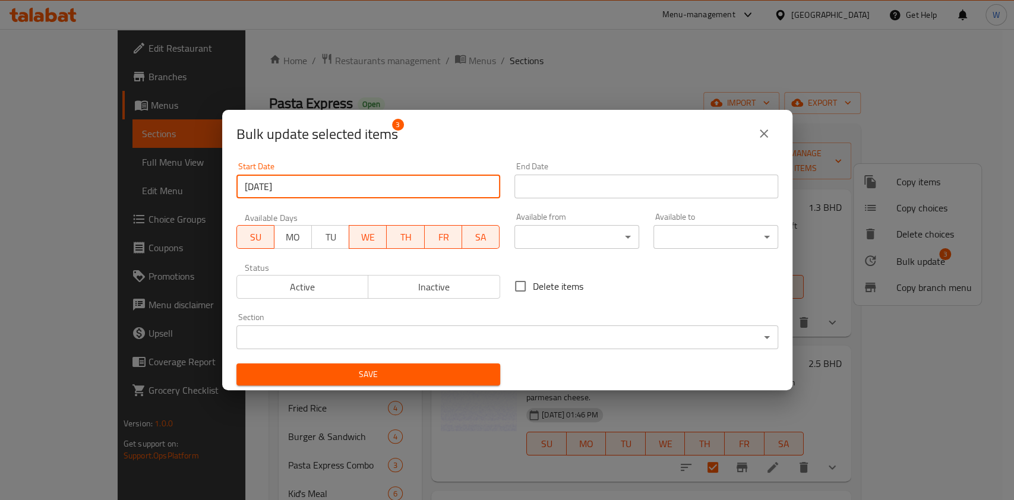
click at [626, 178] on input "Start Date" at bounding box center [647, 187] width 264 height 24
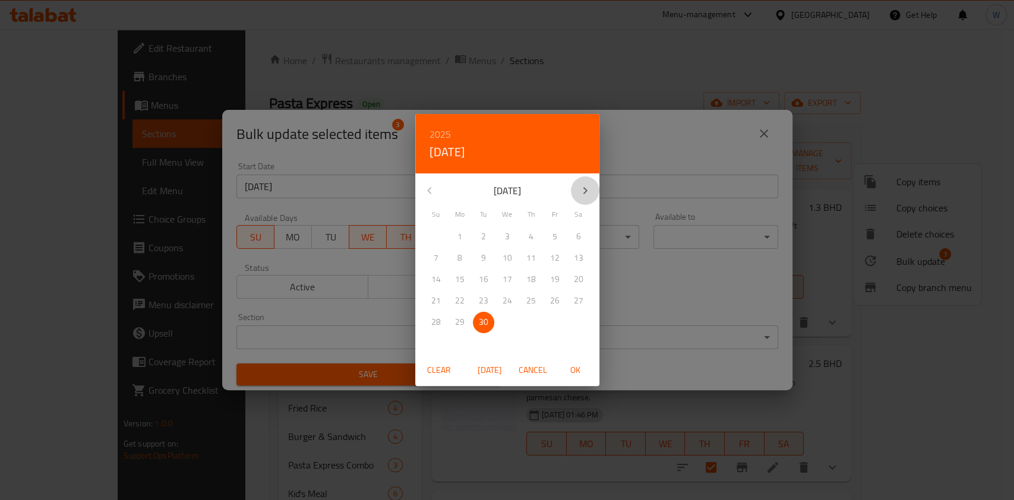
click at [582, 193] on icon "button" at bounding box center [585, 191] width 14 height 14
click at [441, 259] on span "5" at bounding box center [436, 258] width 21 height 15
click at [587, 373] on span "OK" at bounding box center [576, 370] width 29 height 15
type input "05-10-2025"
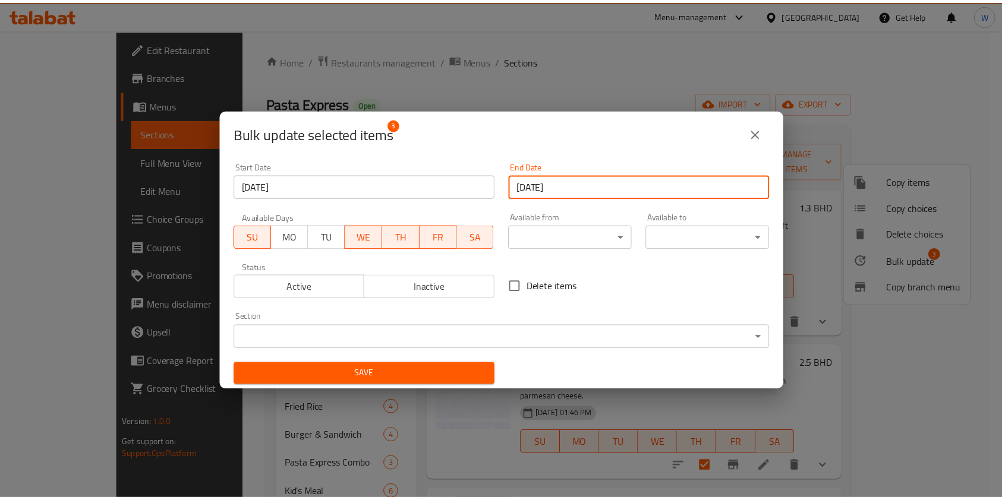
scroll to position [2, 0]
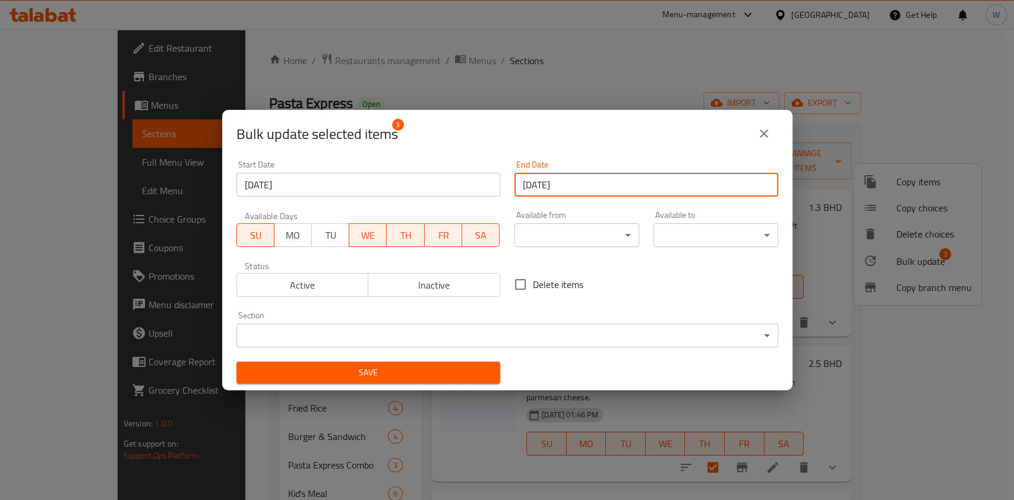
click at [450, 371] on span "Save" at bounding box center [368, 372] width 245 height 15
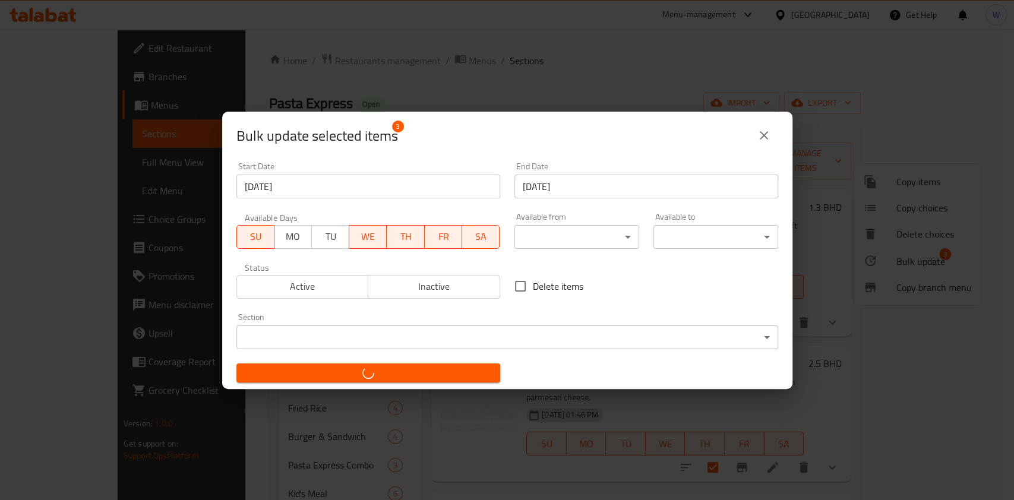
checkbox input "false"
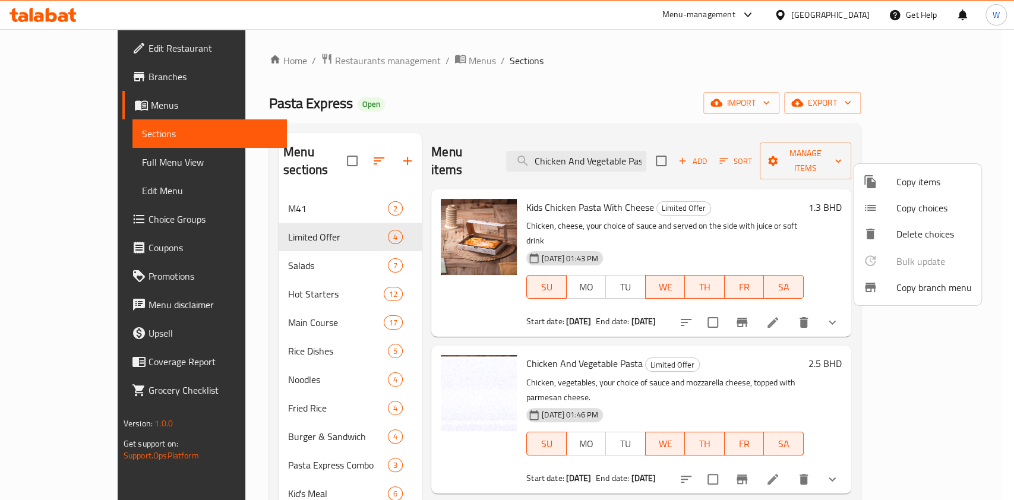
click at [765, 337] on div at bounding box center [507, 250] width 1014 height 500
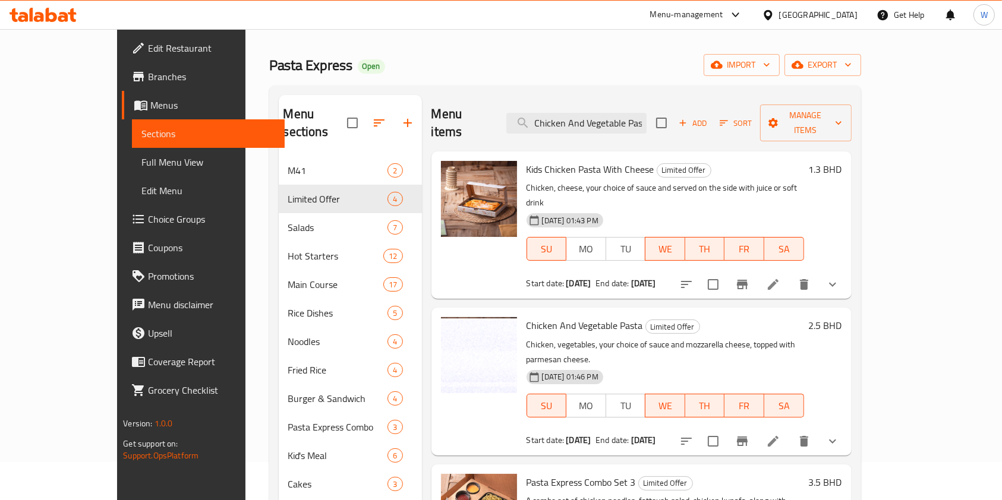
scroll to position [0, 0]
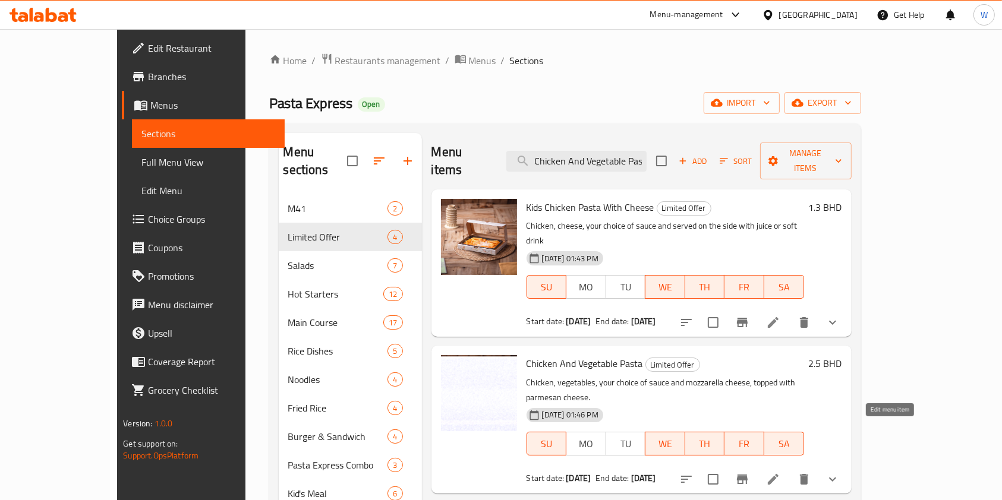
click at [779, 474] on icon at bounding box center [773, 479] width 11 height 11
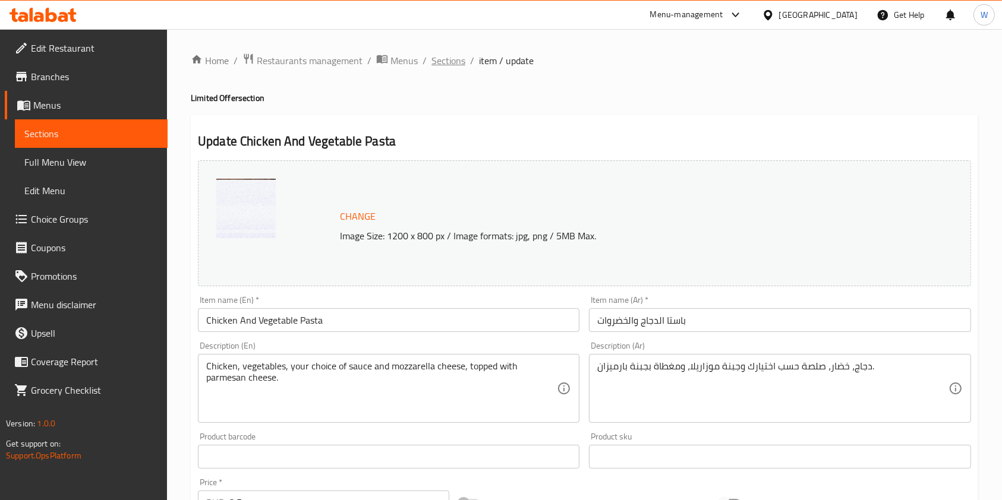
click at [447, 64] on span "Sections" at bounding box center [448, 60] width 34 height 14
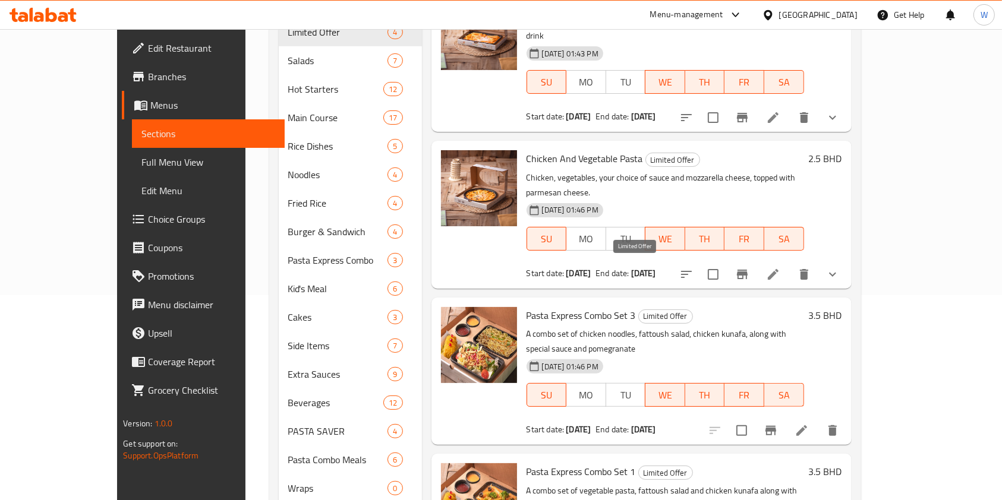
scroll to position [285, 0]
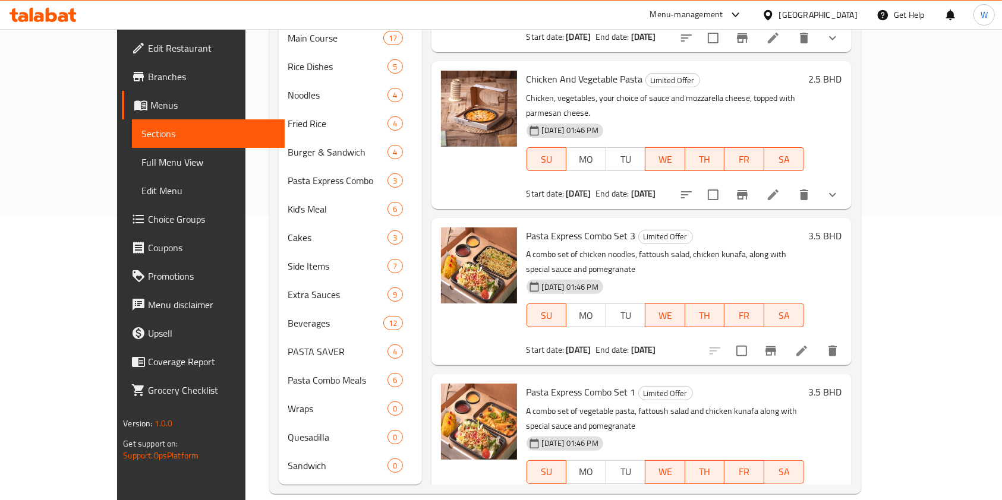
click at [818, 341] on li at bounding box center [801, 351] width 33 height 21
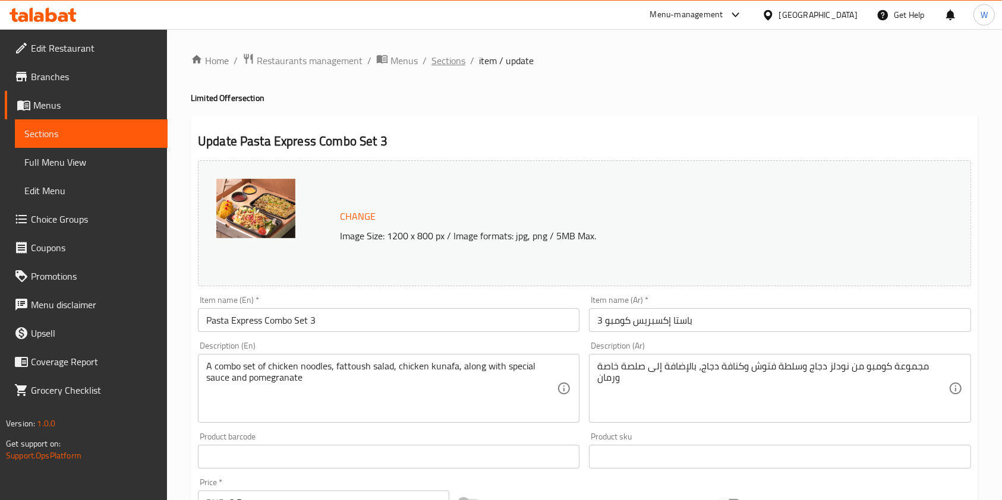
click at [455, 66] on span "Sections" at bounding box center [448, 60] width 34 height 14
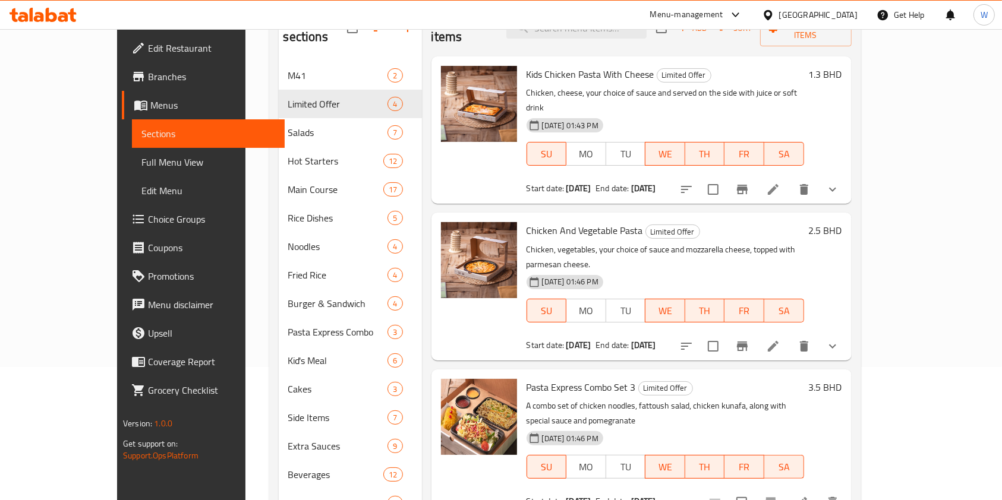
scroll to position [285, 0]
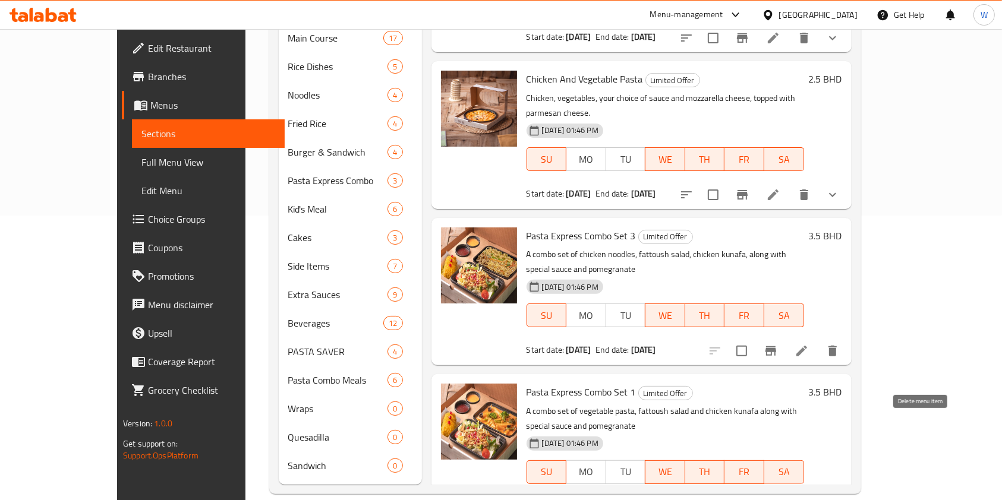
click at [790, 497] on li at bounding box center [773, 507] width 33 height 21
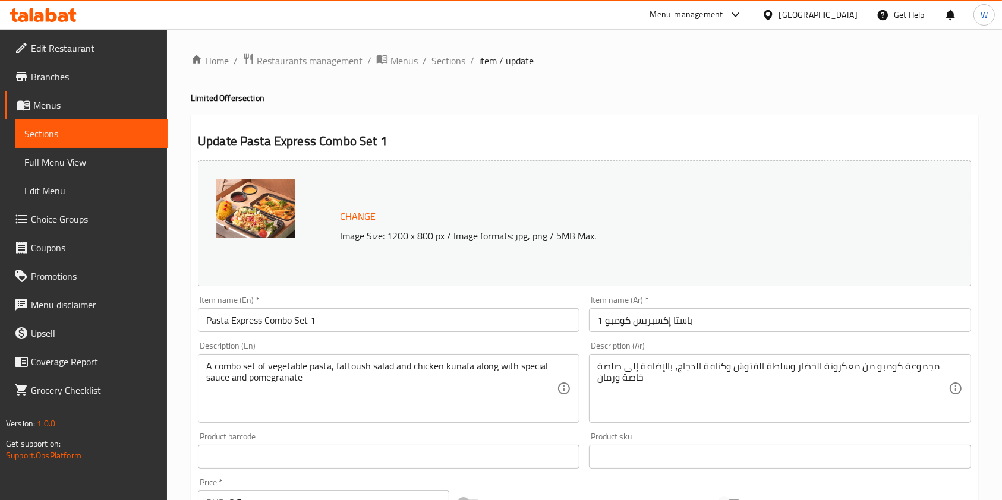
drag, startPoint x: 349, startPoint y: 50, endPoint x: 348, endPoint y: 57, distance: 7.2
click at [348, 58] on span "Restaurants management" at bounding box center [310, 60] width 106 height 14
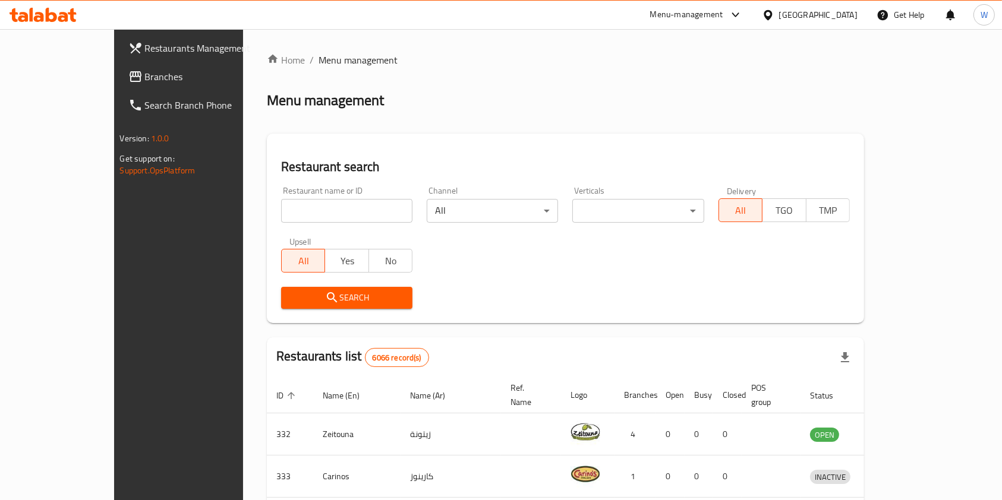
click at [333, 200] on div "Home / Menu management Menu management Restaurant search Restaurant name or ID …" at bounding box center [565, 443] width 597 height 780
click at [333, 206] on input "search" at bounding box center [346, 211] width 131 height 24
paste input "705643"
type input "705643"
click button "Search" at bounding box center [346, 298] width 131 height 22
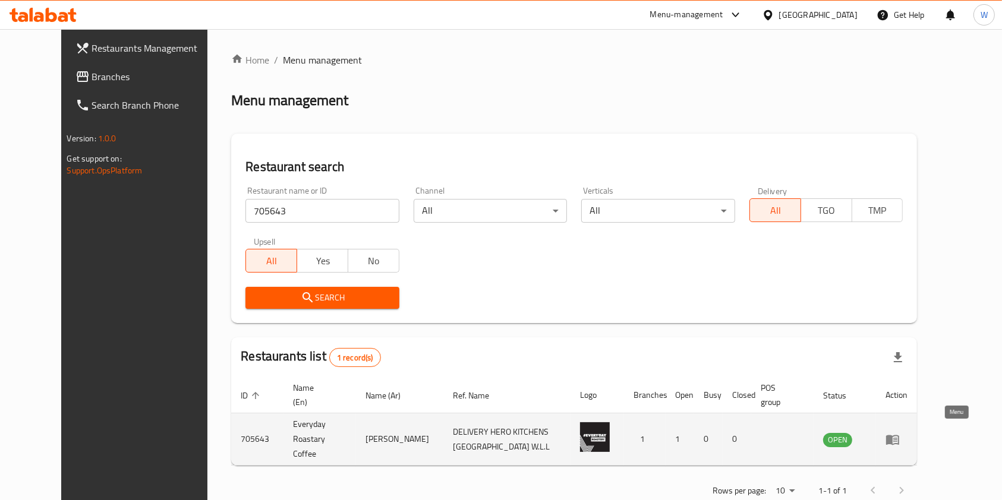
click at [897, 438] on icon "enhanced table" at bounding box center [895, 440] width 4 height 5
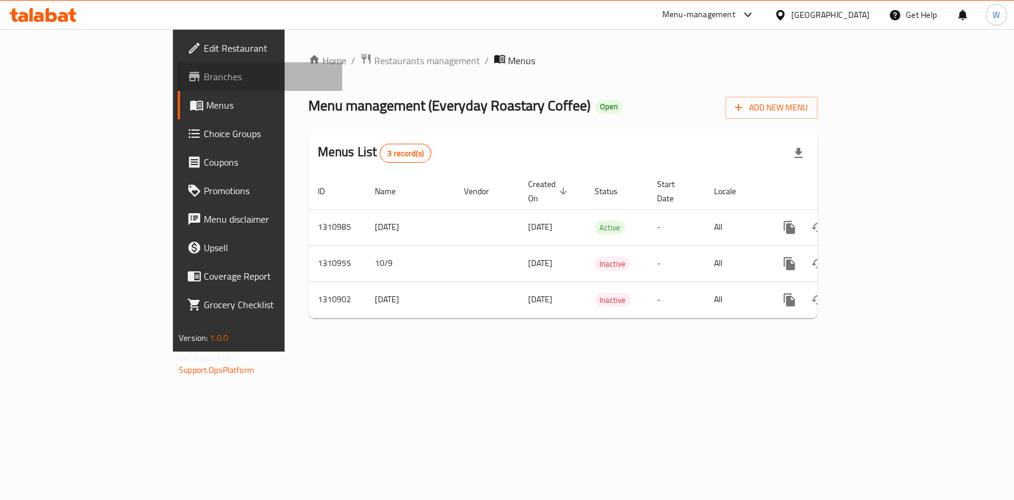
click at [204, 82] on span "Branches" at bounding box center [268, 77] width 129 height 14
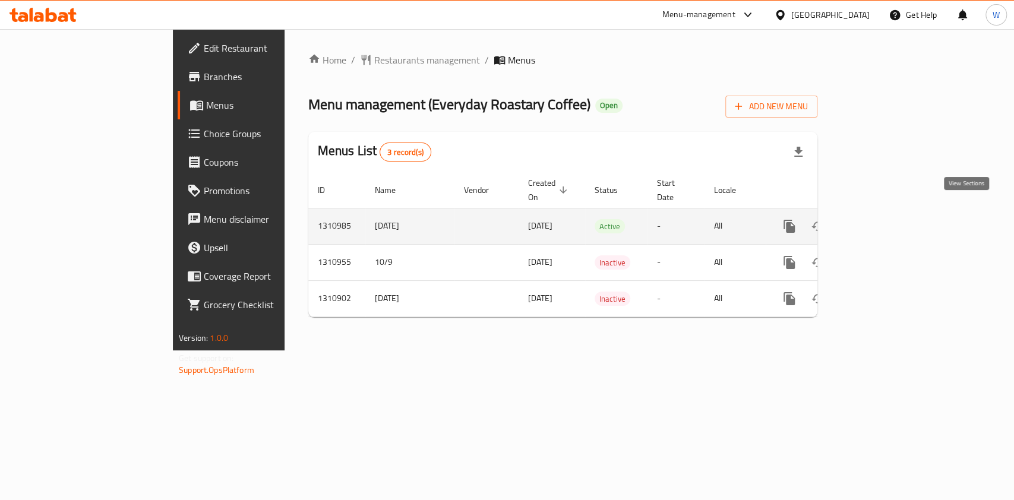
click at [890, 212] on link "enhanced table" at bounding box center [875, 226] width 29 height 29
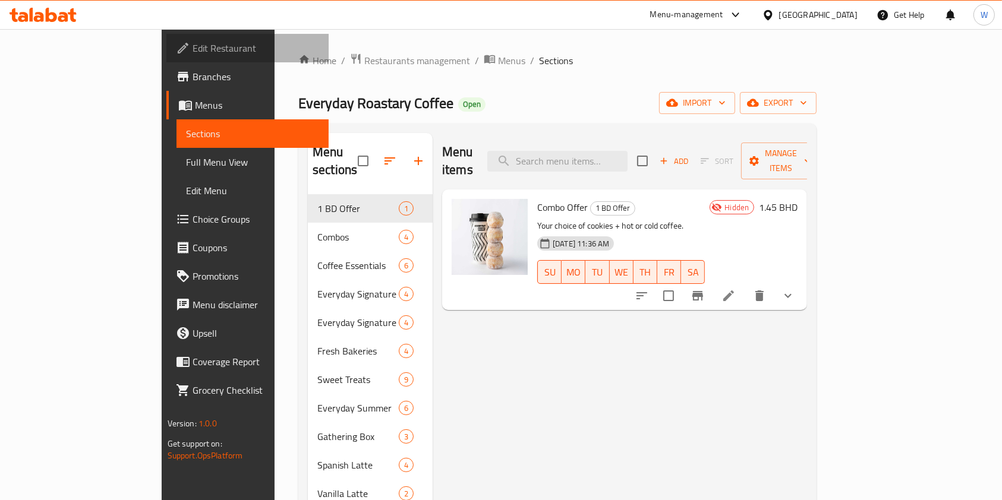
click at [193, 50] on span "Edit Restaurant" at bounding box center [256, 48] width 127 height 14
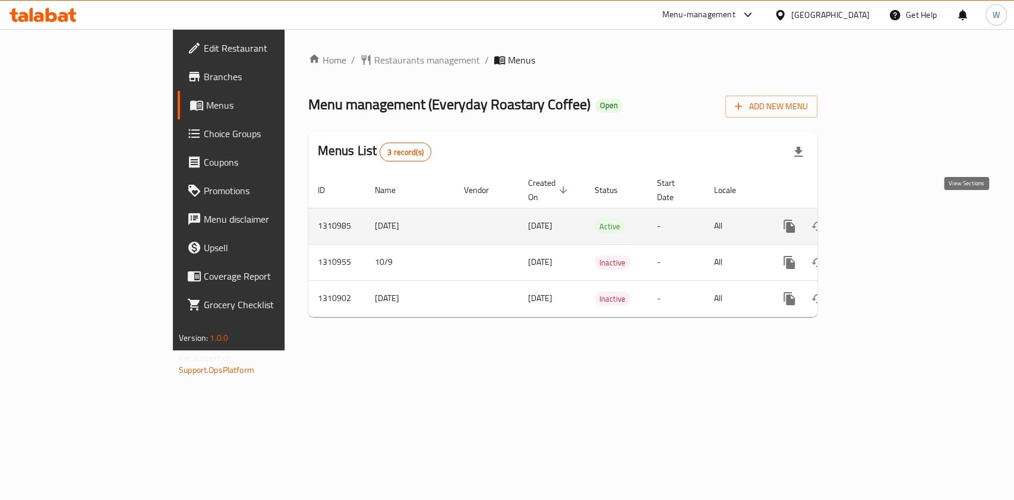
click at [881, 221] on icon "enhanced table" at bounding box center [875, 226] width 11 height 11
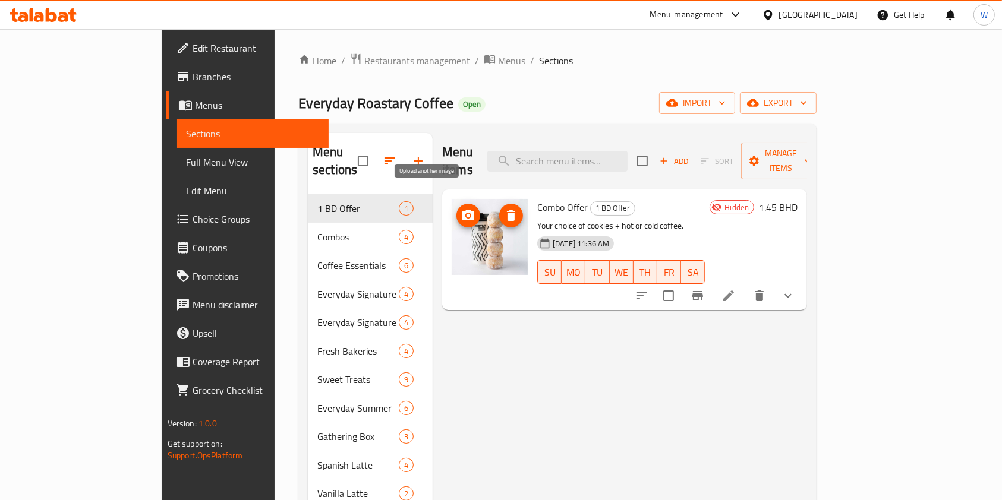
click at [461, 209] on icon "upload picture" at bounding box center [468, 216] width 14 height 14
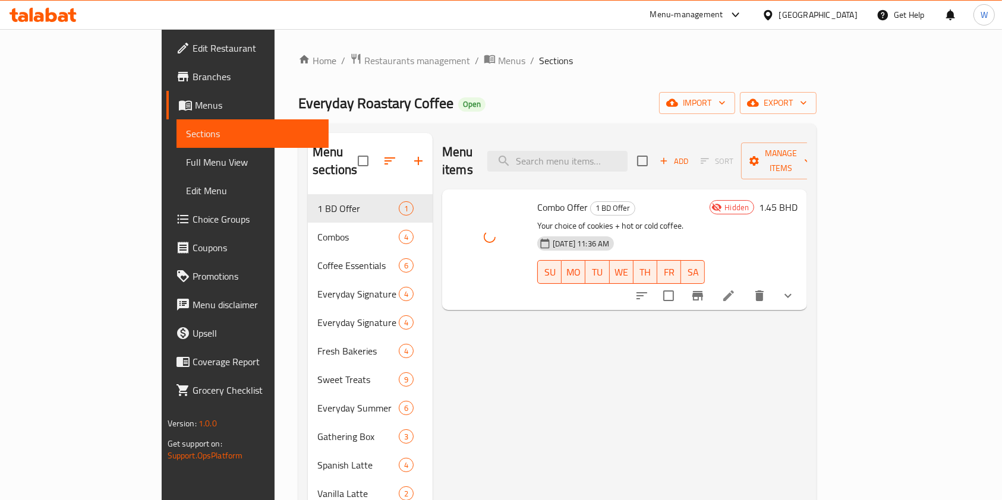
click at [708, 331] on div "Menu items Add Sort Manage items Combo Offer 1 BD Offer Your choice of cookies …" at bounding box center [620, 408] width 374 height 551
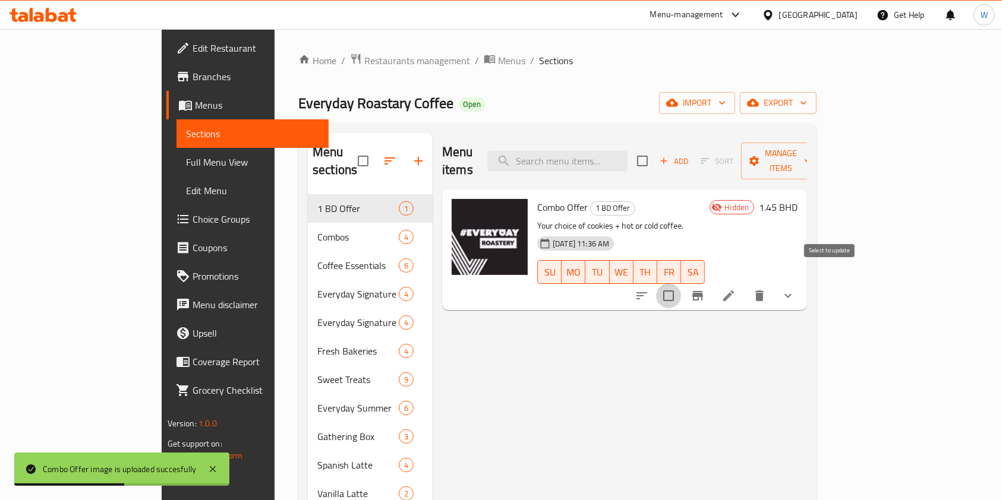
click at [681, 283] on input "checkbox" at bounding box center [668, 295] width 25 height 25
checkbox input "true"
click at [811, 147] on span "Manage items" at bounding box center [781, 161] width 61 height 30
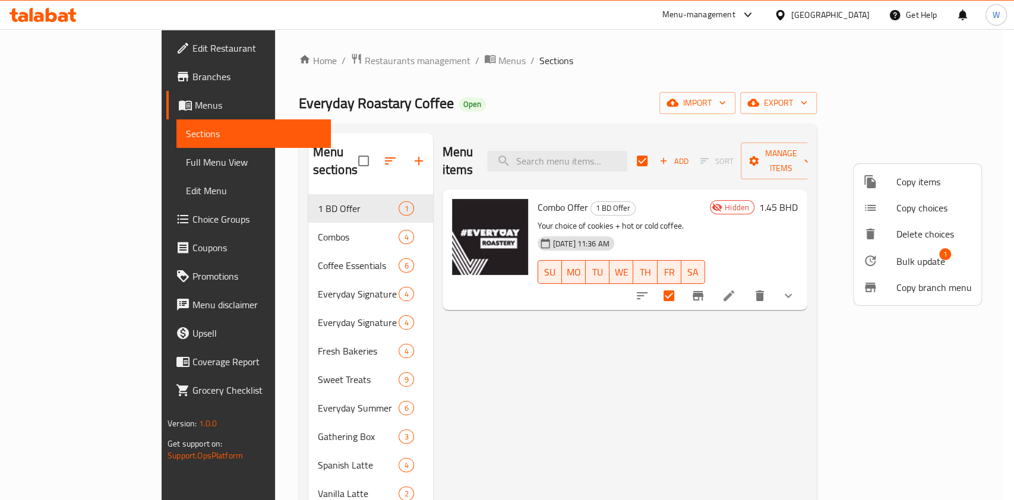
click at [891, 259] on div at bounding box center [879, 261] width 33 height 14
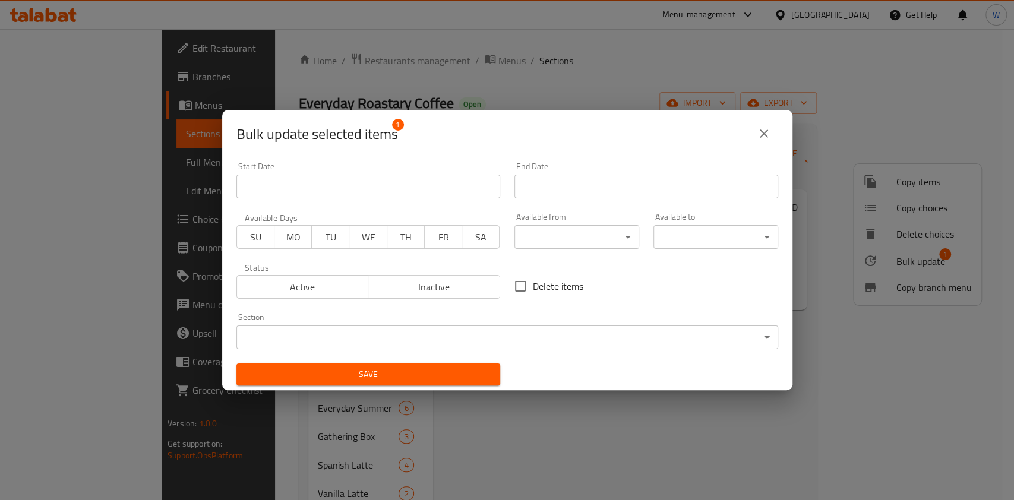
click at [390, 188] on input "Start Date" at bounding box center [369, 187] width 264 height 24
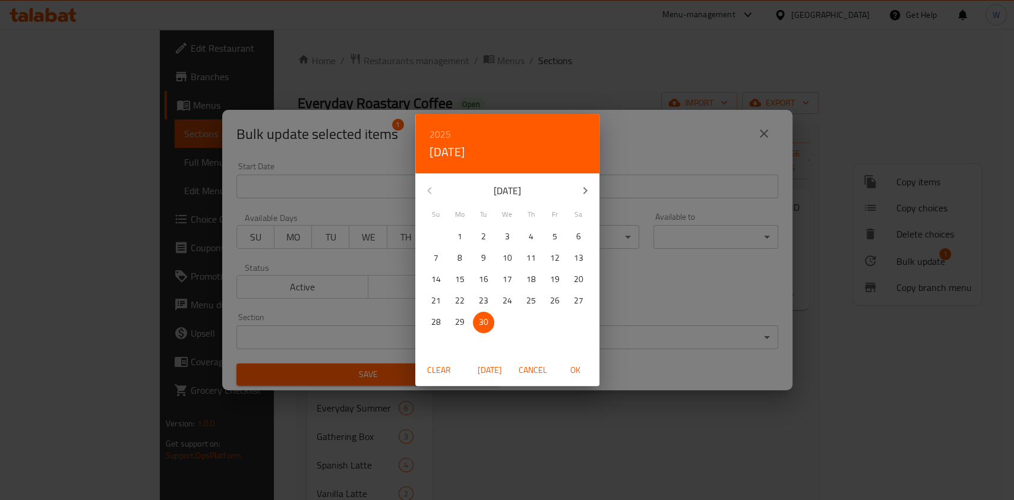
click at [585, 191] on icon "button" at bounding box center [585, 190] width 4 height 7
click at [515, 233] on span "1" at bounding box center [507, 236] width 21 height 15
click at [584, 373] on span "OK" at bounding box center [576, 370] width 29 height 15
type input "[DATE]"
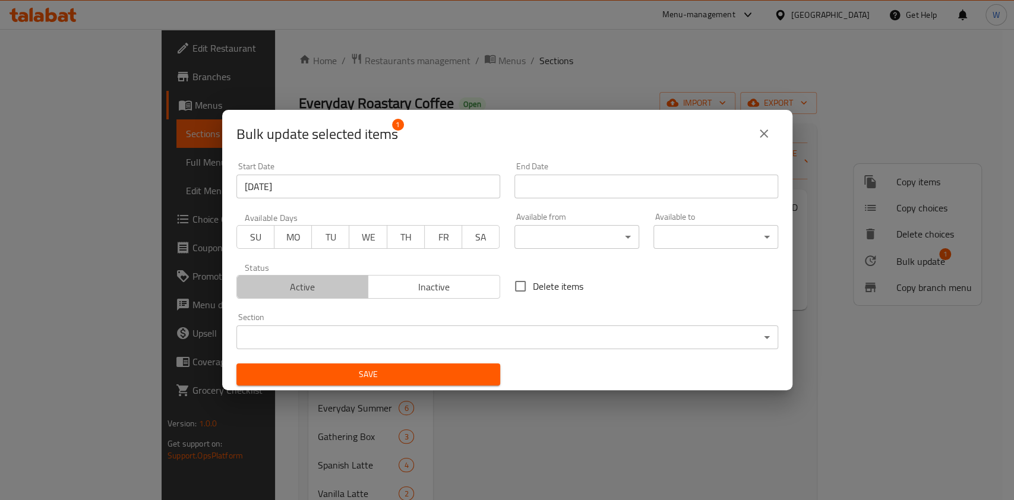
click at [333, 290] on span "Active" at bounding box center [303, 287] width 122 height 17
click at [381, 374] on span "Save" at bounding box center [368, 374] width 245 height 15
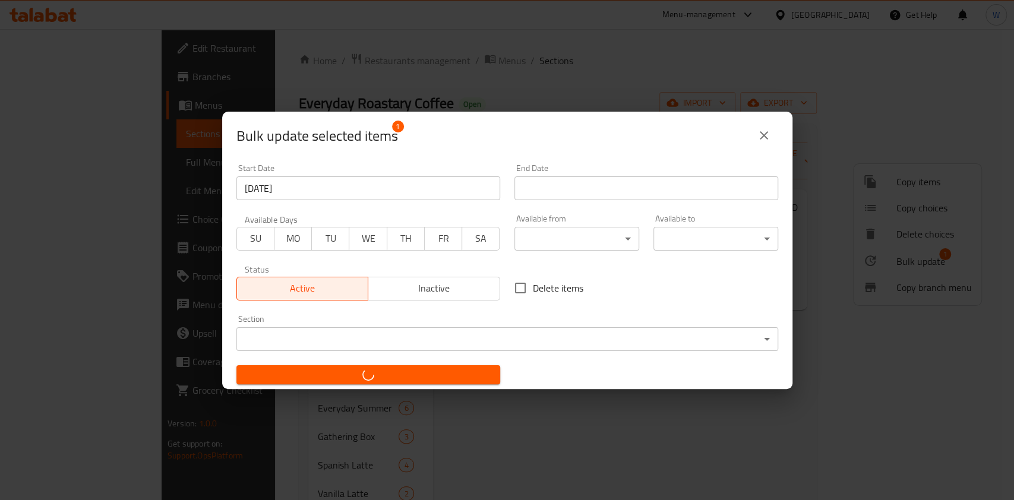
checkbox input "false"
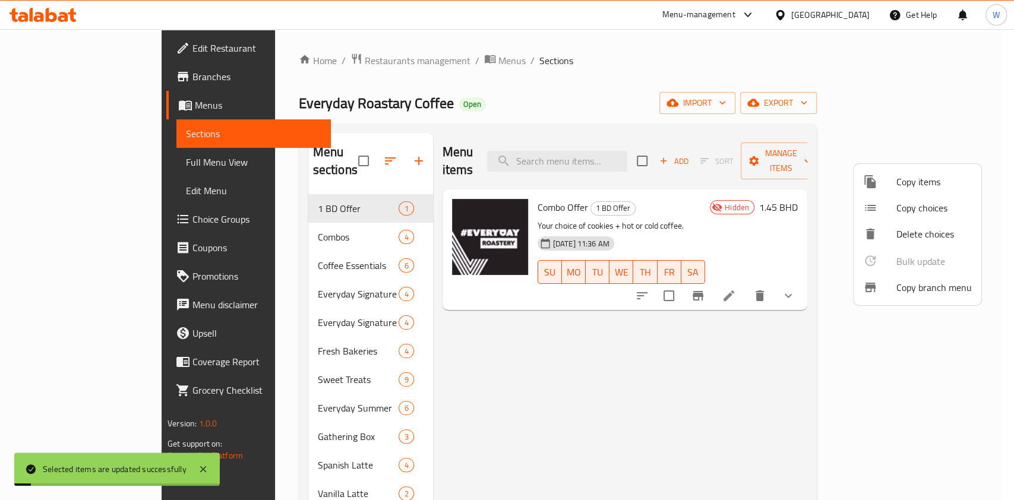
click at [638, 378] on div at bounding box center [507, 250] width 1014 height 500
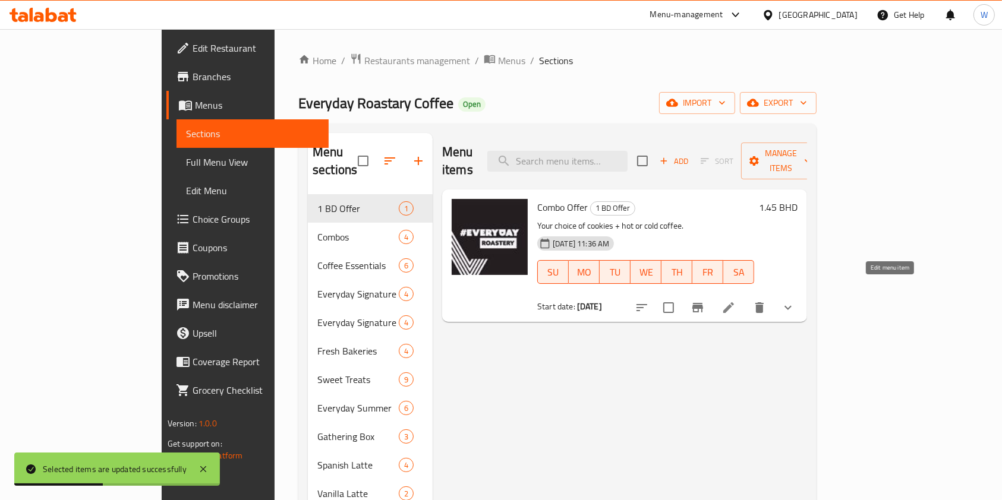
click at [736, 301] on icon at bounding box center [728, 308] width 14 height 14
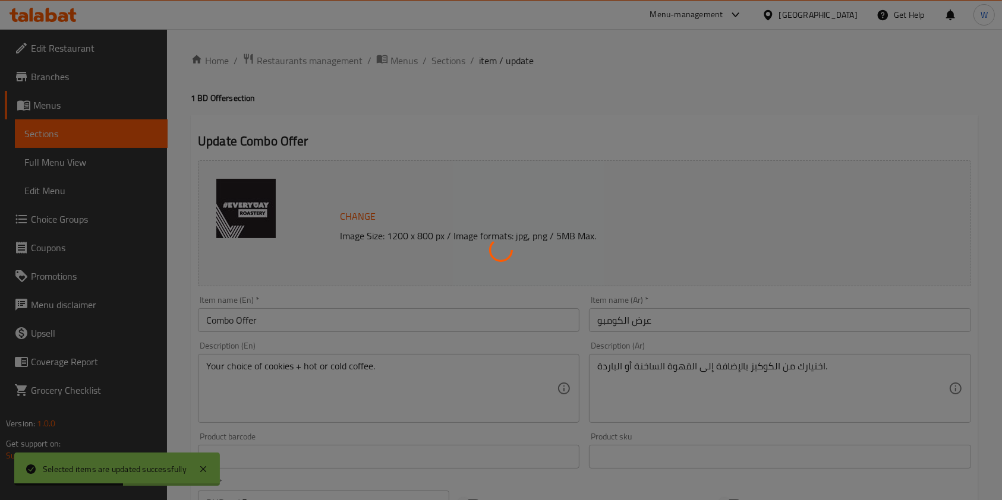
type input "اختيارك من القهوة"
type input "1"
type input "اختيارك من الكوكيز"
type input "1"
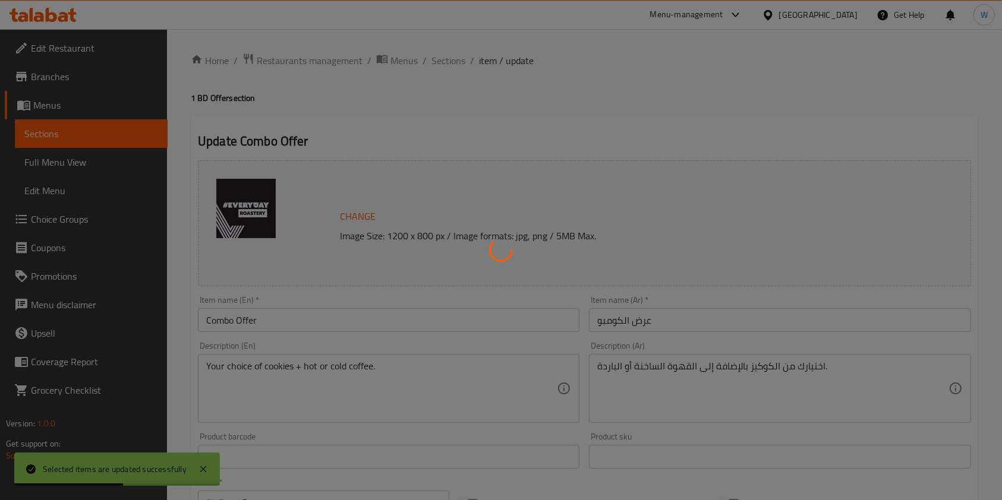
type input "1"
type input "اختيارك من نوع الحليب"
type input "1"
type input "اختيارك من السكر"
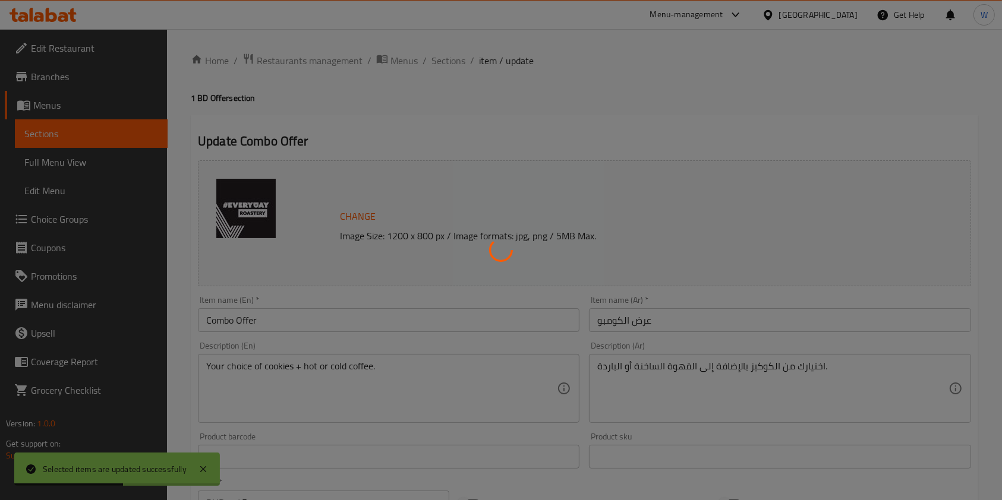
type input "1"
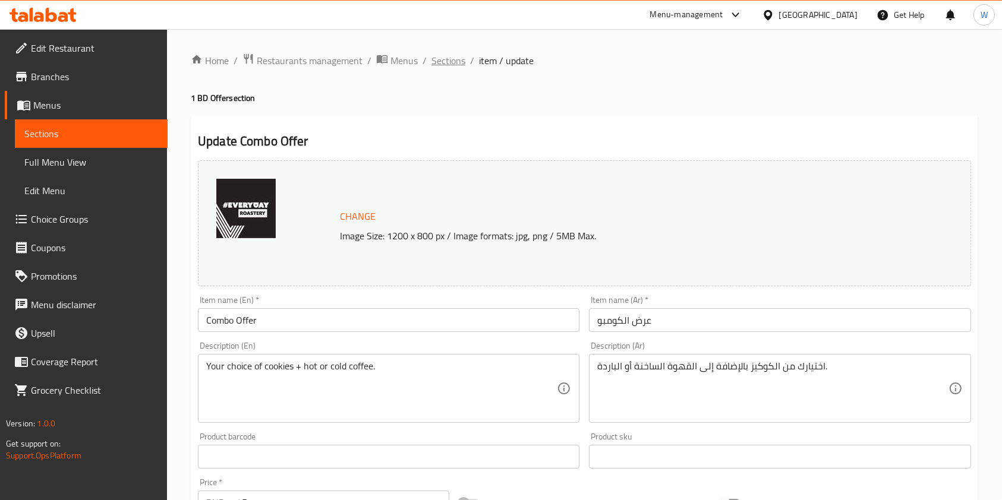
click at [460, 53] on span "Sections" at bounding box center [448, 60] width 34 height 14
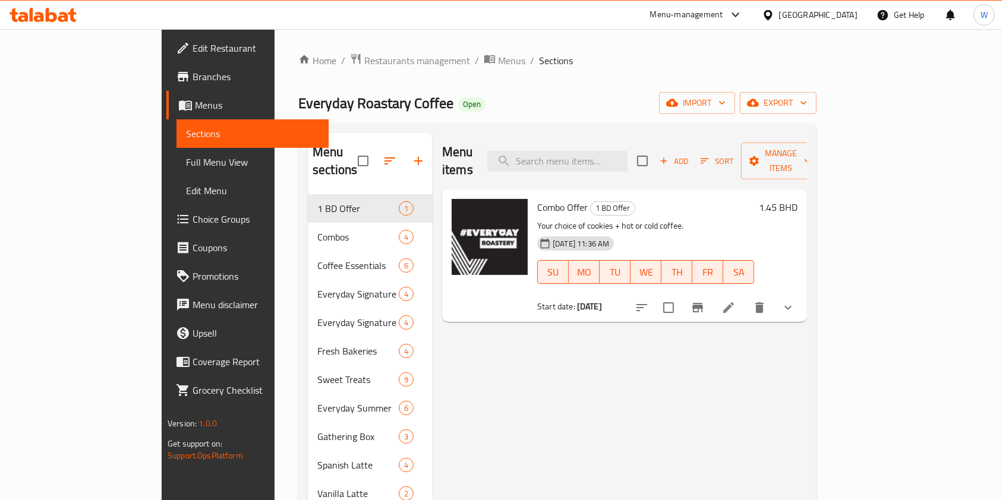
click at [663, 397] on div "Menu items Add Sort Manage items Combo Offer 1 BD Offer Your choice of cookies …" at bounding box center [620, 408] width 374 height 551
click at [364, 53] on span "Restaurants management" at bounding box center [417, 60] width 106 height 14
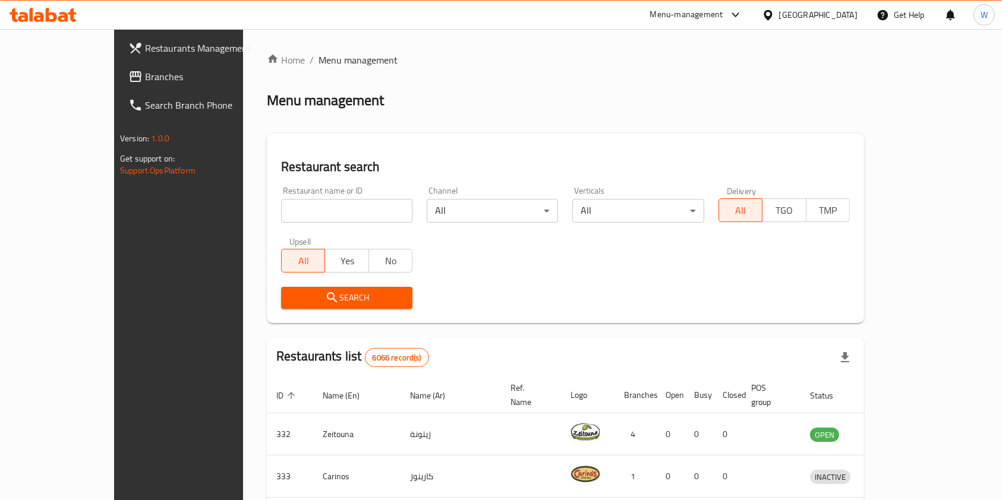
click at [286, 214] on div "Home / Menu management Menu management Restaurant search Restaurant name or ID …" at bounding box center [565, 443] width 597 height 780
click at [286, 214] on input "search" at bounding box center [346, 211] width 131 height 24
click button "Search" at bounding box center [346, 298] width 131 height 22
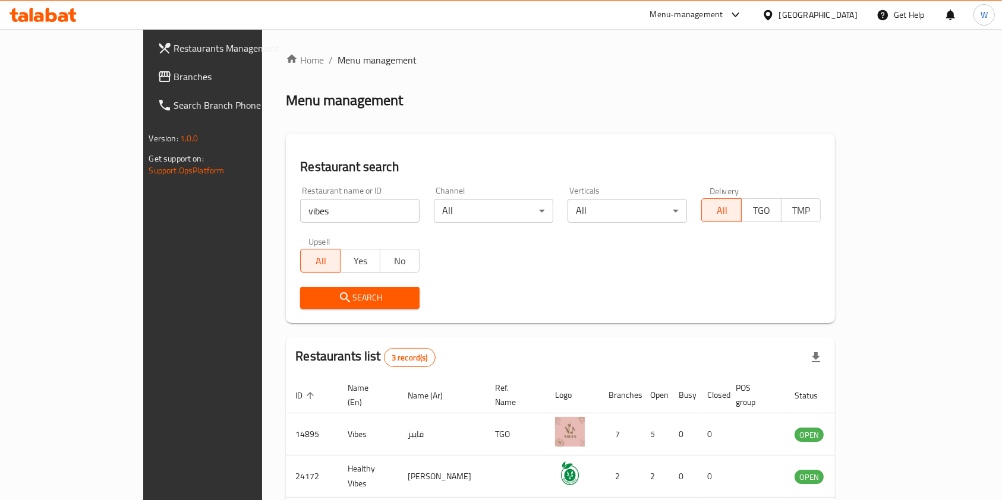
click at [560, 278] on div "Restaurant name or ID vibes Restaurant name or ID Channel All ​ Verticals All ​…" at bounding box center [560, 247] width 535 height 137
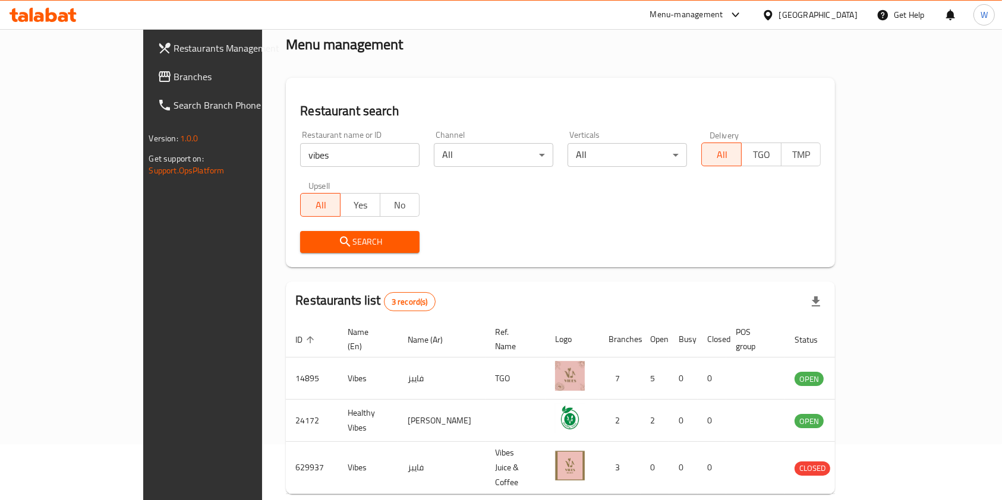
scroll to position [89, 0]
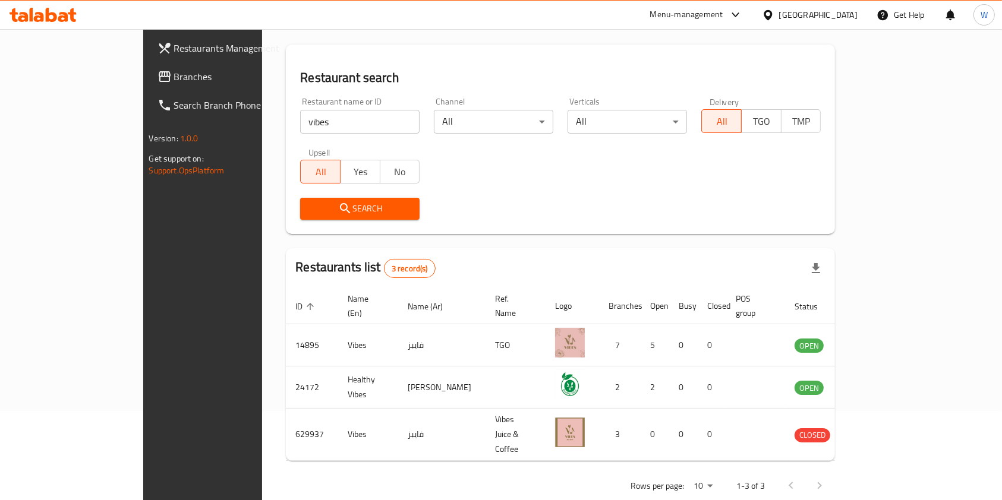
click at [314, 121] on input "vibes" at bounding box center [359, 122] width 119 height 24
paste input "Costa Coffee"
type input "Costa Coffee"
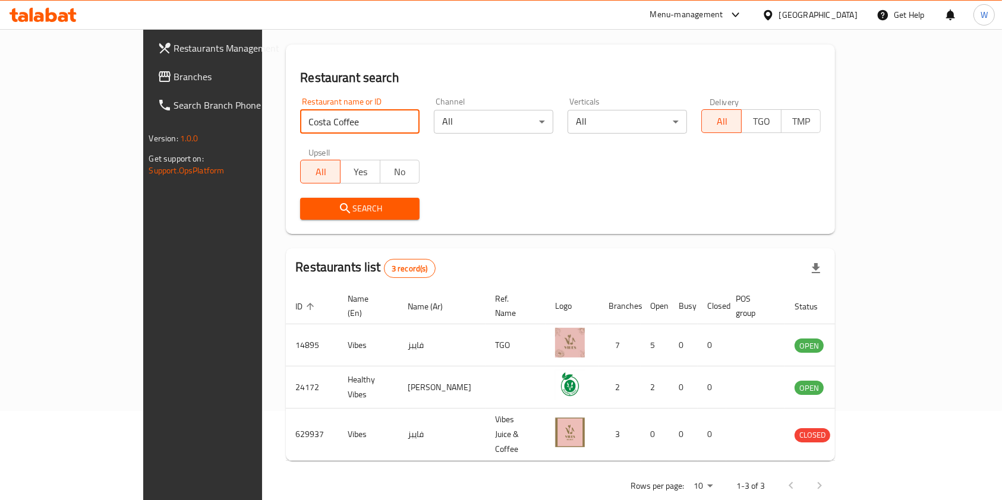
click button "Search" at bounding box center [359, 209] width 119 height 22
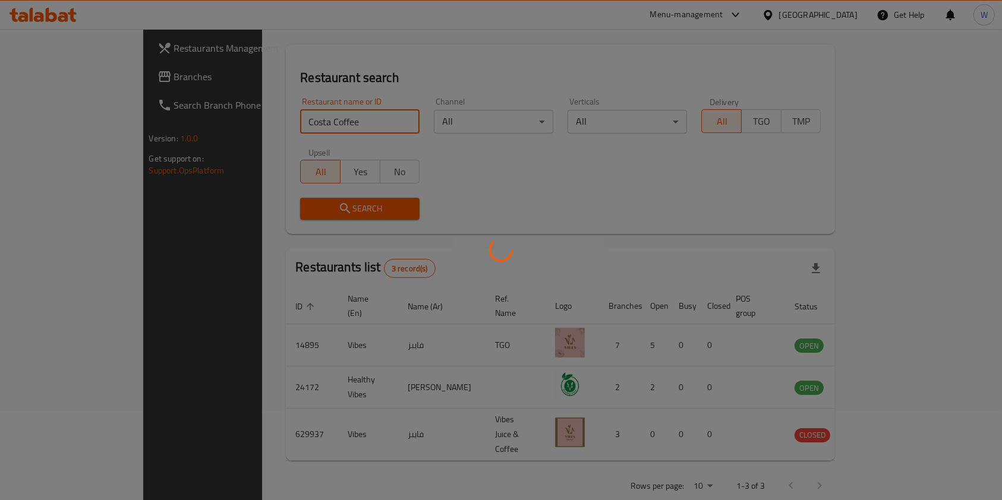
scroll to position [48, 0]
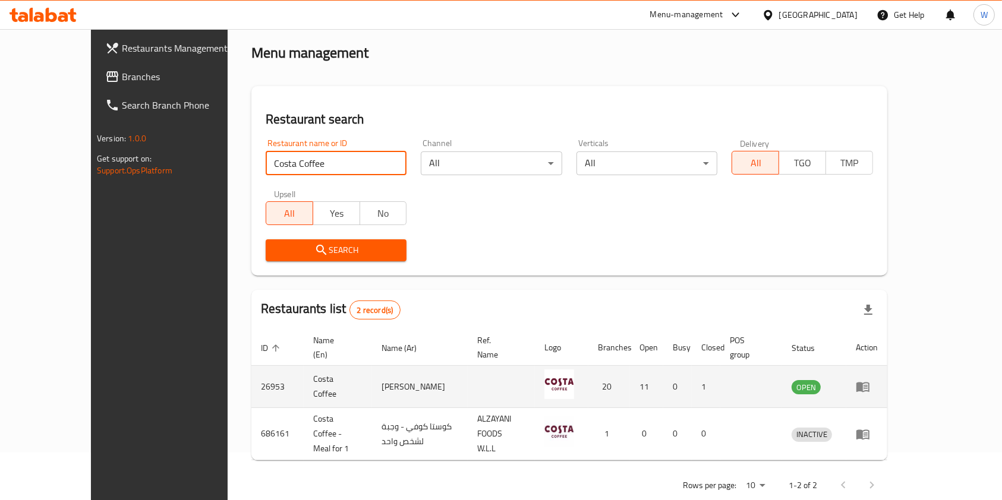
click at [870, 380] on icon "enhanced table" at bounding box center [863, 387] width 14 height 14
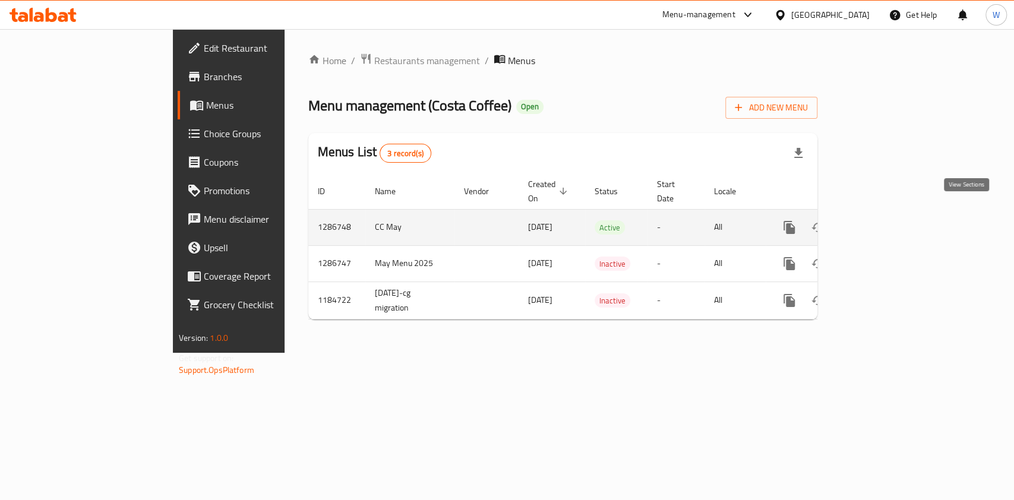
click at [881, 222] on icon "enhanced table" at bounding box center [875, 227] width 11 height 11
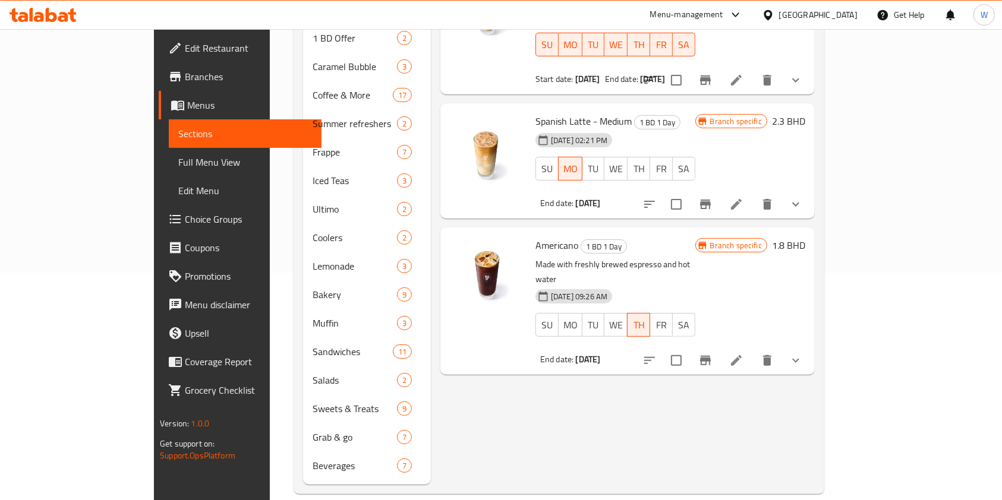
scroll to position [148, 0]
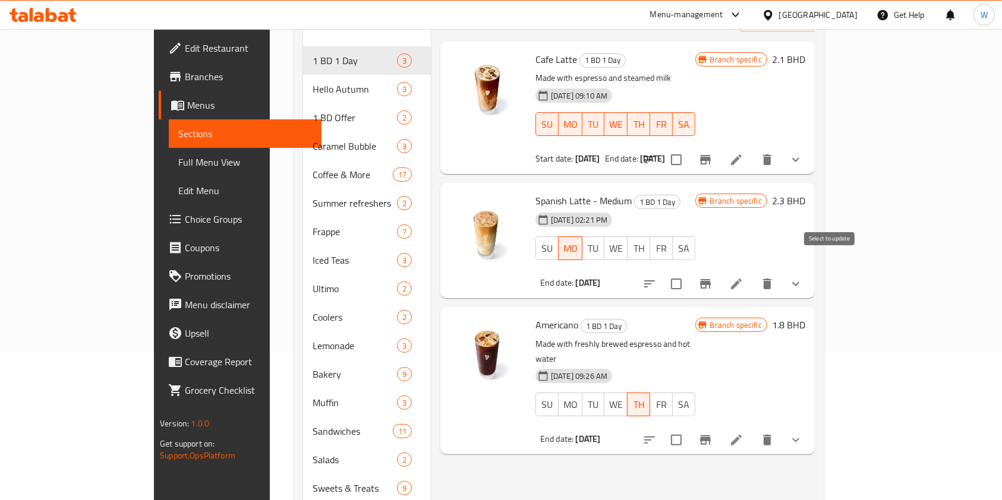
click at [689, 272] on input "checkbox" at bounding box center [676, 284] width 25 height 25
checkbox input "true"
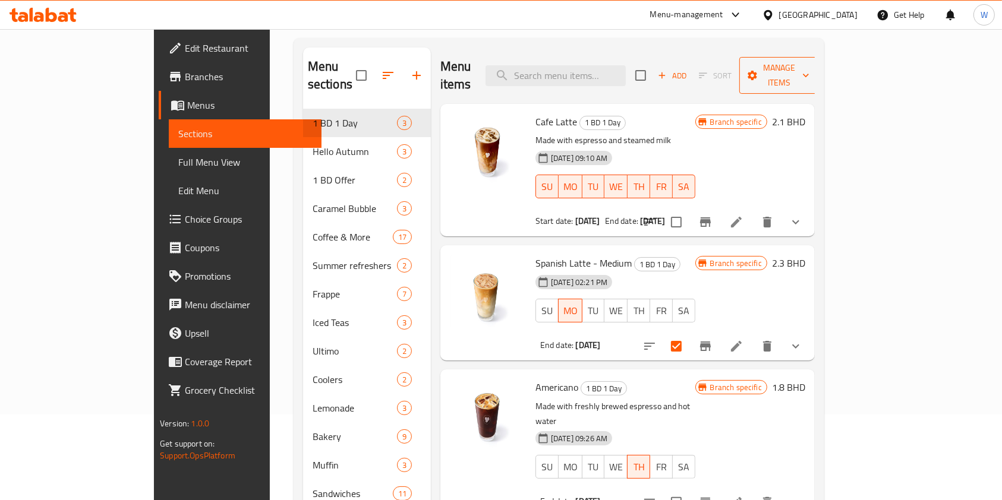
scroll to position [0, 0]
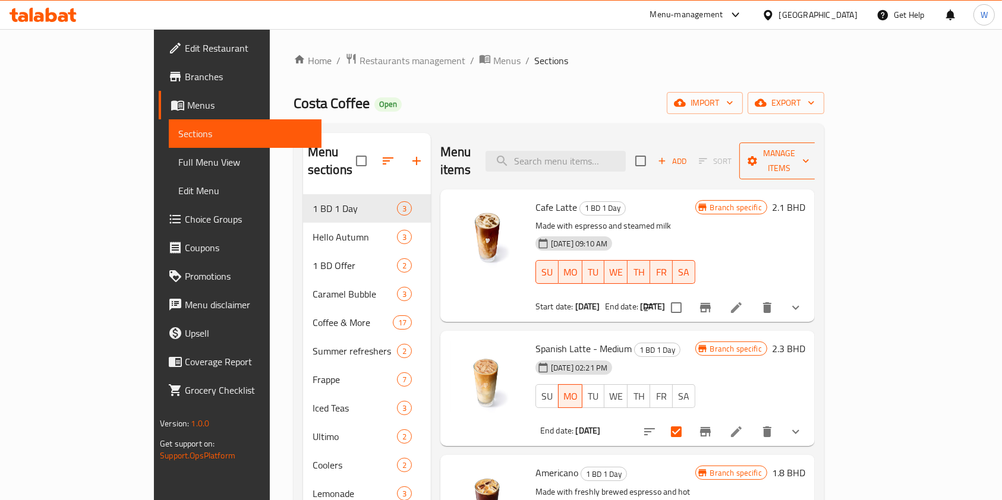
click at [809, 155] on span "Manage items" at bounding box center [779, 161] width 61 height 30
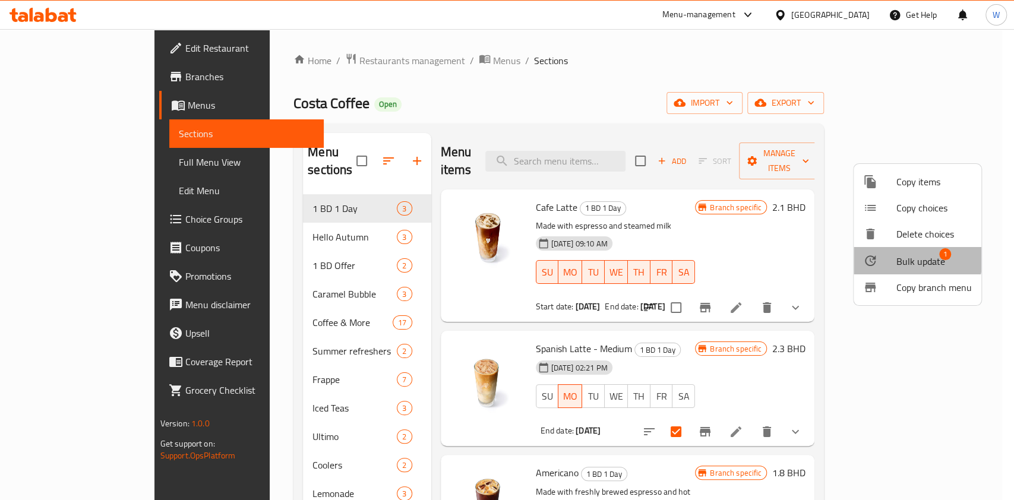
click at [903, 257] on span "Bulk update" at bounding box center [921, 261] width 49 height 14
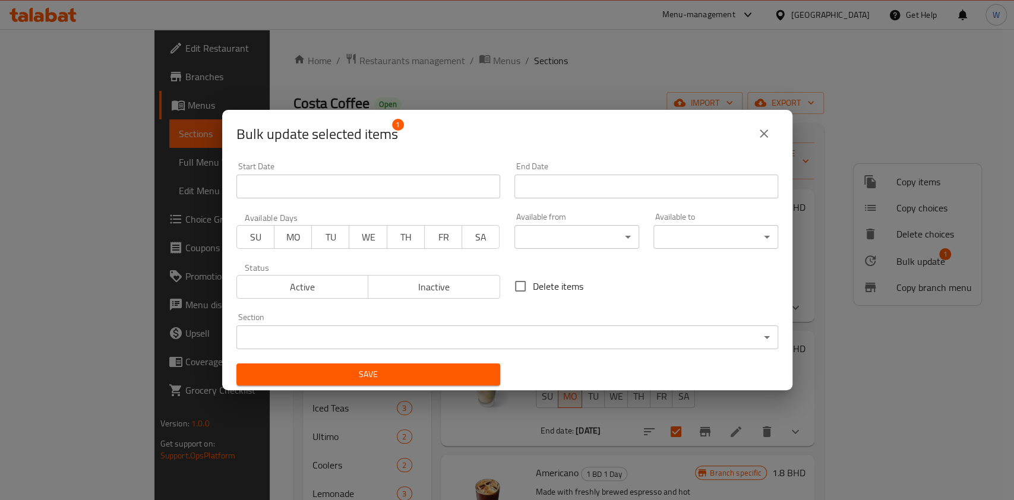
click at [553, 194] on input "Start Date" at bounding box center [647, 187] width 264 height 24
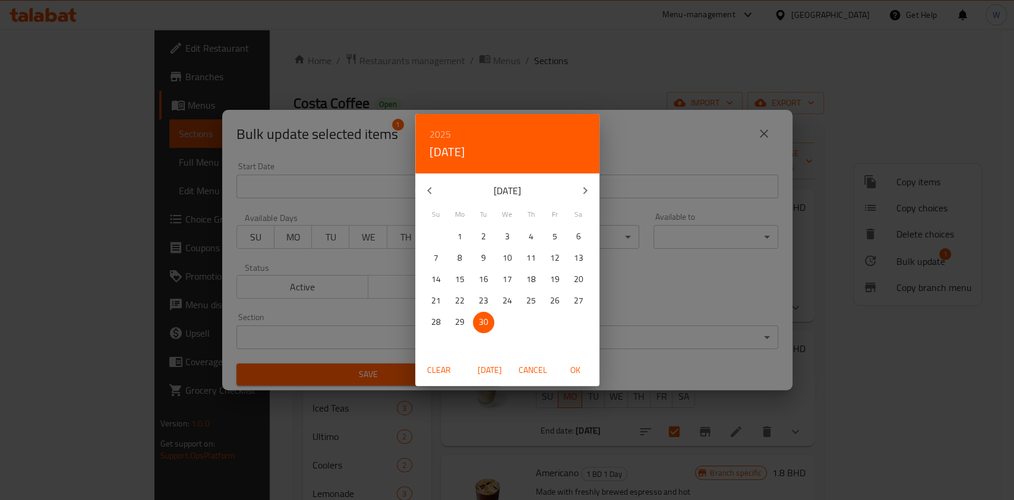
click at [588, 188] on icon "button" at bounding box center [585, 191] width 14 height 14
click at [509, 235] on span "1" at bounding box center [507, 236] width 21 height 15
click at [576, 369] on span "OK" at bounding box center [576, 370] width 29 height 15
type input "[DATE]"
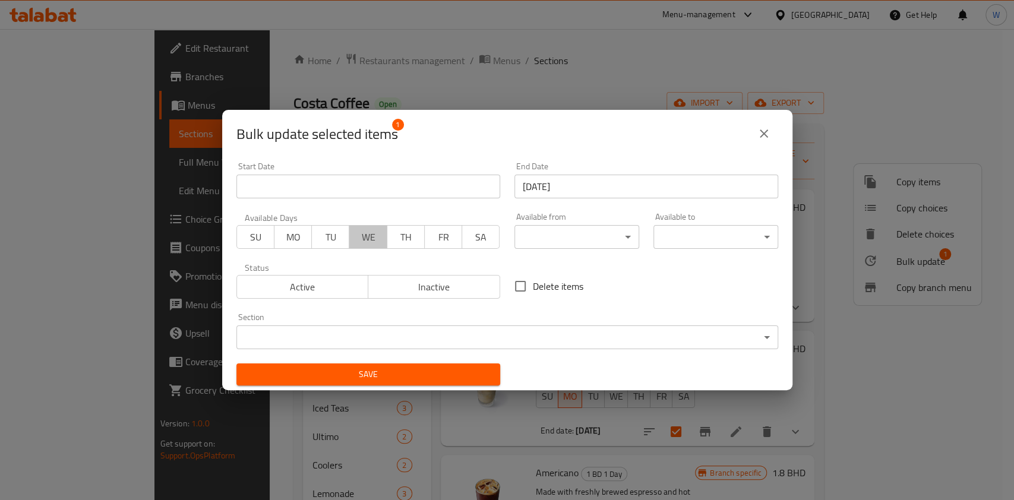
click at [367, 244] on span "WE" at bounding box center [368, 237] width 28 height 17
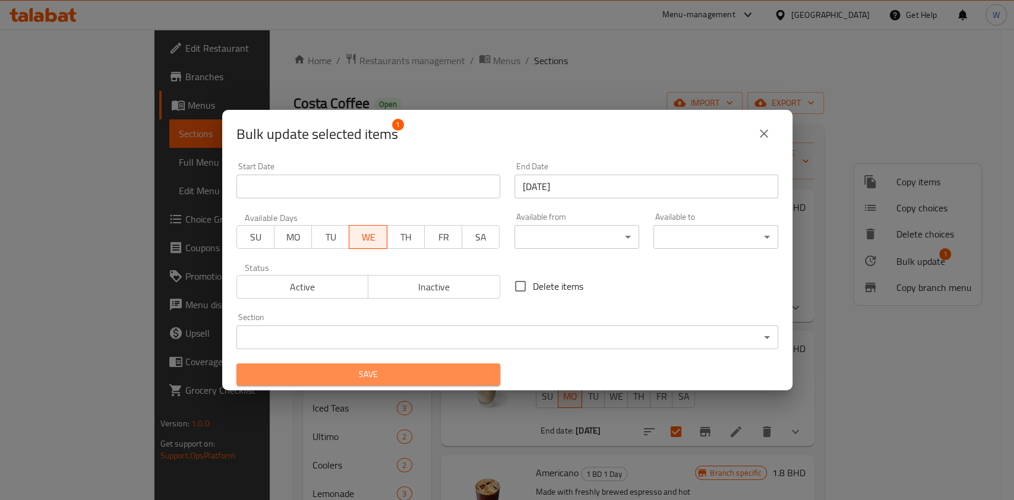
click at [404, 367] on span "Save" at bounding box center [368, 374] width 245 height 15
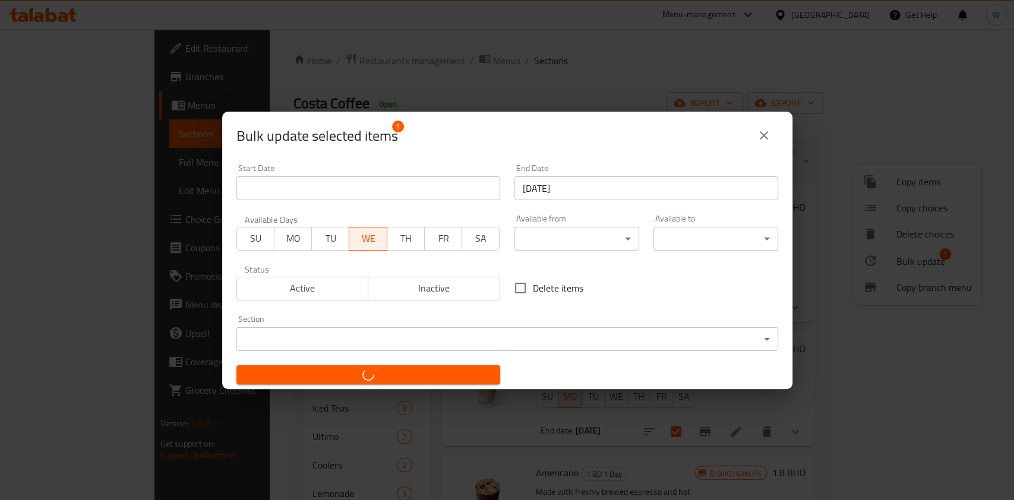
checkbox input "false"
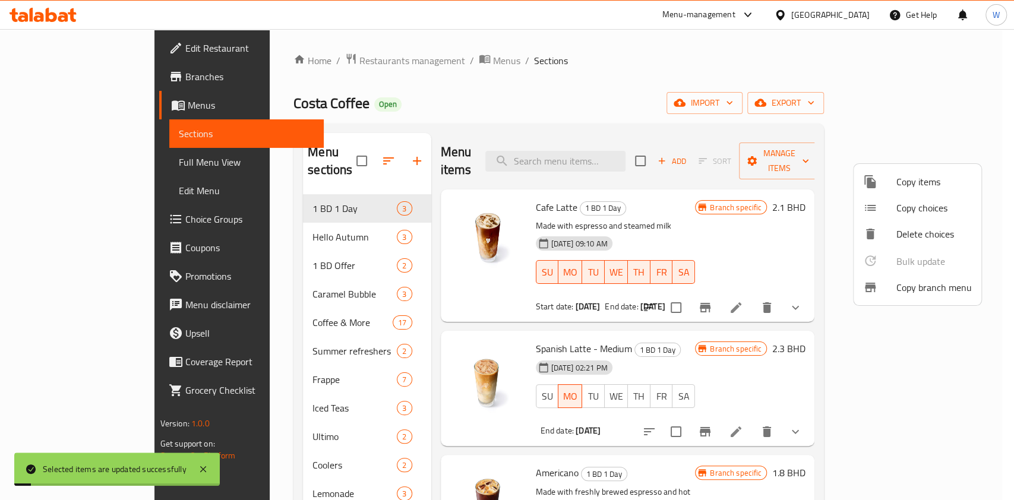
click at [765, 311] on div at bounding box center [507, 250] width 1014 height 500
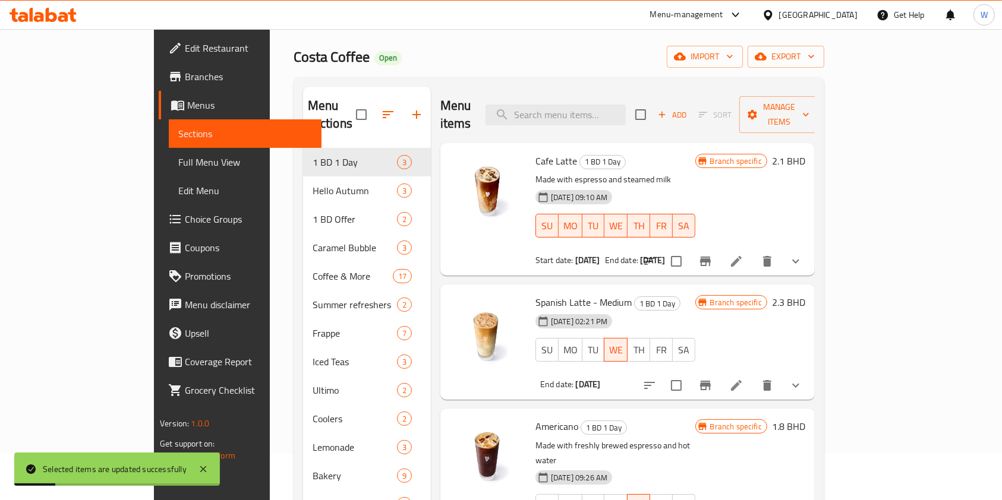
scroll to position [79, 0]
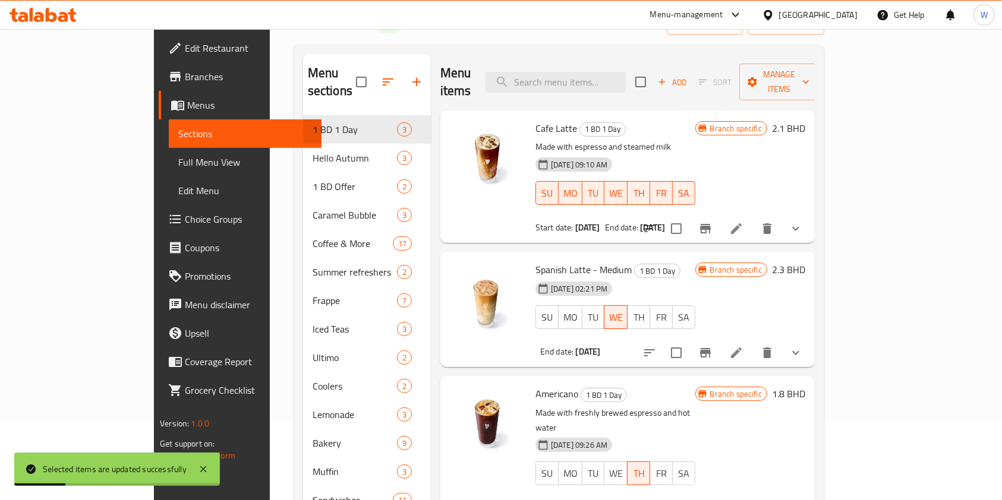
click at [743, 346] on icon at bounding box center [736, 353] width 14 height 14
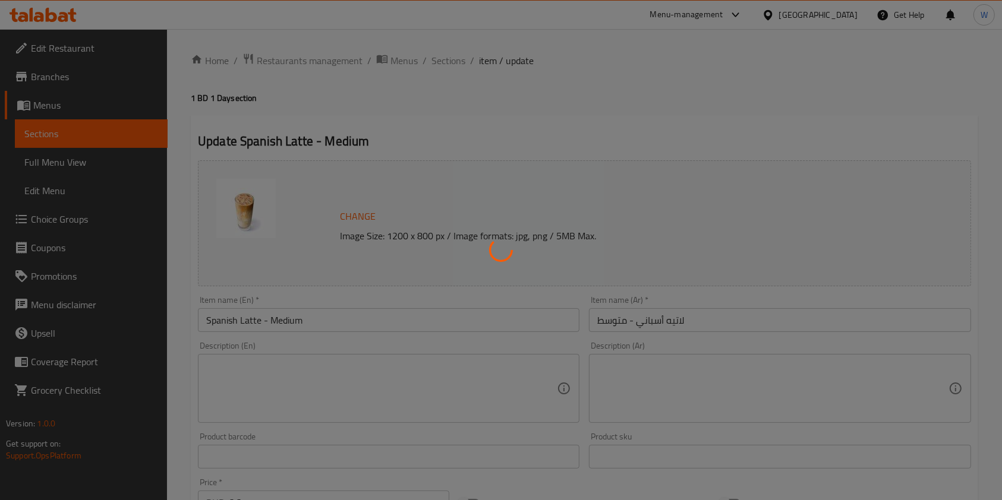
type input "Your Drink Type"
type input "1"
type input "اختيارك من القهوة"
type input "1"
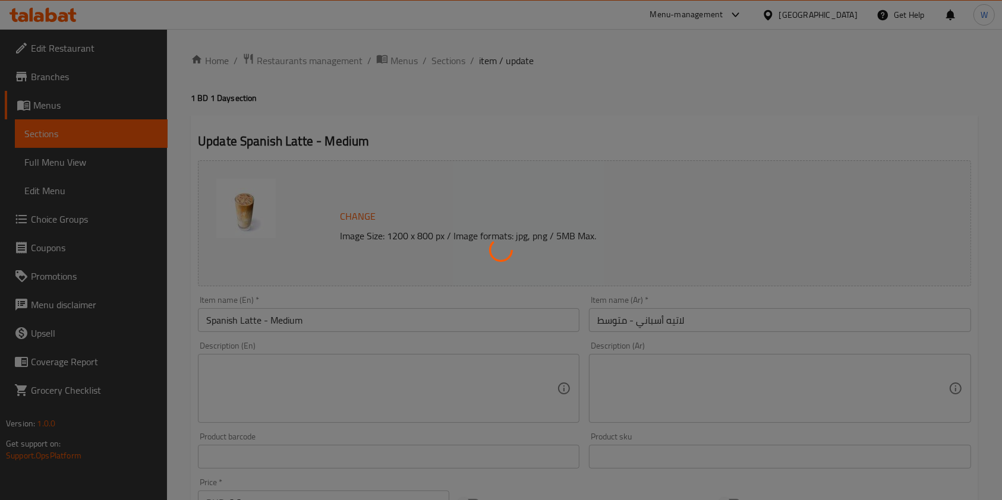
type input "1"
type input "إختيارك من الحليب:"
type input "1"
type input "Add On:"
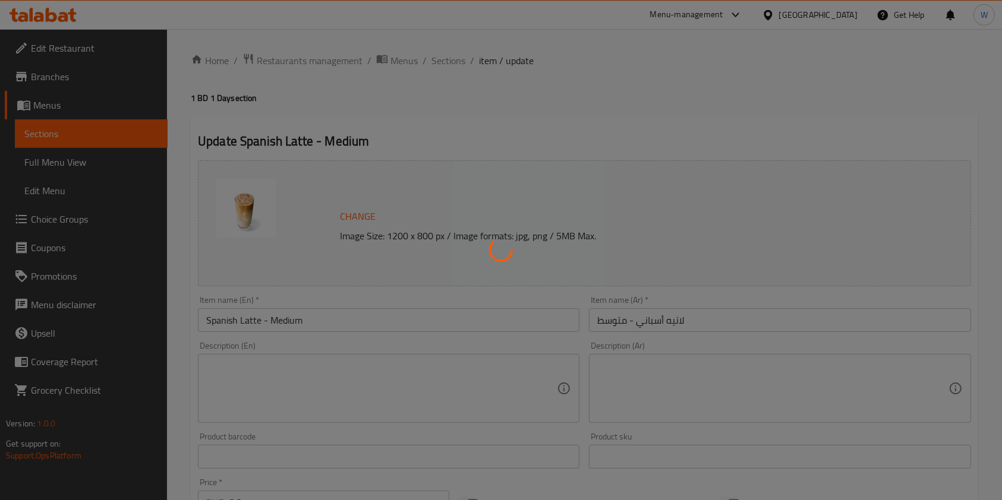
type input "0"
type input "9"
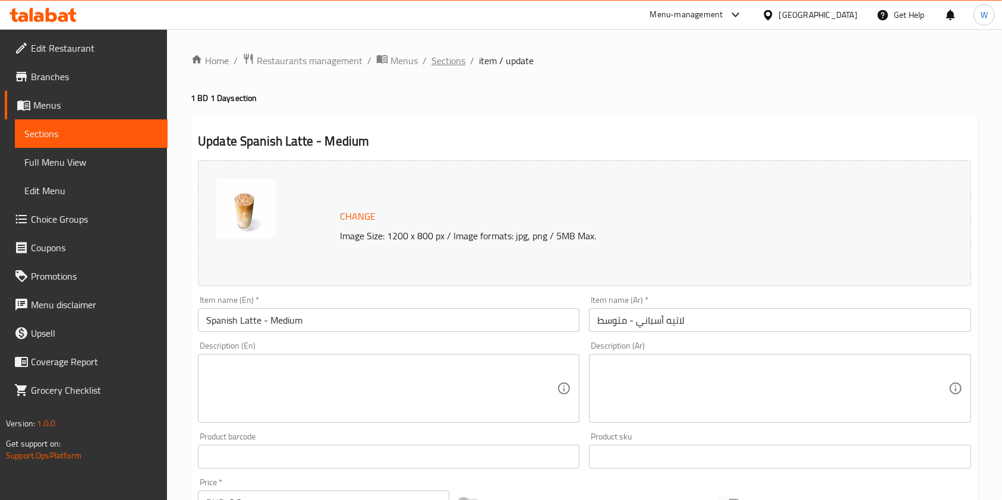
click at [440, 56] on span "Sections" at bounding box center [448, 60] width 34 height 14
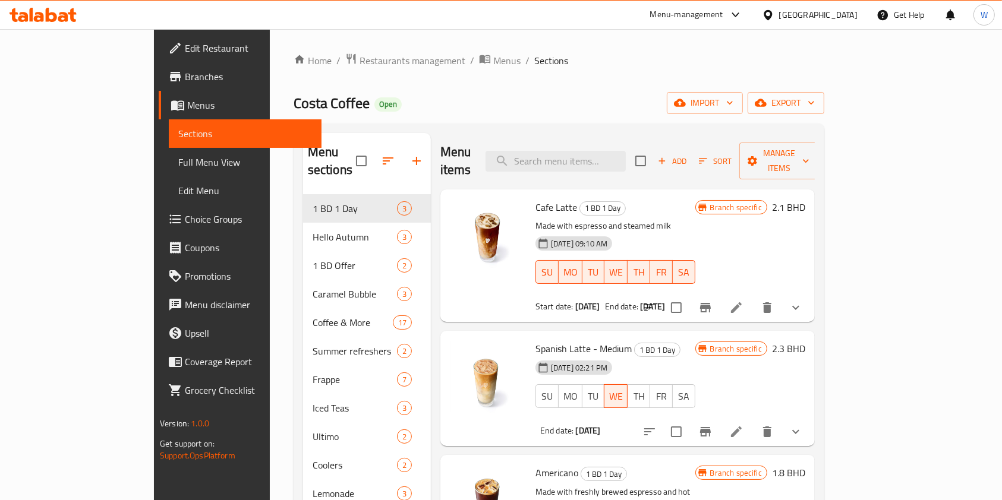
scroll to position [79, 0]
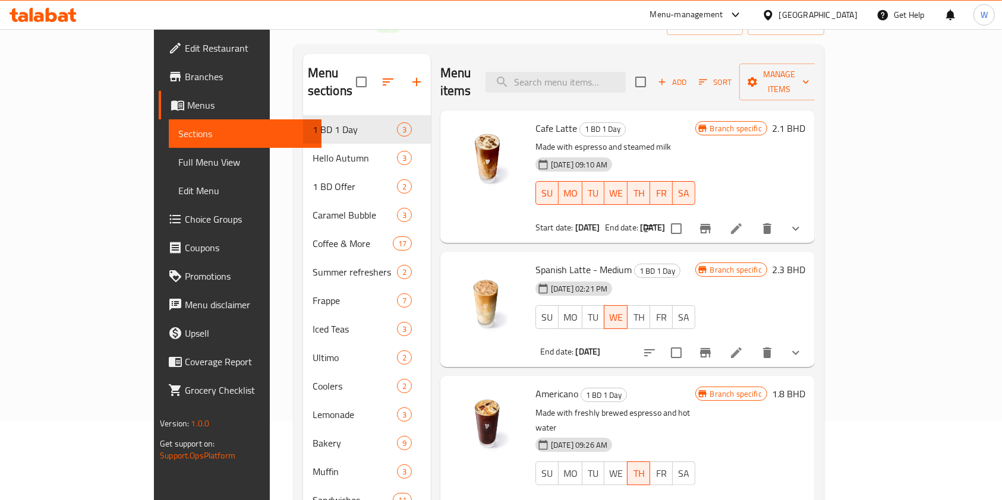
click at [185, 77] on span "Branches" at bounding box center [248, 77] width 127 height 14
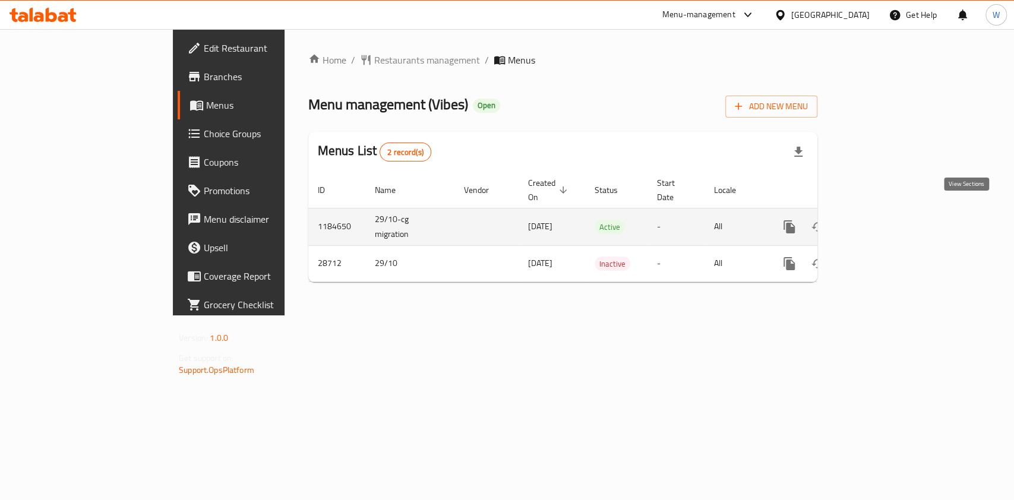
click at [883, 220] on icon "enhanced table" at bounding box center [875, 227] width 14 height 14
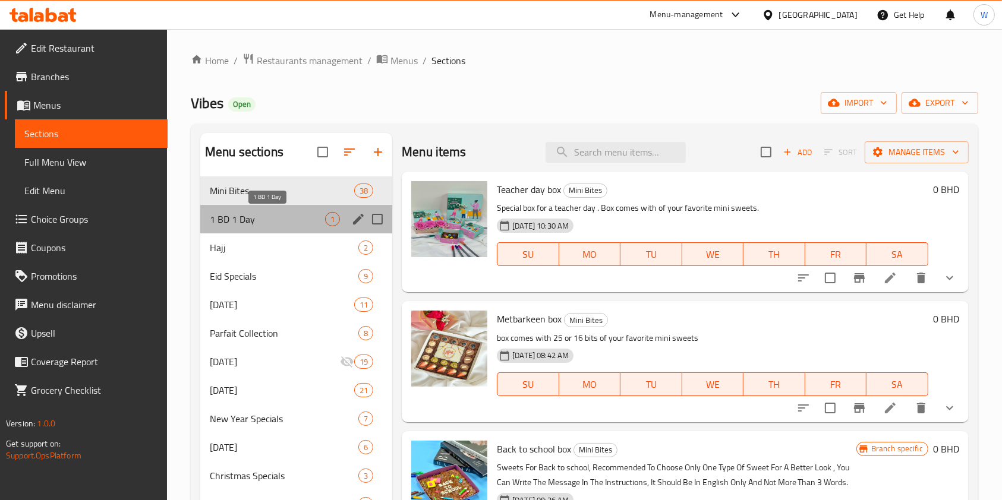
click at [252, 215] on span "1 BD 1 Day" at bounding box center [267, 219] width 115 height 14
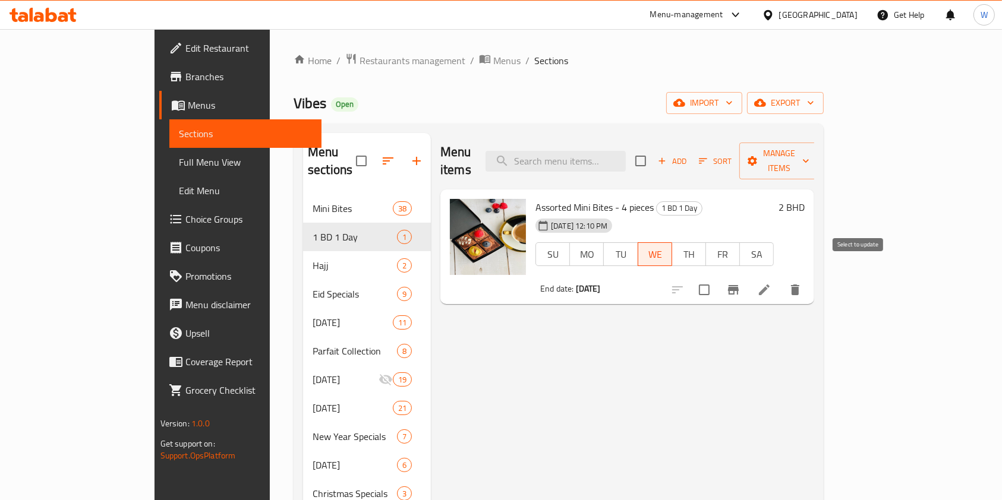
click at [717, 278] on input "checkbox" at bounding box center [704, 290] width 25 height 25
checkbox input "true"
click at [809, 150] on span "Manage items" at bounding box center [779, 161] width 61 height 30
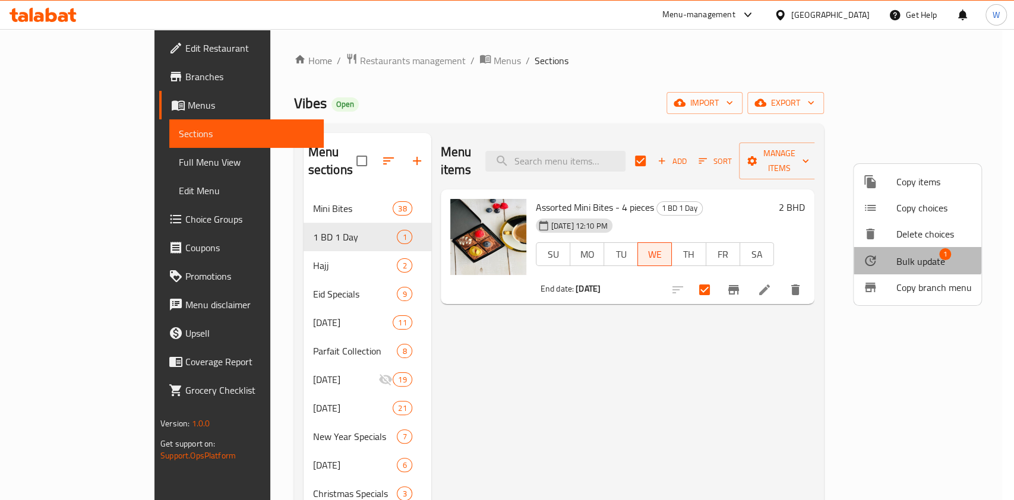
click at [906, 251] on li "Bulk update 1" at bounding box center [918, 260] width 128 height 27
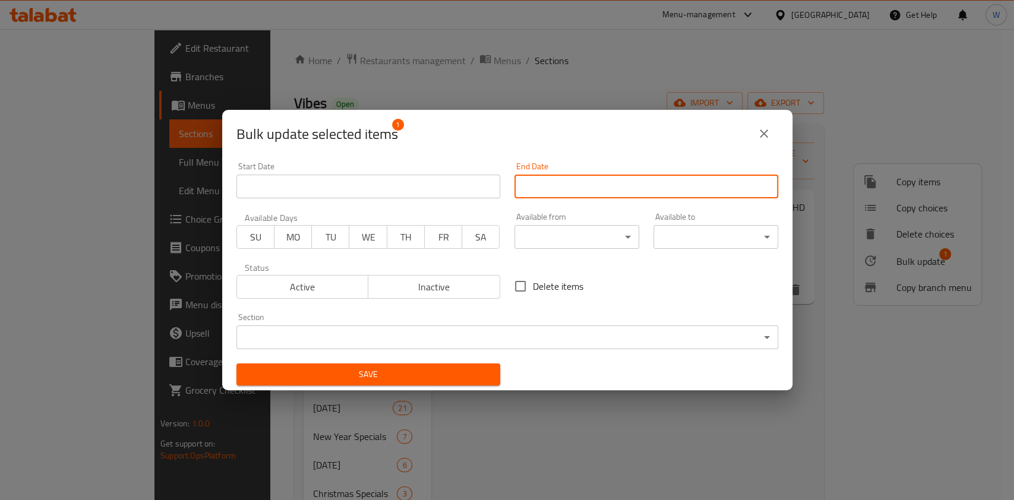
click at [534, 183] on input "Start Date" at bounding box center [647, 187] width 264 height 24
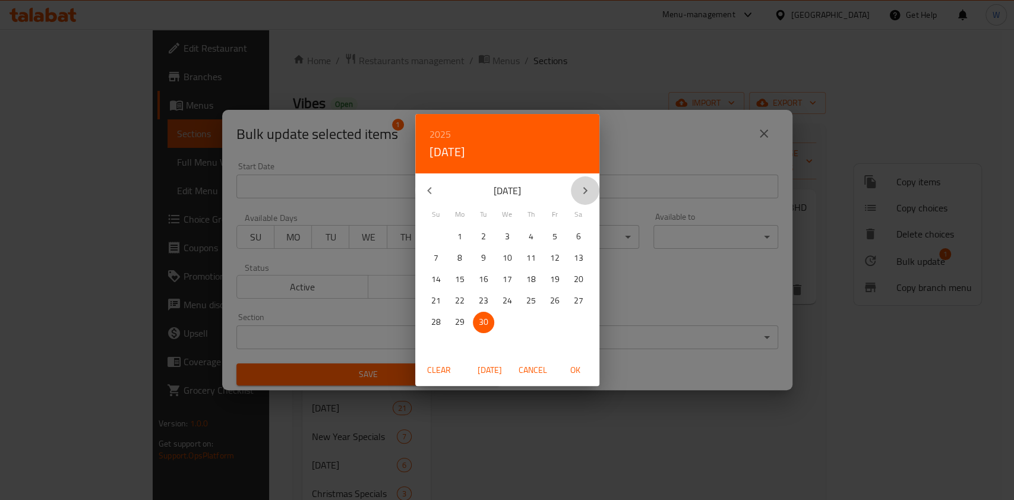
click at [585, 187] on icon "button" at bounding box center [585, 191] width 14 height 14
click at [510, 237] on span "1" at bounding box center [507, 236] width 21 height 15
click at [579, 370] on span "OK" at bounding box center [576, 370] width 29 height 15
type input "[DATE]"
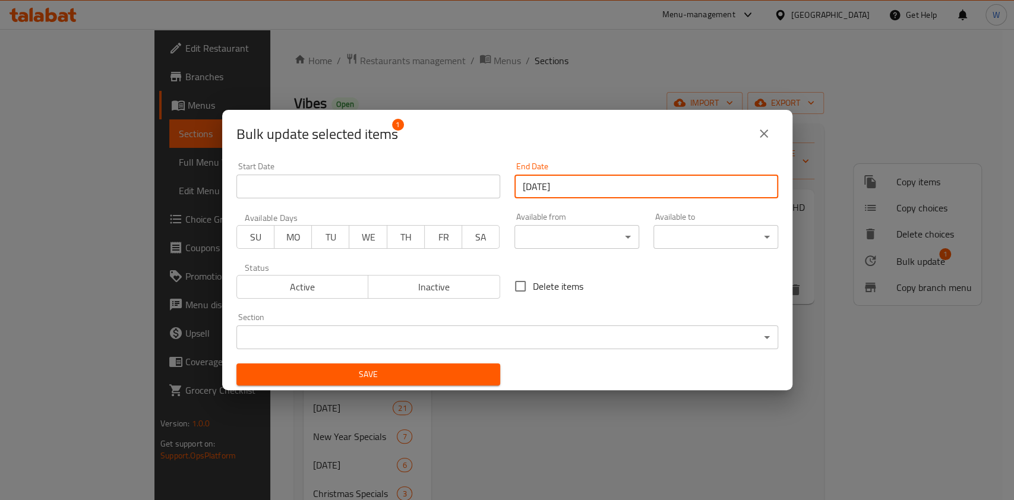
click at [355, 242] on span "WE" at bounding box center [368, 237] width 28 height 17
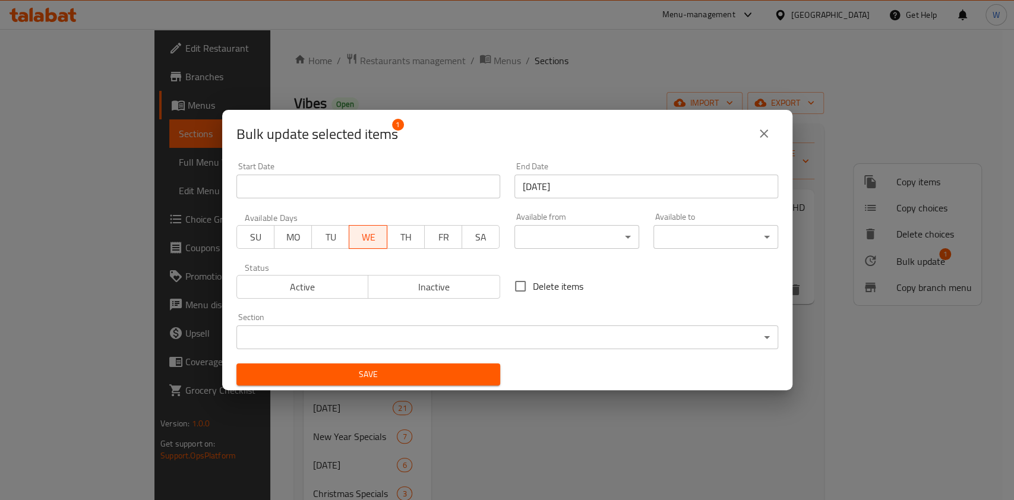
click at [412, 370] on span "Save" at bounding box center [368, 374] width 245 height 15
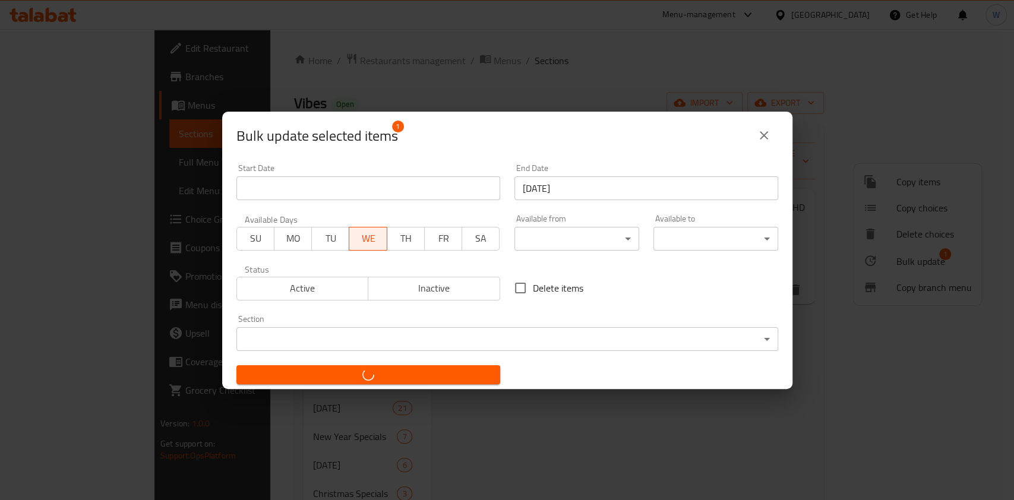
checkbox input "false"
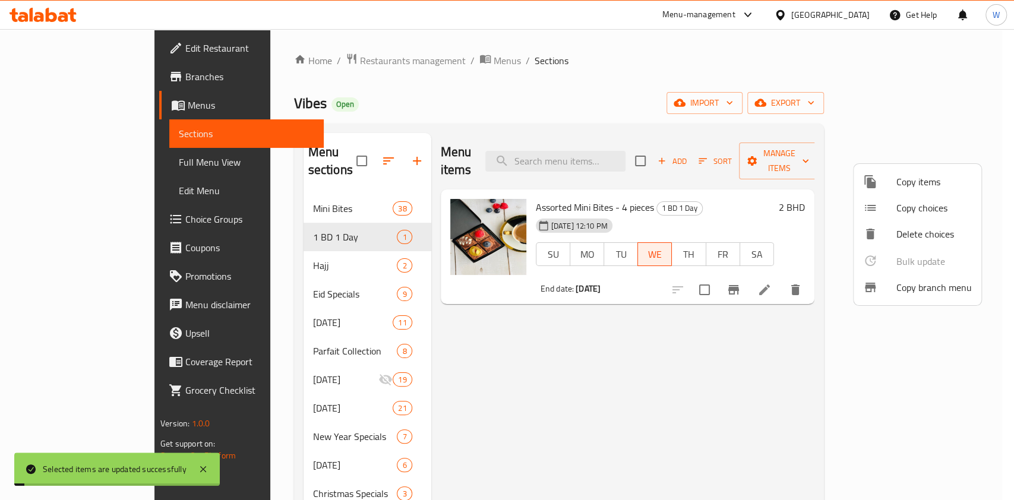
drag, startPoint x: 738, startPoint y: 353, endPoint x: 748, endPoint y: 348, distance: 11.4
click at [738, 353] on div at bounding box center [507, 250] width 1014 height 500
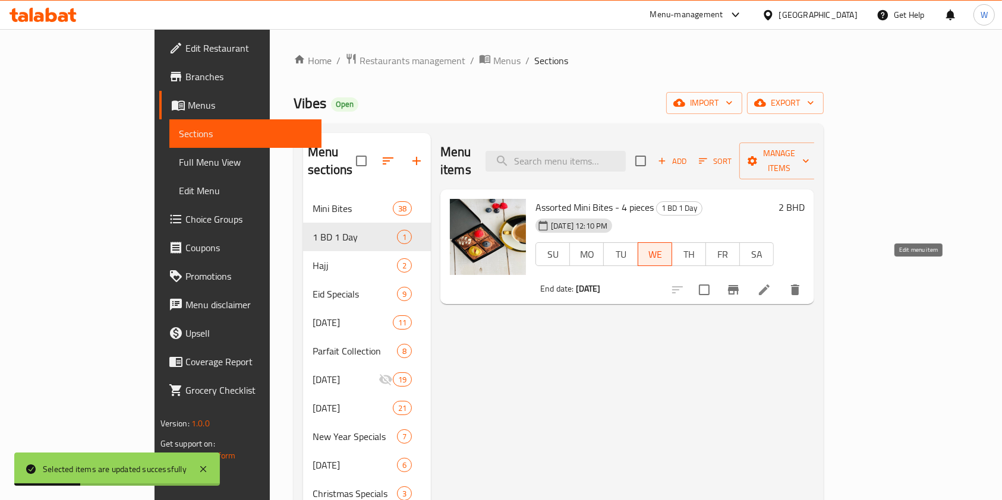
click at [771, 283] on icon at bounding box center [764, 290] width 14 height 14
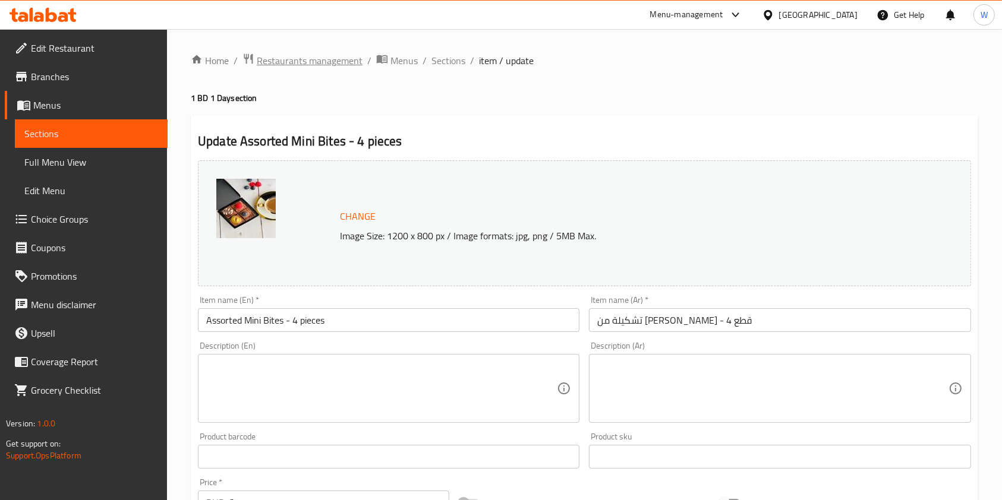
click at [326, 62] on span "Restaurants management" at bounding box center [310, 60] width 106 height 14
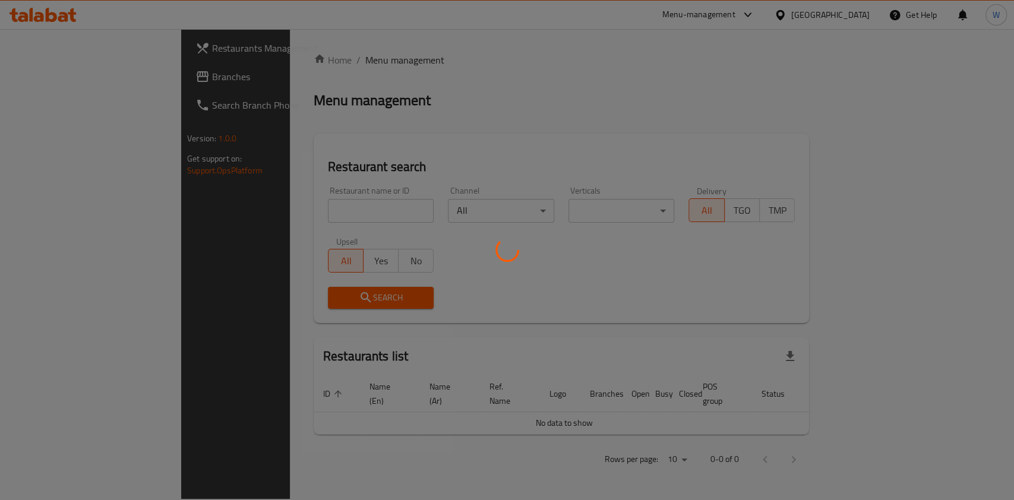
click at [288, 207] on div at bounding box center [507, 250] width 1014 height 500
click at [290, 207] on div at bounding box center [507, 250] width 1014 height 500
click at [309, 208] on div at bounding box center [507, 250] width 1014 height 500
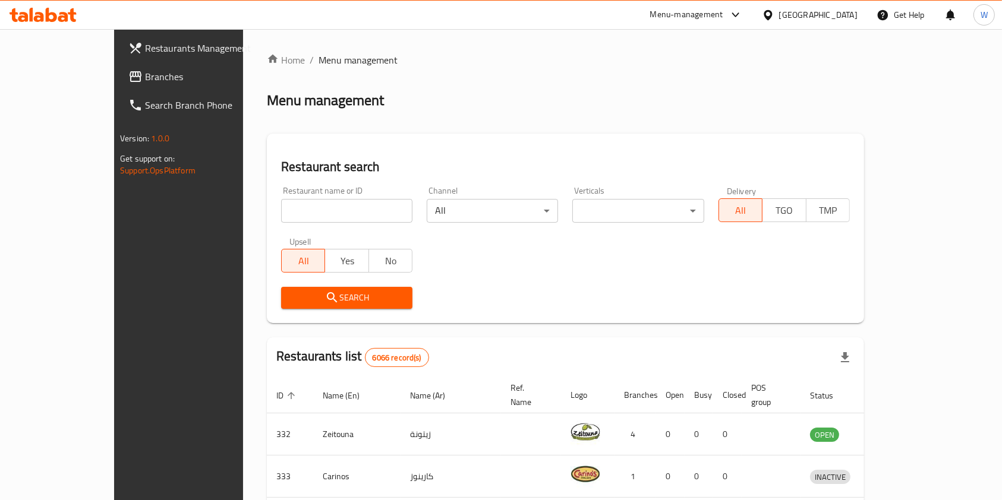
click at [310, 209] on input "search" at bounding box center [346, 211] width 131 height 24
paste input "[PERSON_NAME] and the Juice"
click button "Search" at bounding box center [346, 298] width 131 height 22
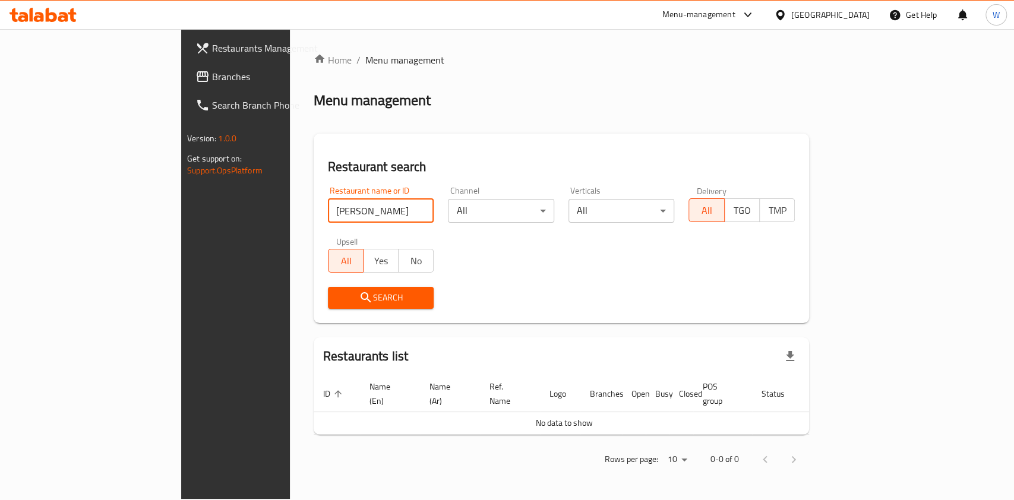
type input "[PERSON_NAME]"
click button "Search" at bounding box center [381, 298] width 106 height 22
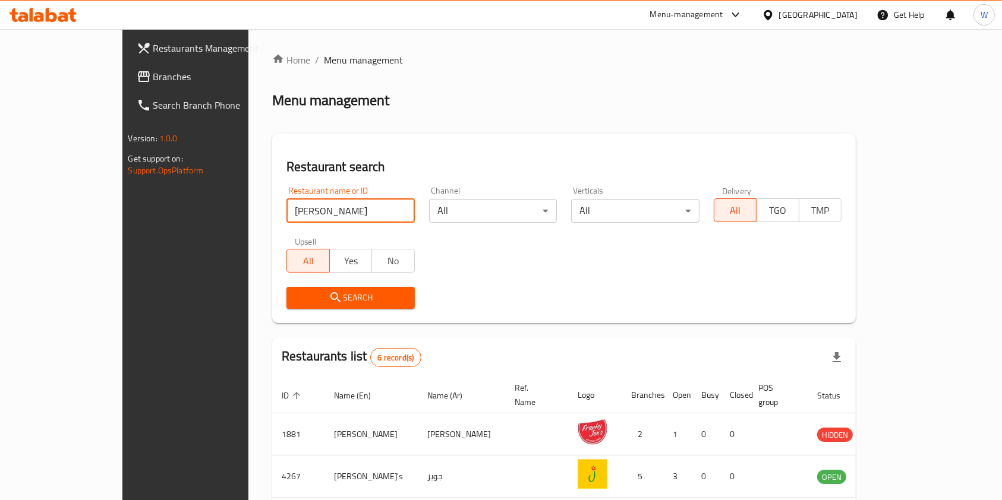
click at [561, 300] on div "Search" at bounding box center [563, 298] width 569 height 36
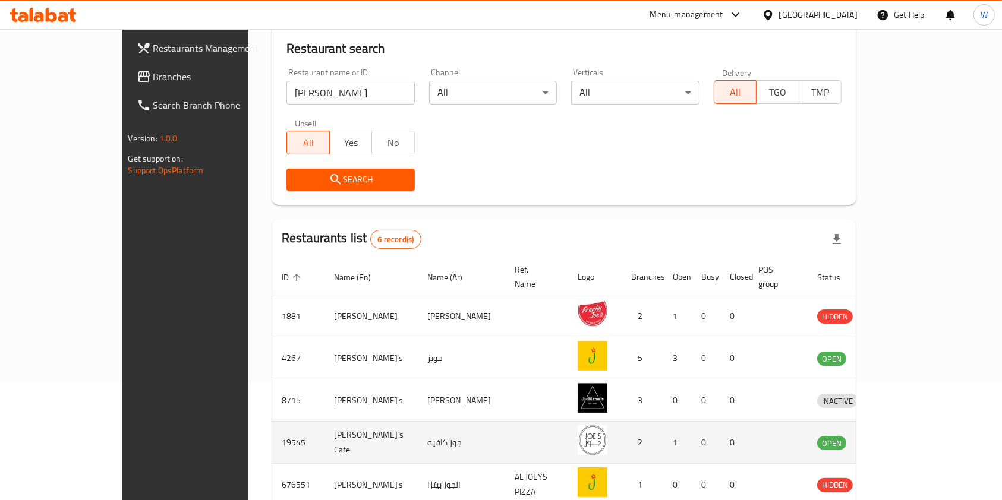
scroll to position [214, 0]
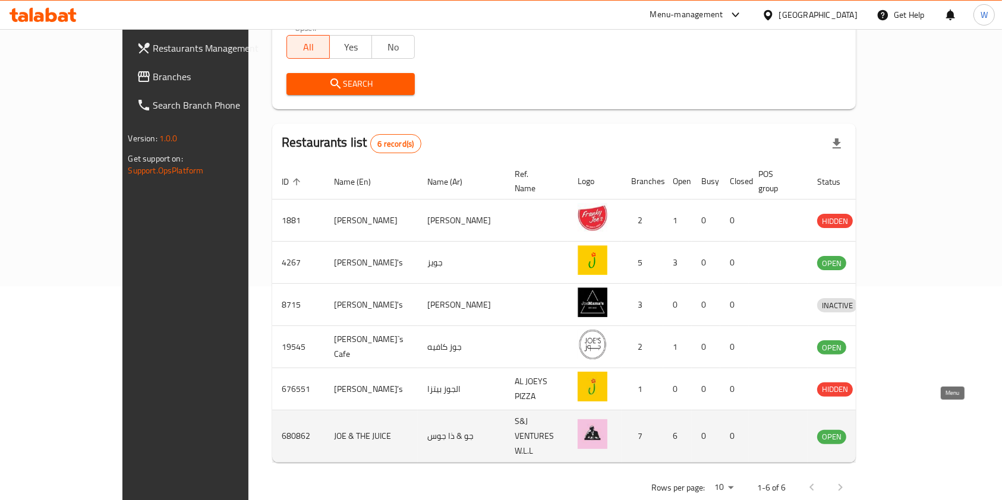
click at [895, 432] on icon "enhanced table" at bounding box center [888, 437] width 13 height 10
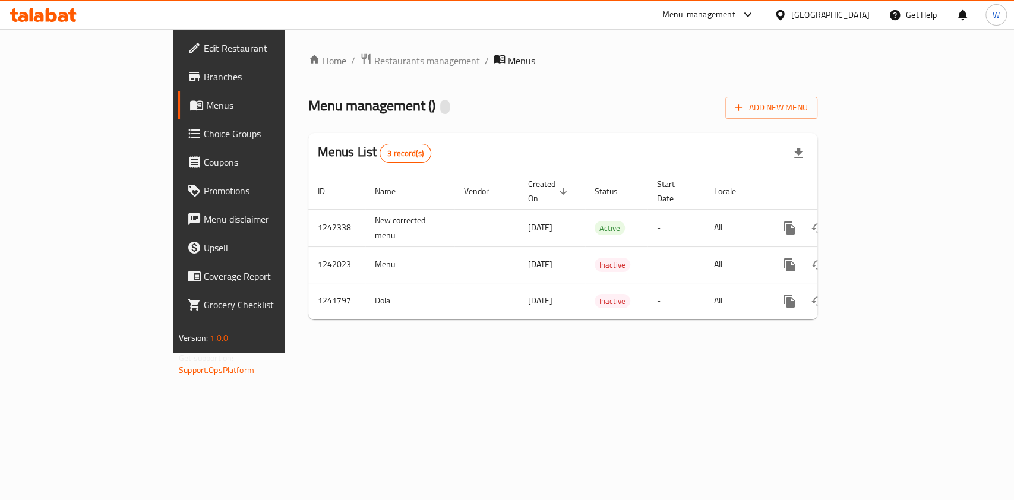
click at [204, 77] on span "Branches" at bounding box center [268, 77] width 129 height 14
